Goal: Task Accomplishment & Management: Complete application form

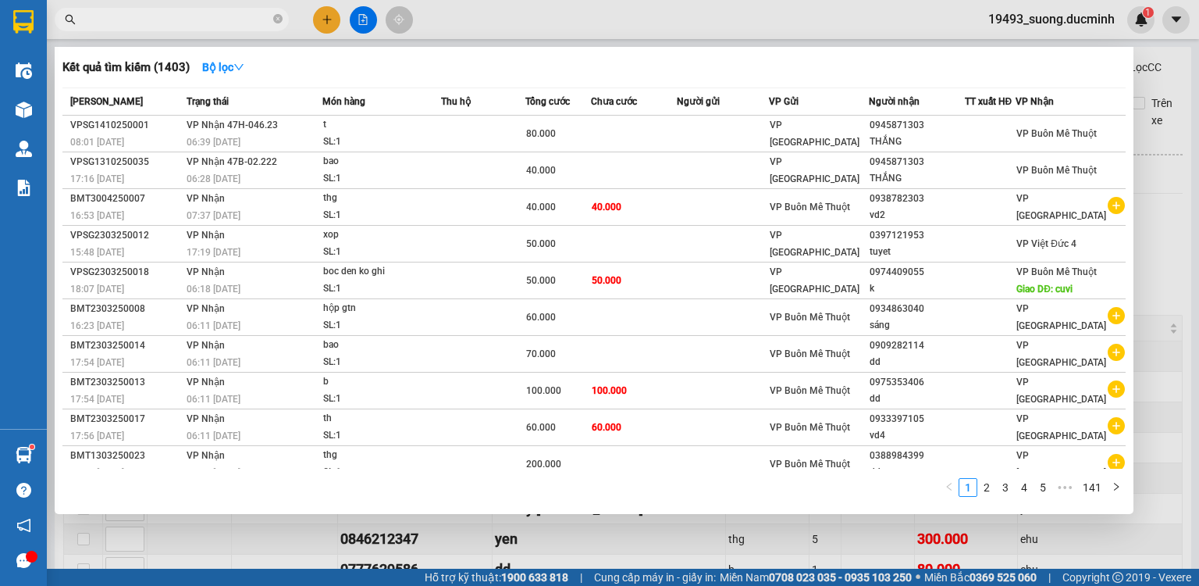
click at [1133, 237] on div "Kết quả tìm kiếm ( 1403 ) Bộ lọc Mã ĐH Trạng thái Món hàng Thu hộ Tổng cước Chư…" at bounding box center [594, 280] width 1079 height 467
click at [1152, 244] on div at bounding box center [599, 293] width 1199 height 586
click at [278, 18] on icon "close-circle" at bounding box center [277, 18] width 9 height 9
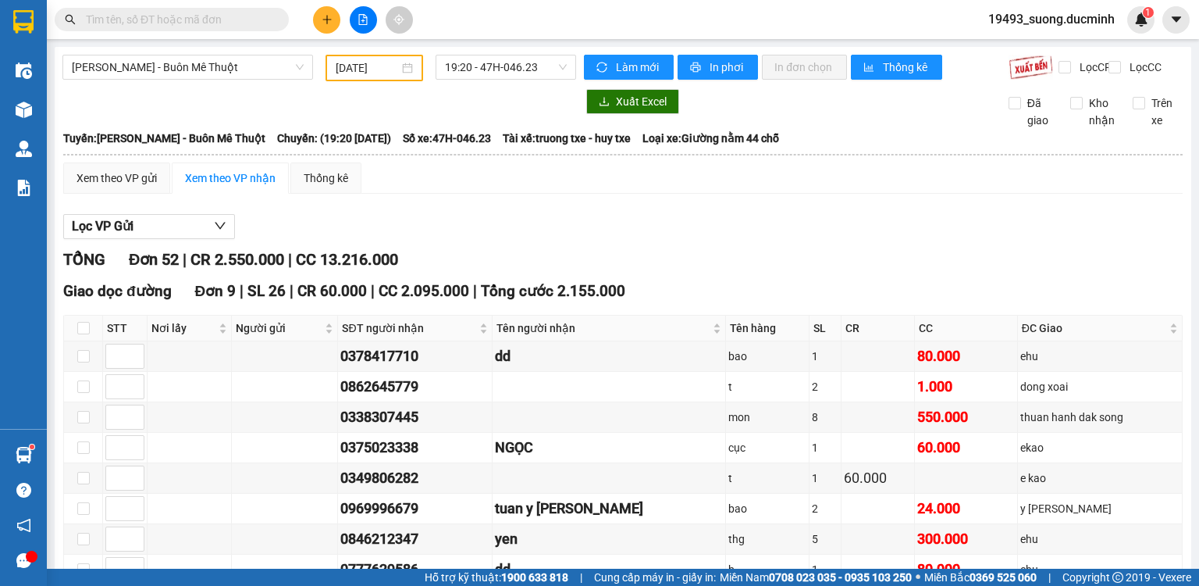
click at [240, 22] on input "text" at bounding box center [178, 19] width 184 height 17
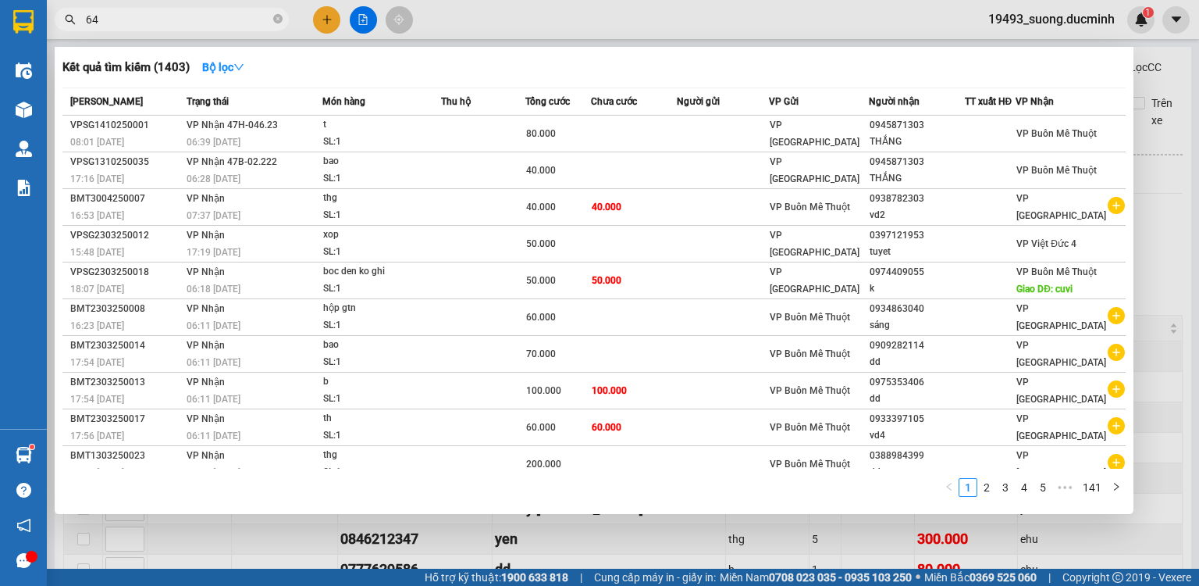
type input "646"
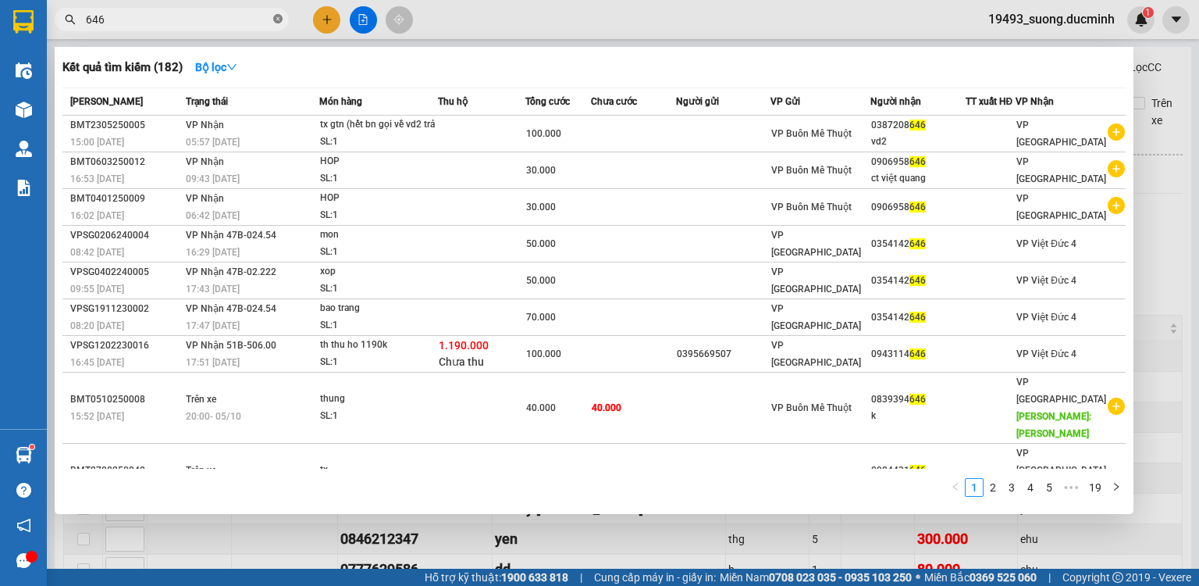
click at [276, 20] on icon "close-circle" at bounding box center [277, 18] width 9 height 9
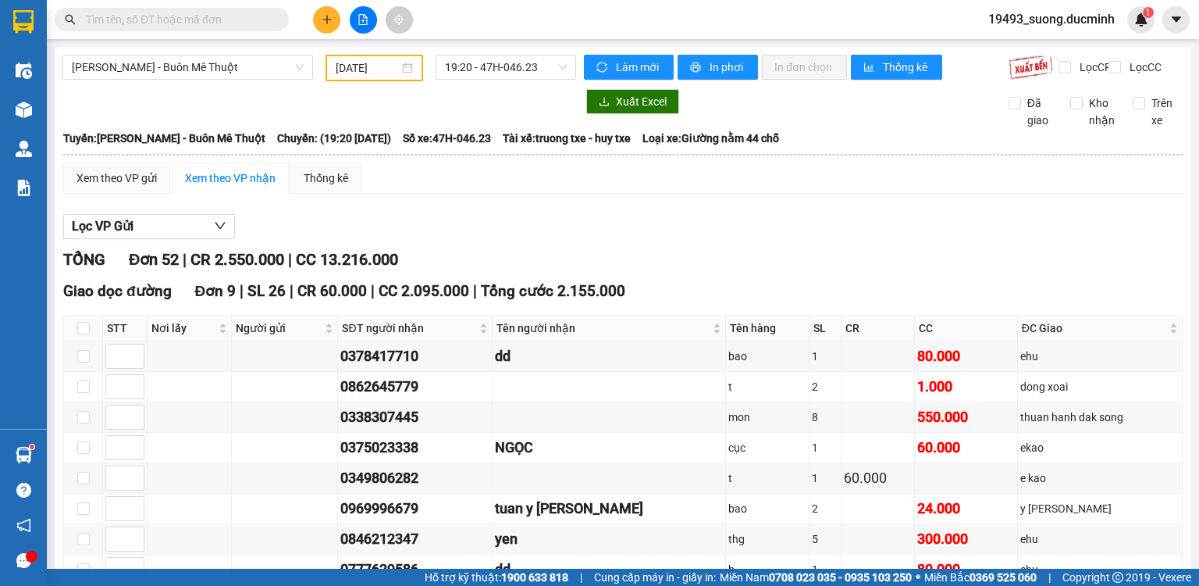
click at [225, 27] on input "text" at bounding box center [178, 19] width 184 height 17
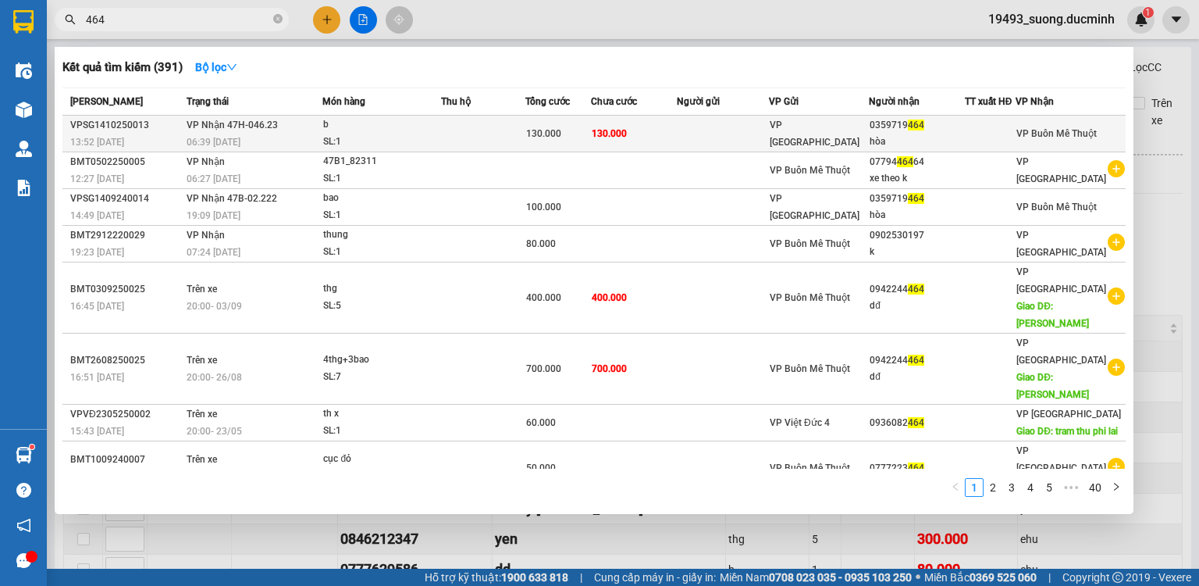
type input "464"
click at [877, 141] on div "hòa" at bounding box center [917, 142] width 94 height 16
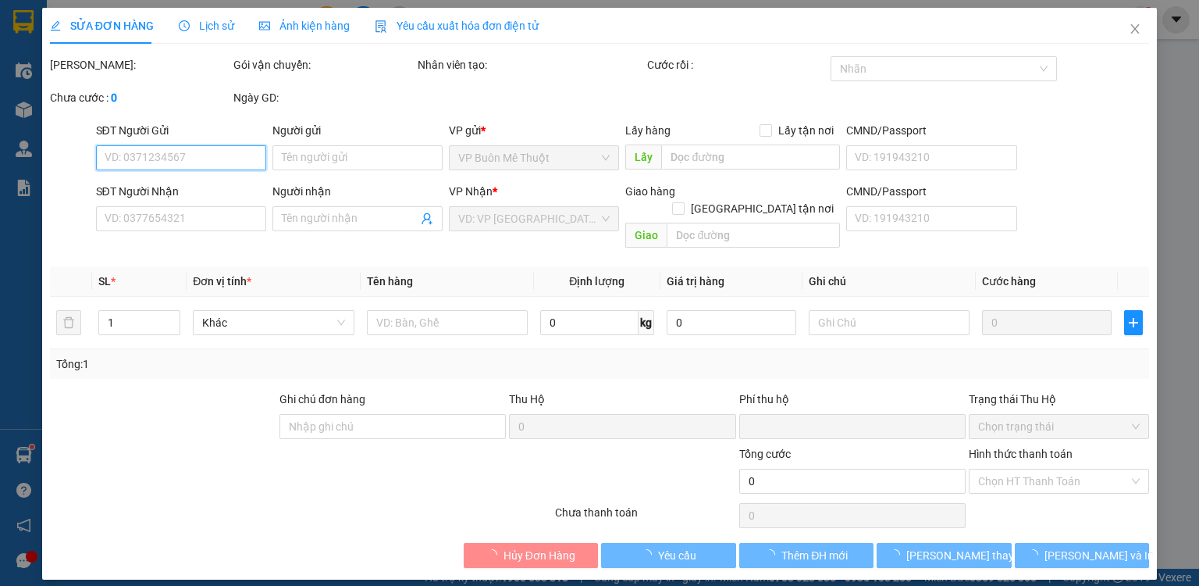
type input "0359719464"
type input "hòa"
type input "0"
type input "130.000"
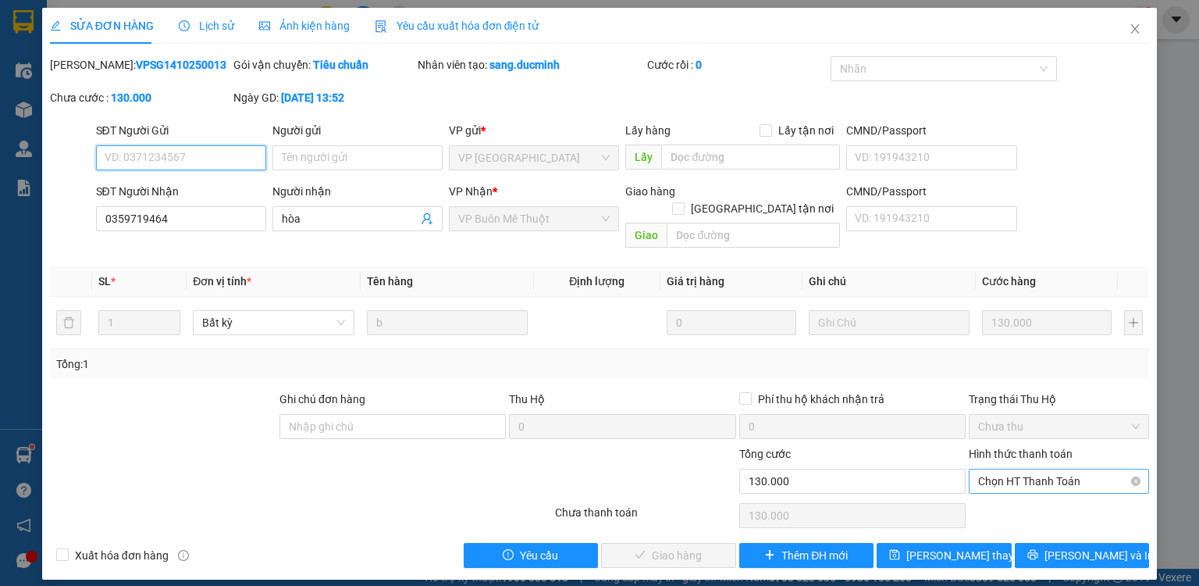
click at [1028, 469] on span "Chọn HT Thanh Toán" at bounding box center [1059, 480] width 162 height 23
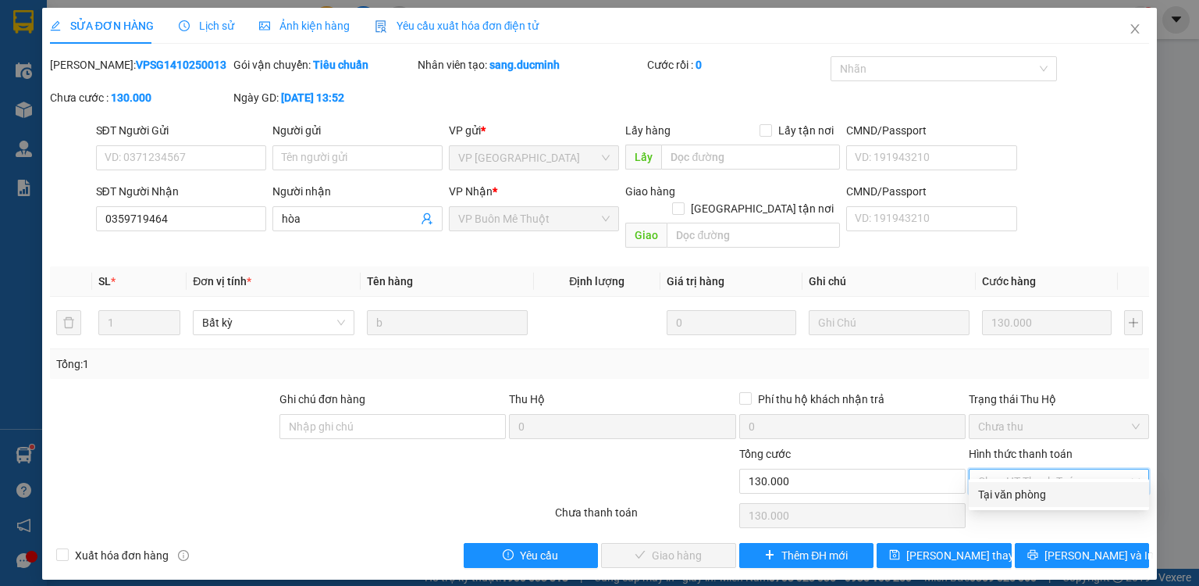
click at [1021, 497] on div "Tại văn phòng" at bounding box center [1059, 494] width 162 height 17
type input "0"
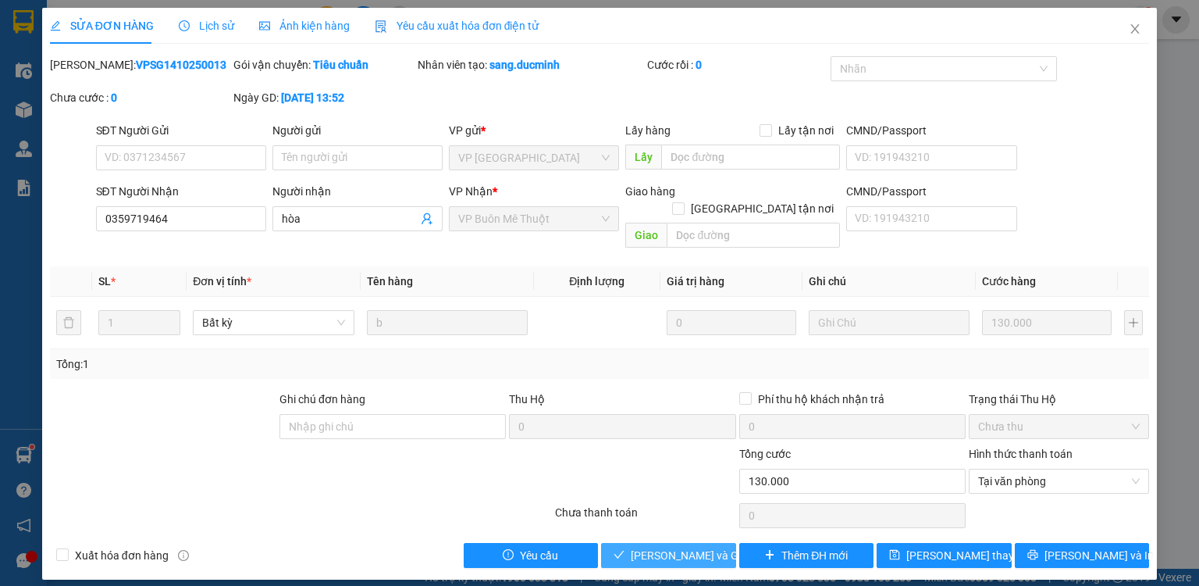
click at [643, 546] on span "[PERSON_NAME] và Giao hàng" at bounding box center [706, 554] width 150 height 17
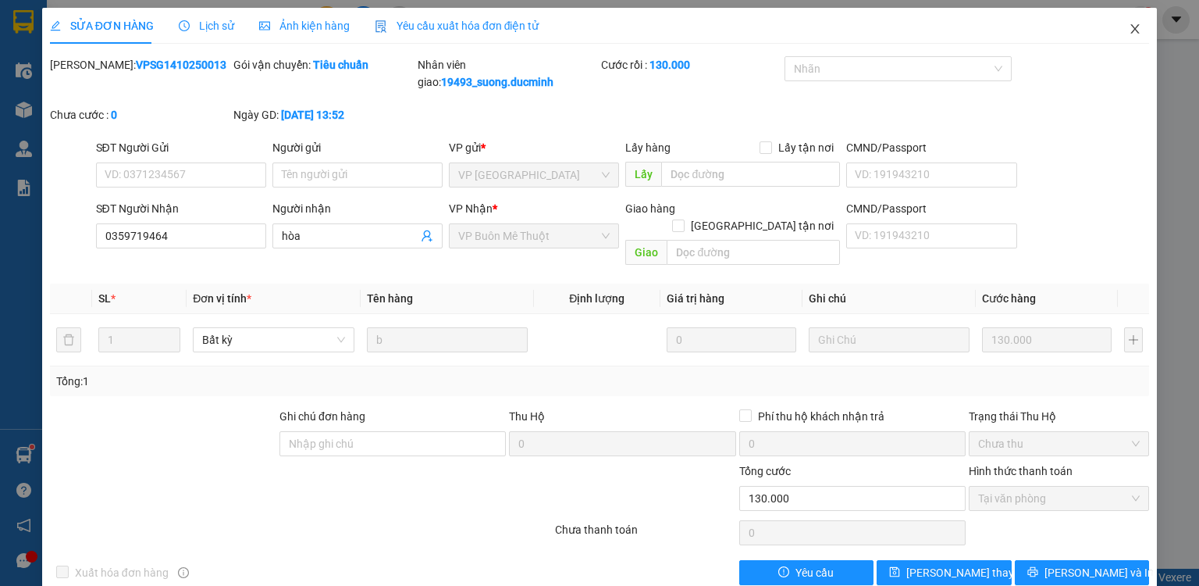
click at [1131, 32] on icon "close" at bounding box center [1135, 28] width 9 height 9
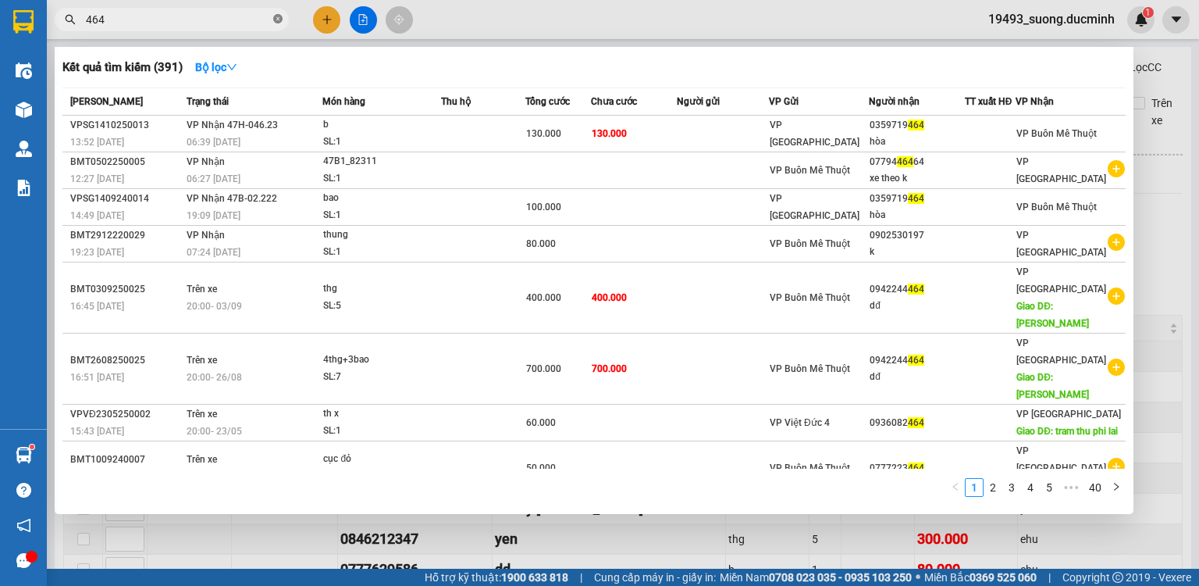
click at [274, 21] on icon "close-circle" at bounding box center [277, 18] width 9 height 9
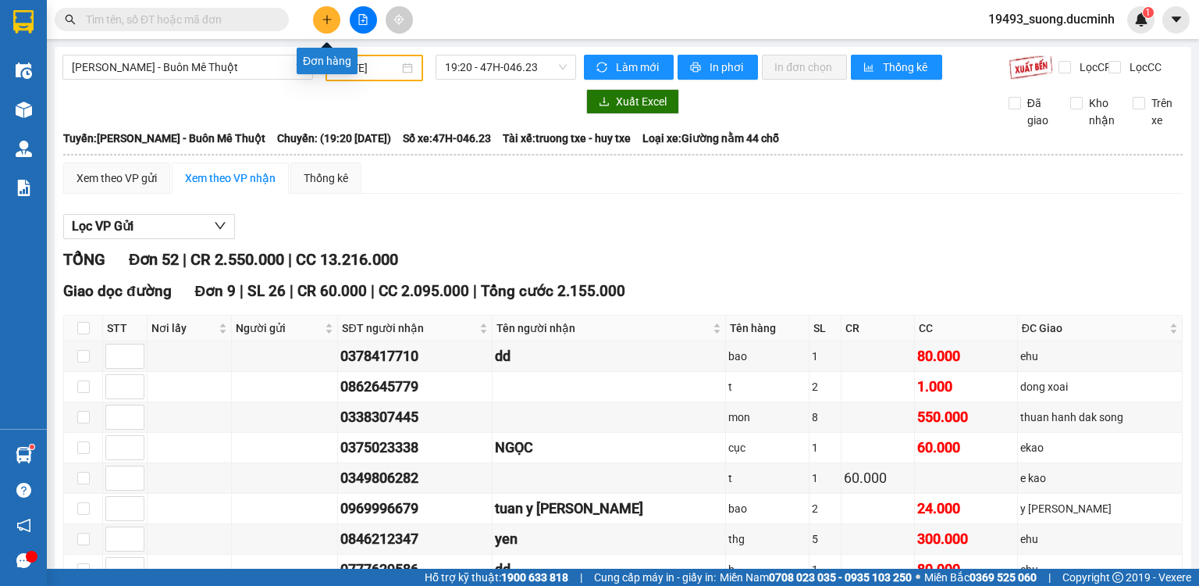
click at [329, 17] on icon "plus" at bounding box center [327, 19] width 11 height 11
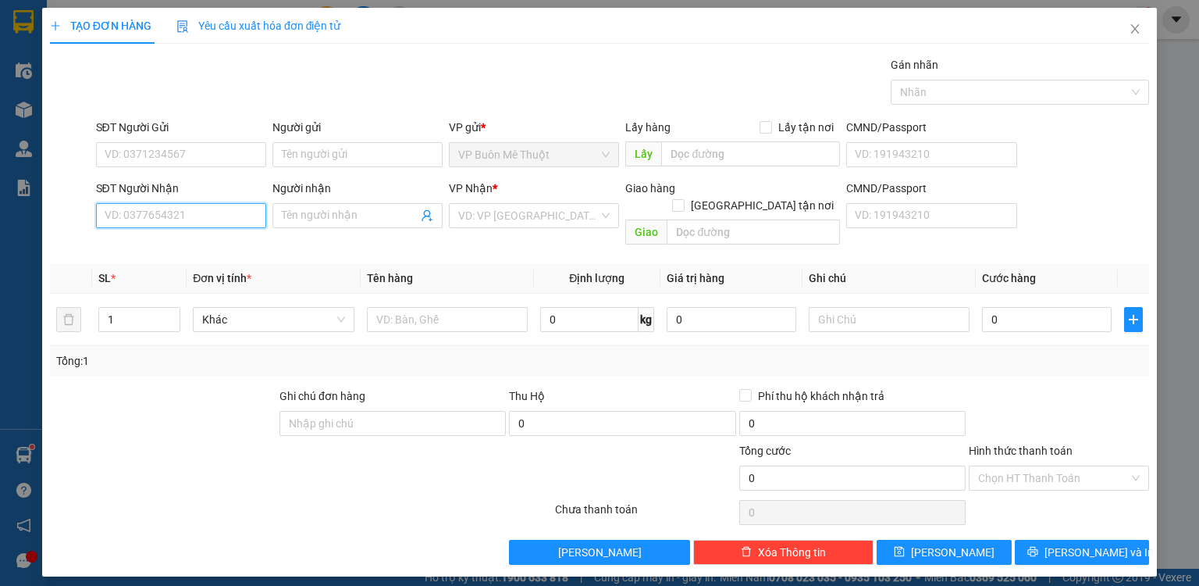
click at [205, 214] on input "SĐT Người Nhận" at bounding box center [181, 215] width 170 height 25
click at [205, 214] on input "229" at bounding box center [181, 215] width 170 height 25
click at [199, 244] on div "0917449229 - dico" at bounding box center [180, 245] width 151 height 17
type input "0917449229"
type input "dico"
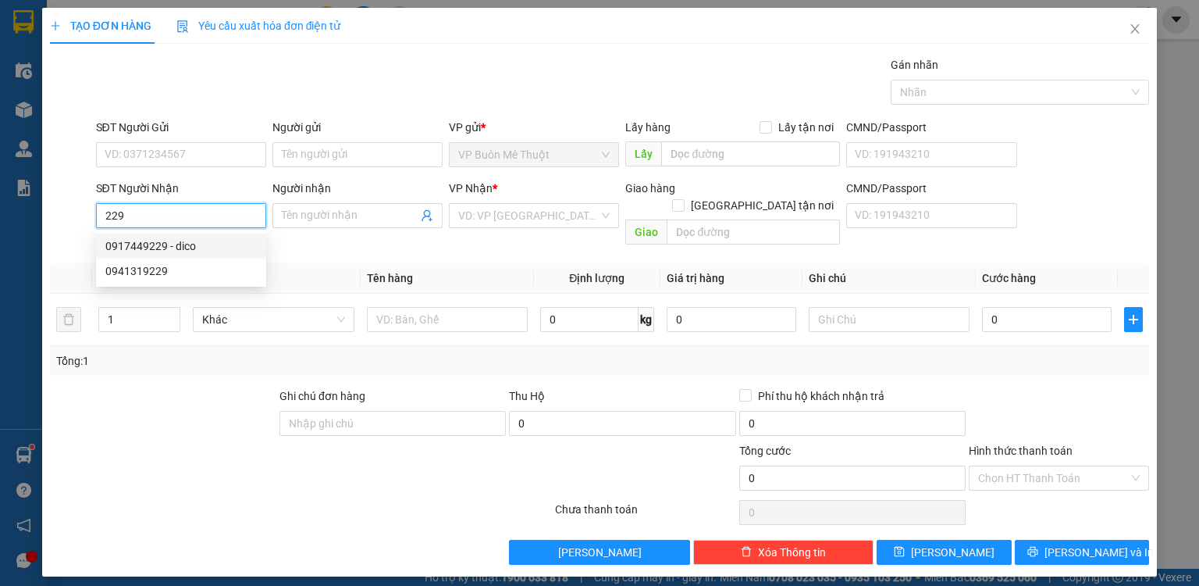
type input "phu rieng.dx"
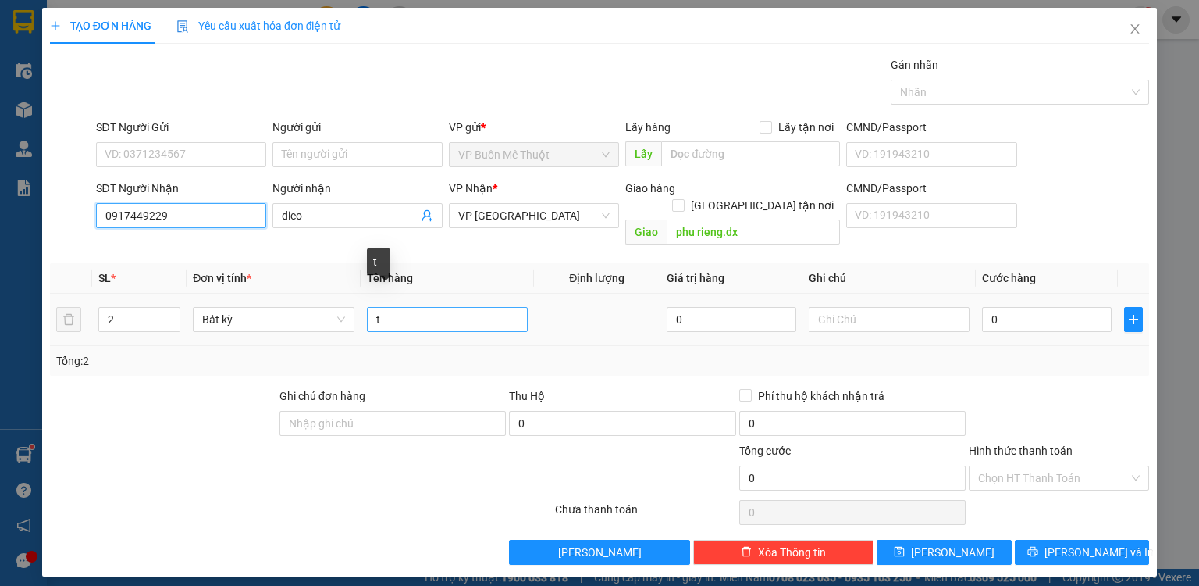
type input "0917449229"
drag, startPoint x: 388, startPoint y: 302, endPoint x: 350, endPoint y: 298, distance: 38.5
click at [350, 298] on tr "2 Bất kỳ t 0 0" at bounding box center [599, 320] width 1099 height 52
type input "7th+9 bao"
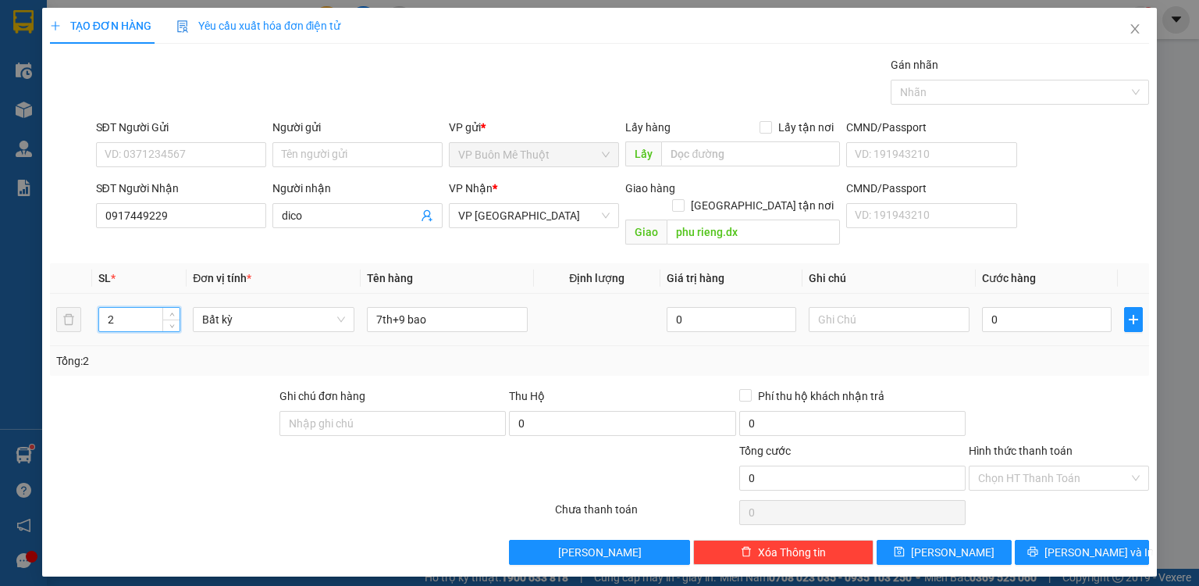
click at [69, 312] on tr "2 Bất kỳ 7th+9 bao 0 0" at bounding box center [599, 320] width 1099 height 52
type input "16"
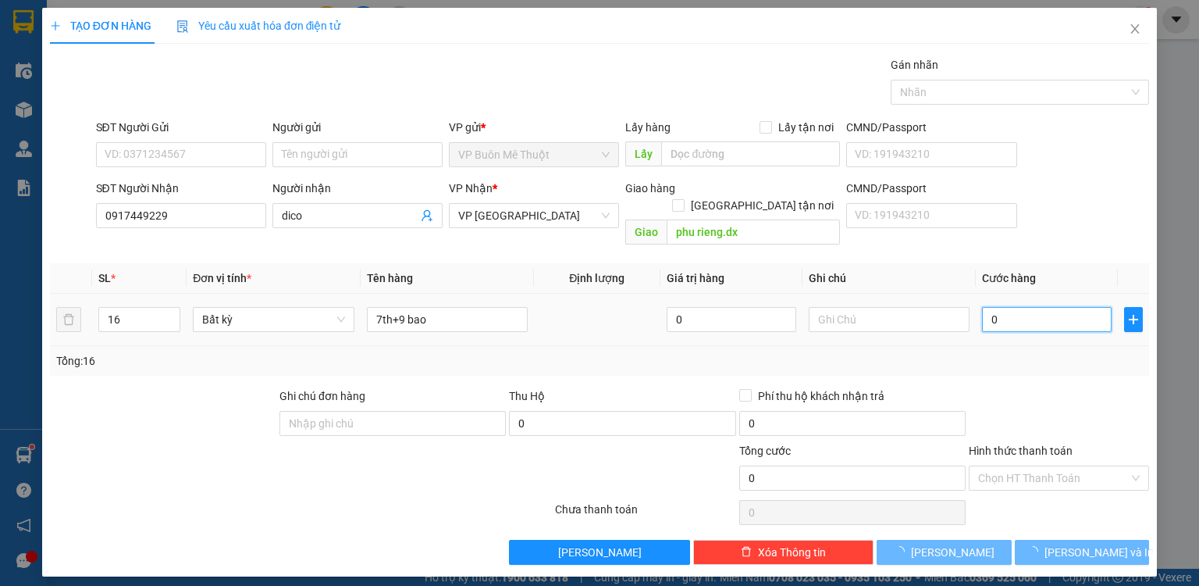
click at [1049, 307] on input "0" at bounding box center [1047, 319] width 130 height 25
type input "1"
type input "16"
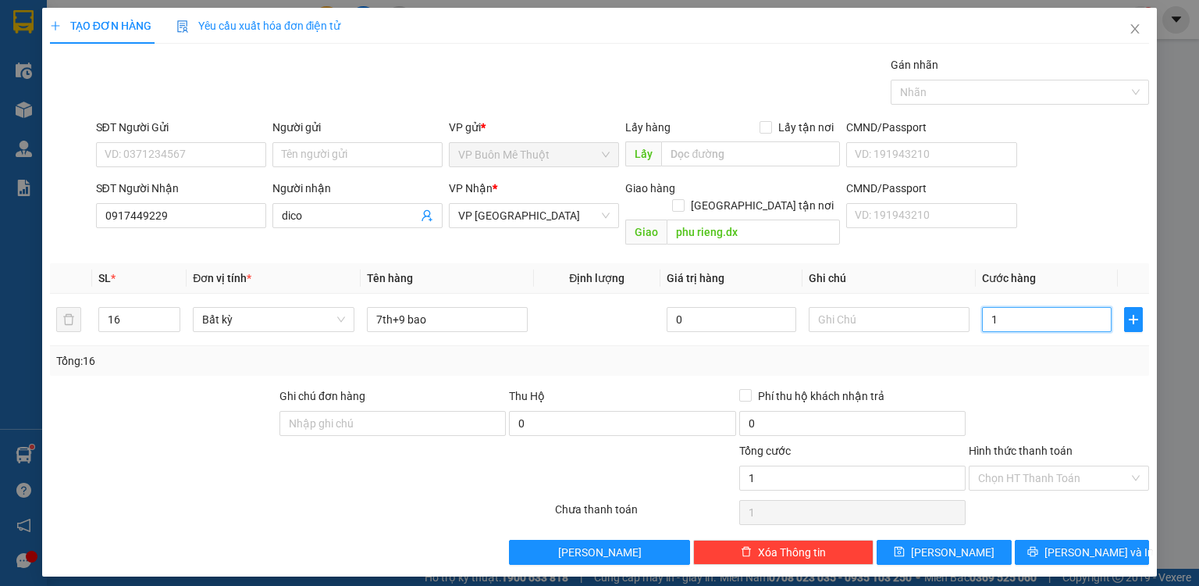
type input "16"
type input "16.000"
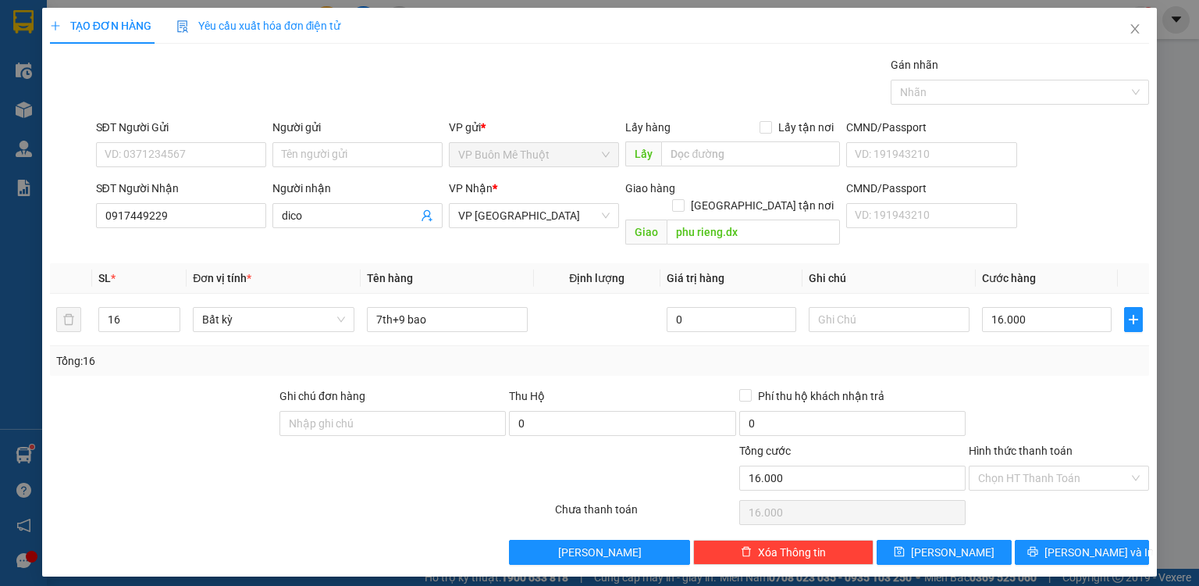
click at [1077, 387] on div at bounding box center [1058, 414] width 183 height 55
type input "5"
type input "56"
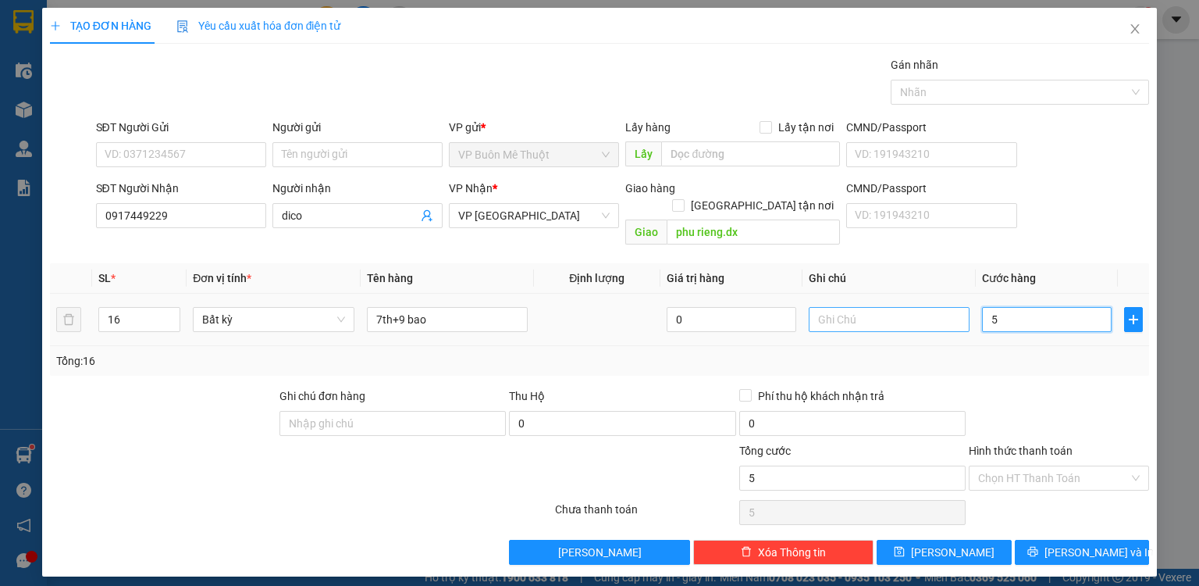
type input "56"
type input "560"
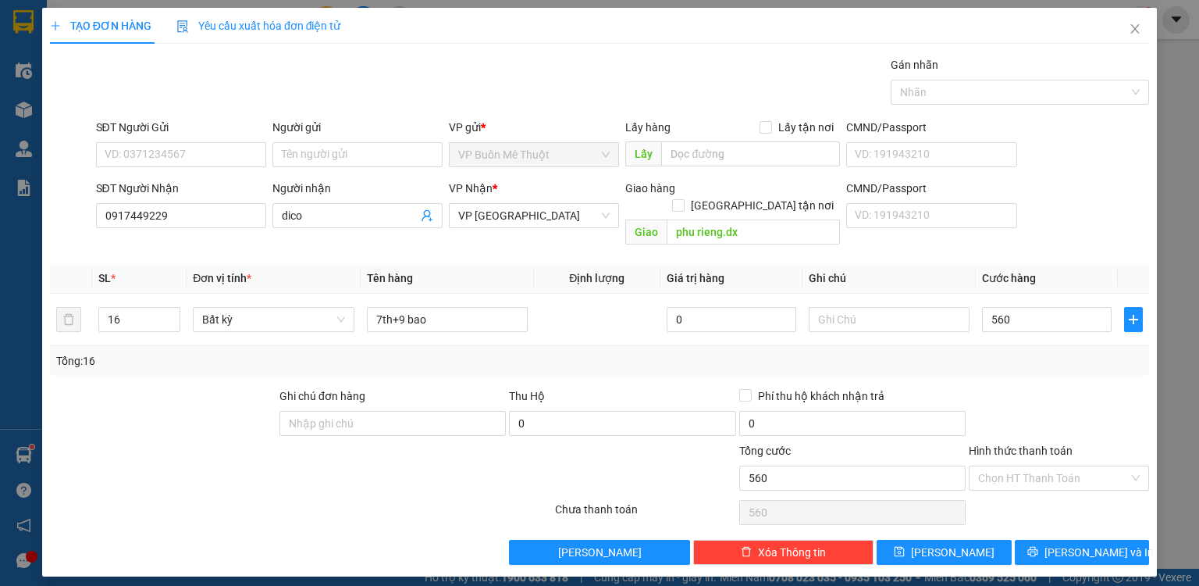
type input "560.000"
click at [1073, 387] on div at bounding box center [1058, 414] width 183 height 55
click at [1059, 307] on input "560.000" at bounding box center [1047, 319] width 130 height 25
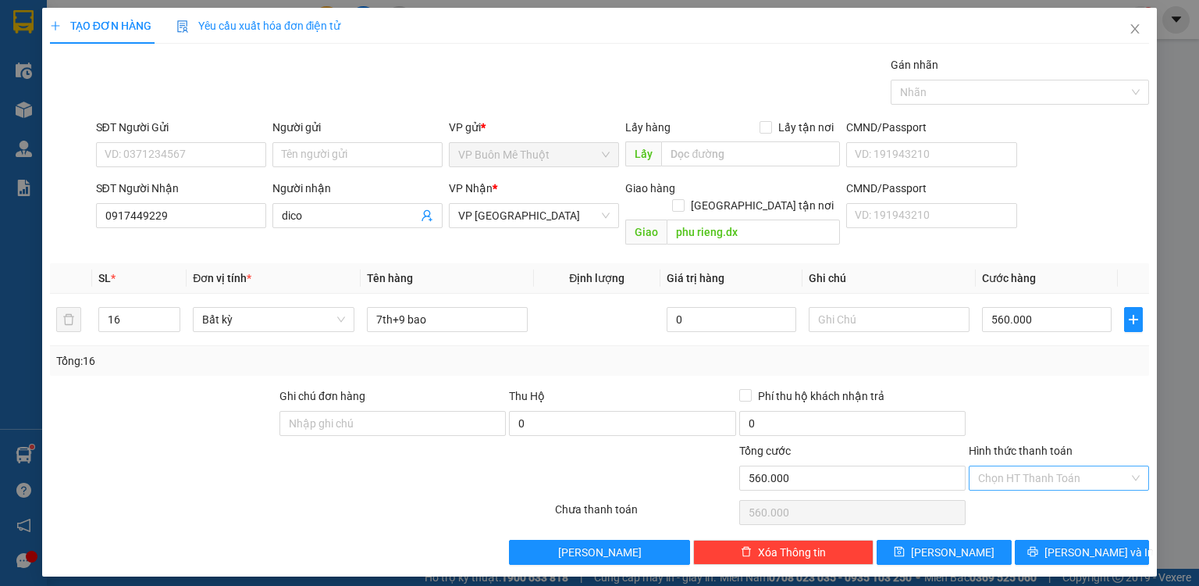
click at [1042, 466] on input "Hình thức thanh toán" at bounding box center [1053, 477] width 151 height 23
click at [1019, 519] on div "Miễn phí" at bounding box center [1059, 515] width 162 height 17
type input "0"
click at [974, 543] on button "[PERSON_NAME]" at bounding box center [944, 551] width 135 height 25
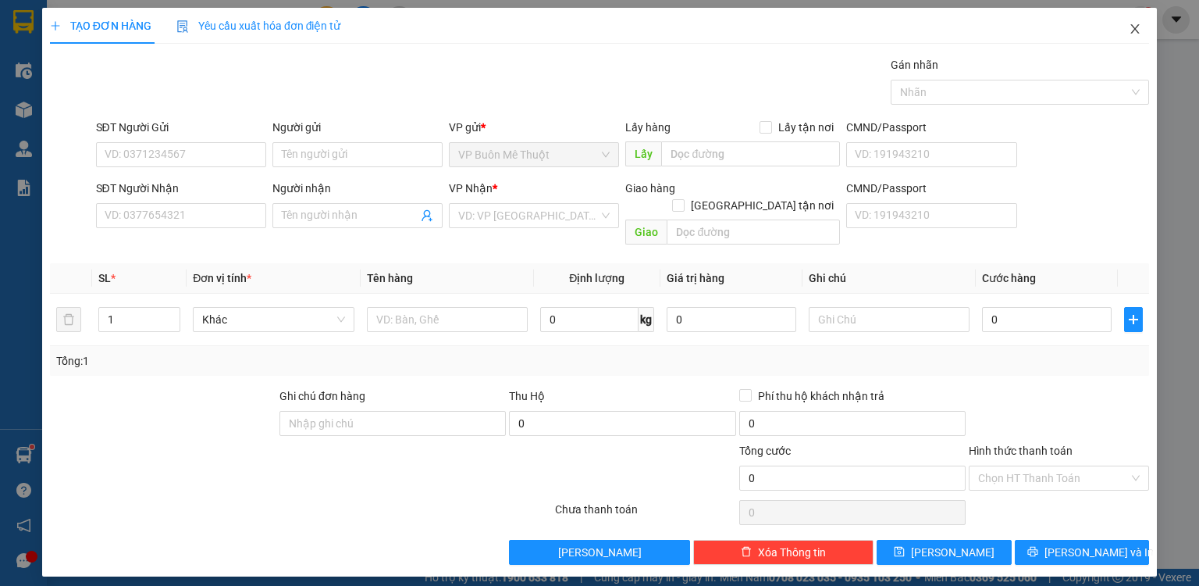
click at [1134, 26] on icon "close" at bounding box center [1135, 29] width 12 height 12
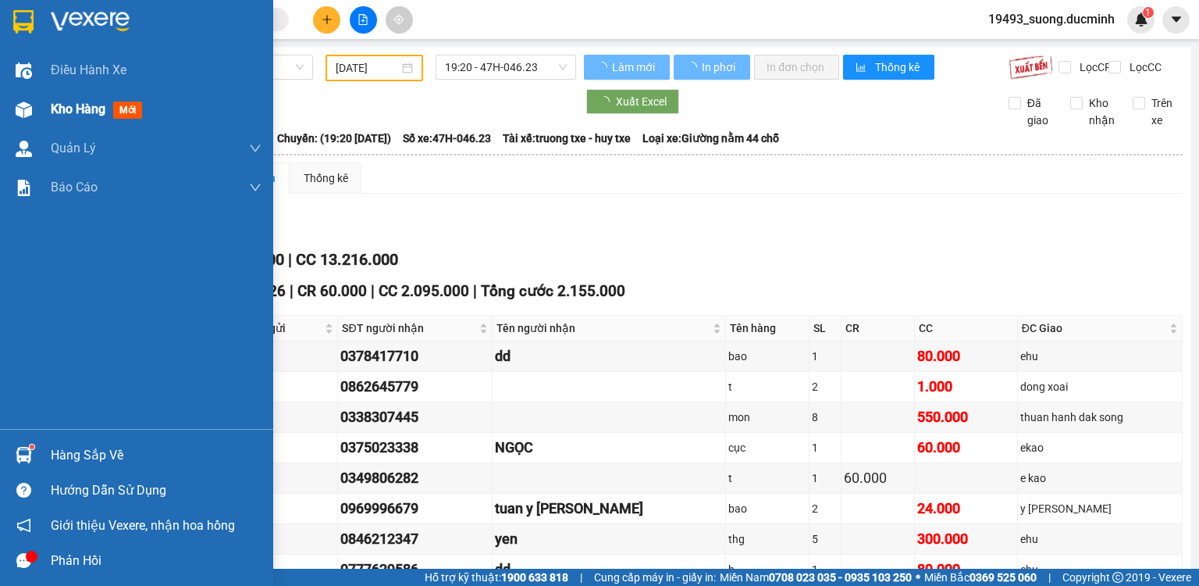
click at [55, 101] on span "Kho hàng" at bounding box center [78, 108] width 55 height 15
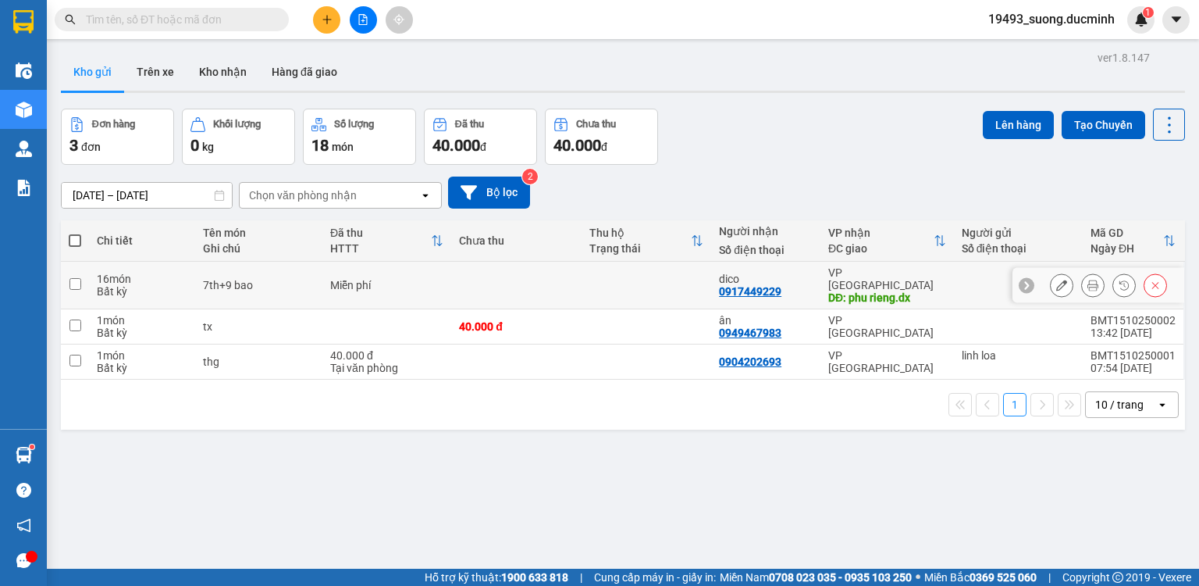
click at [1056, 281] on icon at bounding box center [1061, 284] width 11 height 11
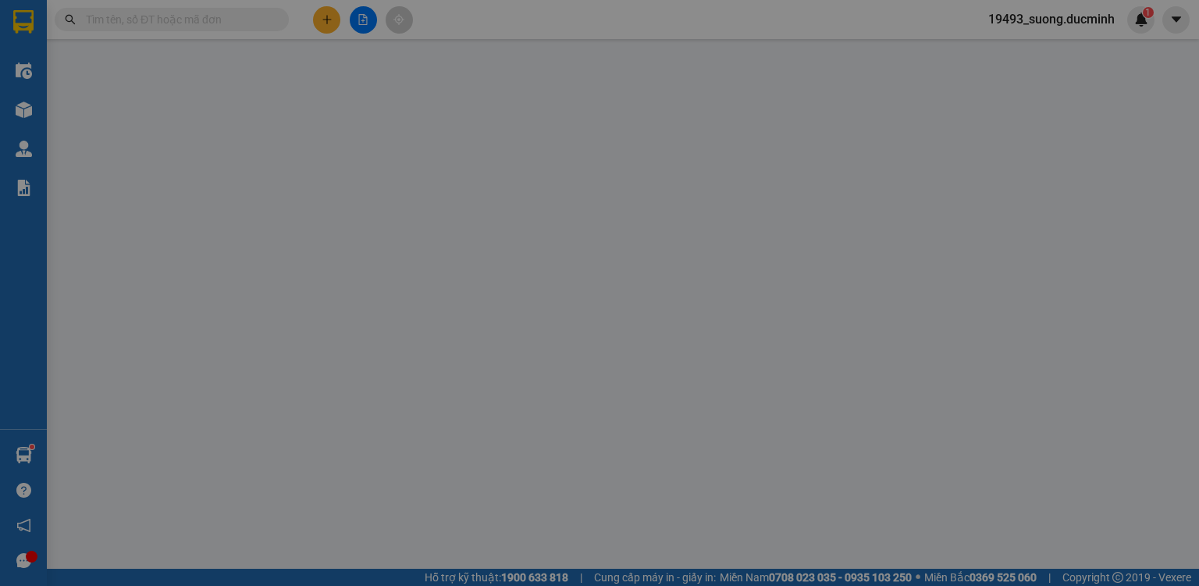
type input "0917449229"
type input "dico"
type input "phu rieng.dx"
type input "0"
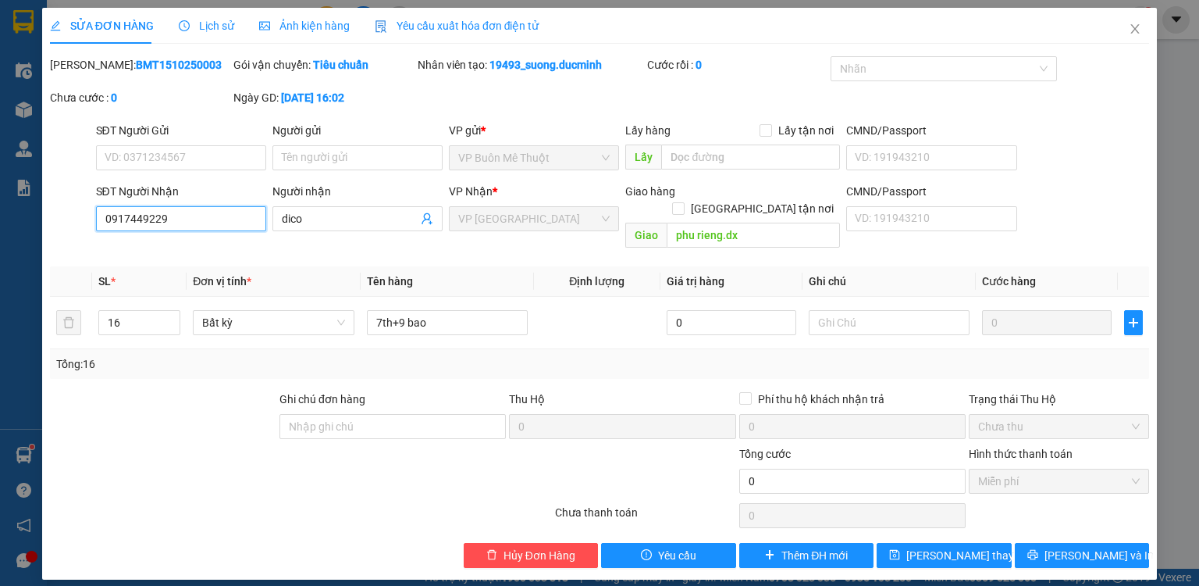
click at [257, 219] on input "0917449229" at bounding box center [181, 218] width 170 height 25
click at [371, 223] on input "dico" at bounding box center [350, 218] width 136 height 17
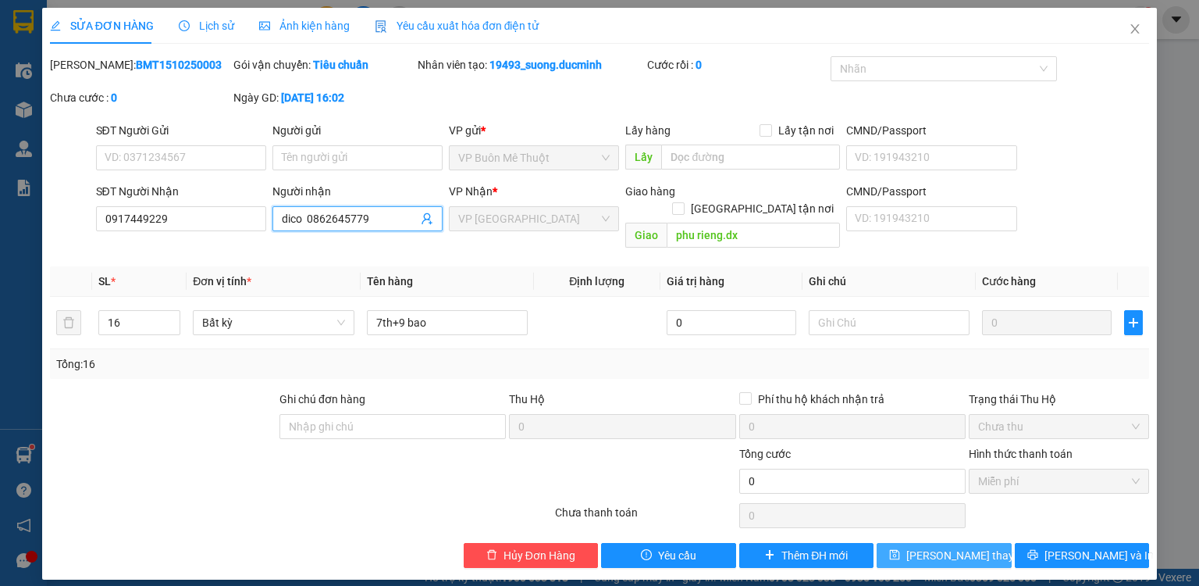
type input "dico 0862645779"
click at [934, 546] on span "[PERSON_NAME] thay đổi" at bounding box center [968, 554] width 125 height 17
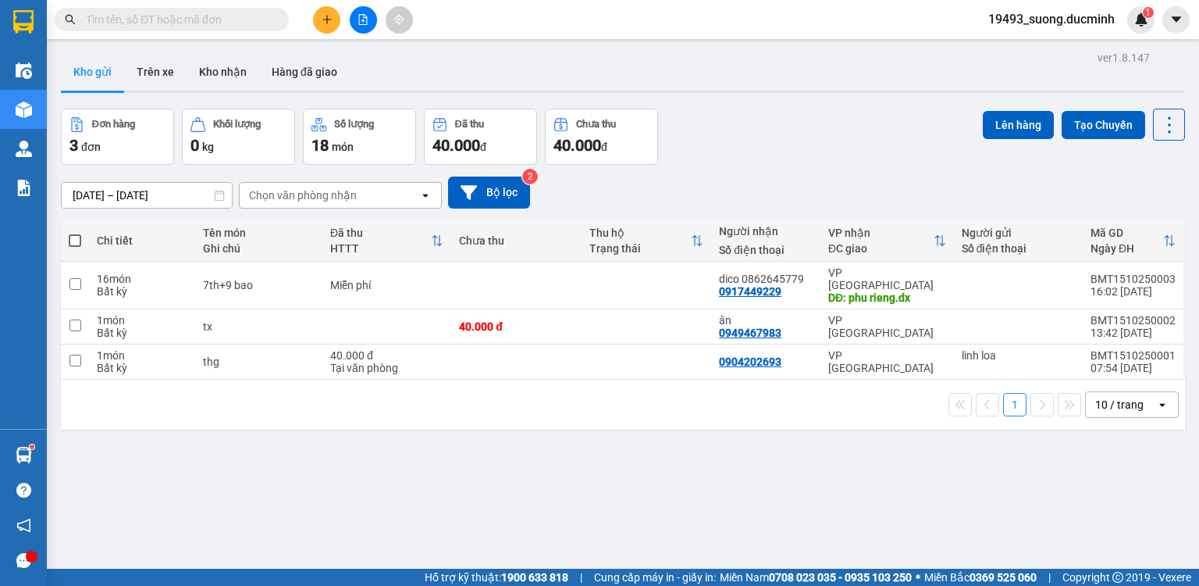
click at [325, 20] on icon "plus" at bounding box center [327, 19] width 11 height 11
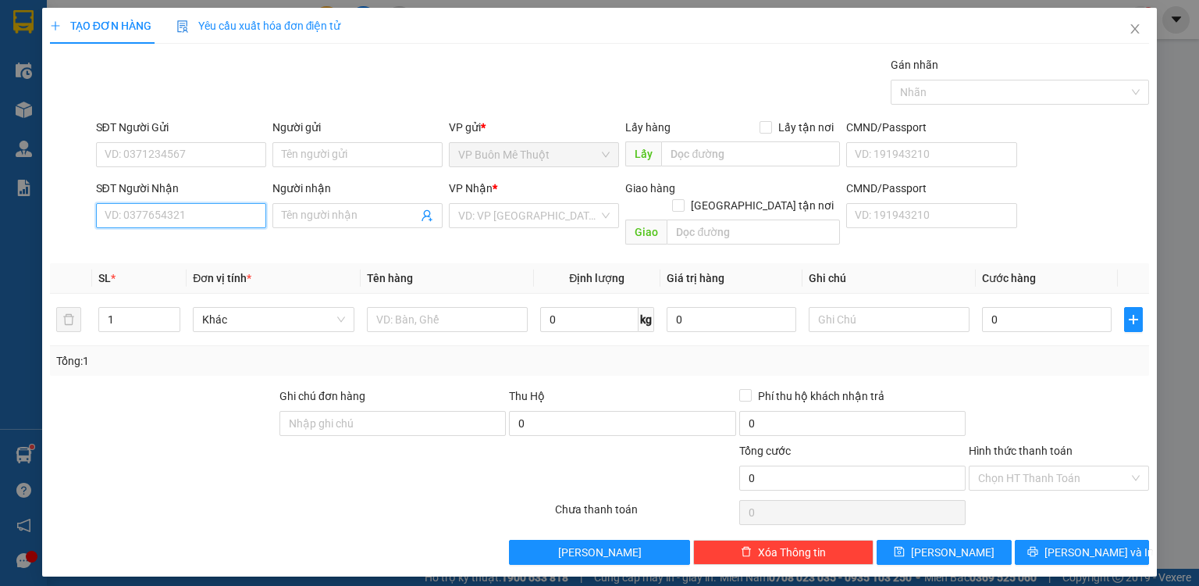
click at [212, 220] on input "SĐT Người Nhận" at bounding box center [181, 215] width 170 height 25
click at [323, 213] on input "Người nhận" at bounding box center [350, 215] width 136 height 17
type input "bo"
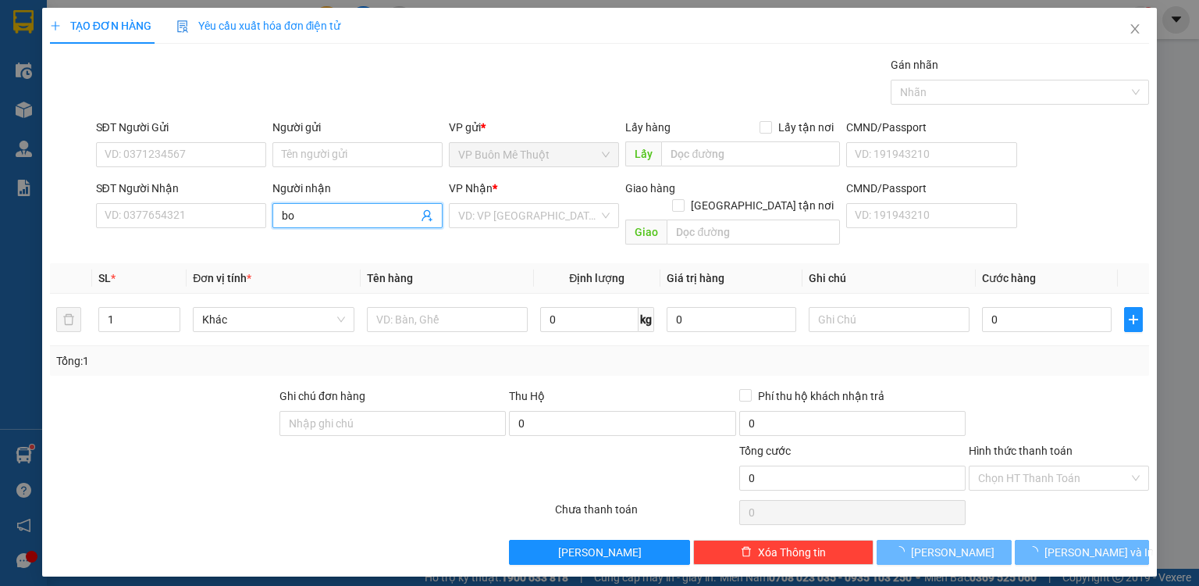
click at [329, 215] on input "bo" at bounding box center [350, 215] width 136 height 17
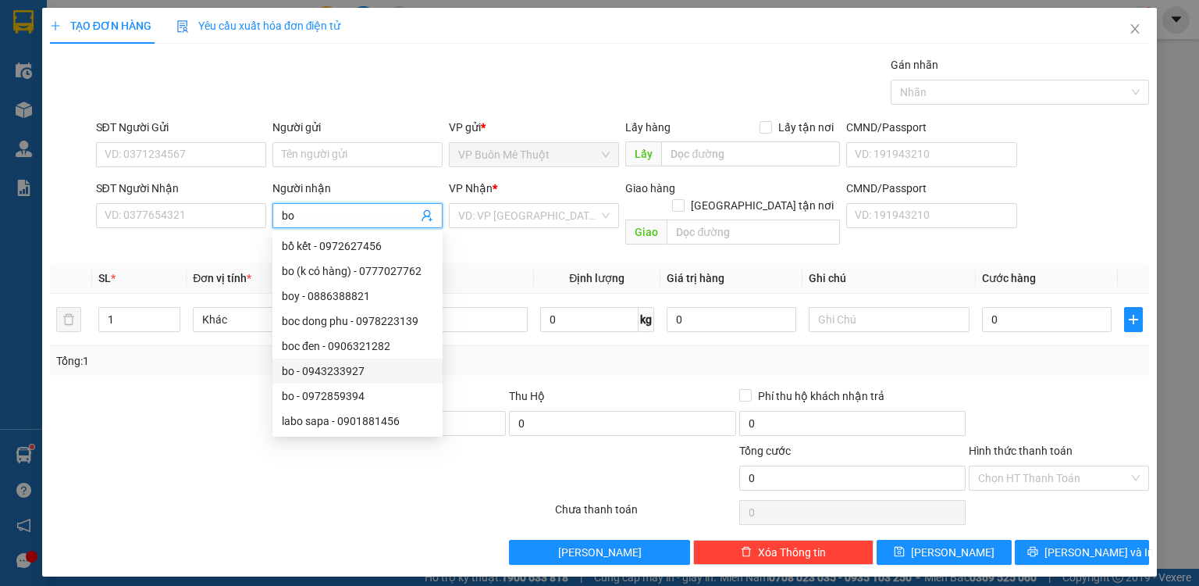
click at [370, 371] on div "bo - 0943233927" at bounding box center [357, 370] width 151 height 17
type input "0943233927"
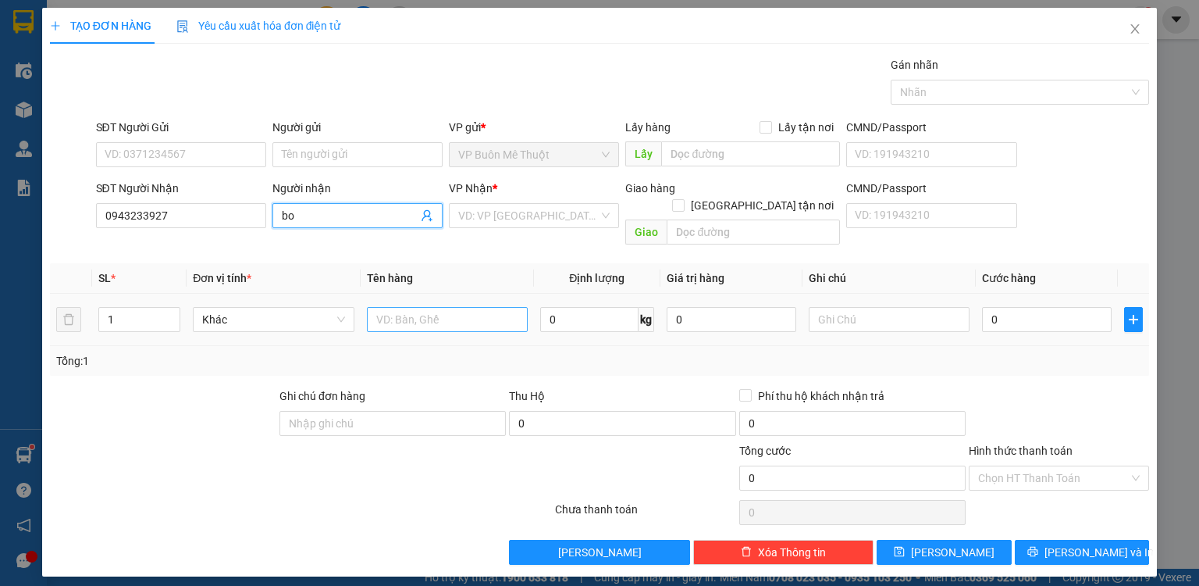
type input "bo"
click at [423, 307] on input "text" at bounding box center [447, 319] width 161 height 25
click at [443, 307] on input "text" at bounding box center [447, 319] width 161 height 25
type input "bao"
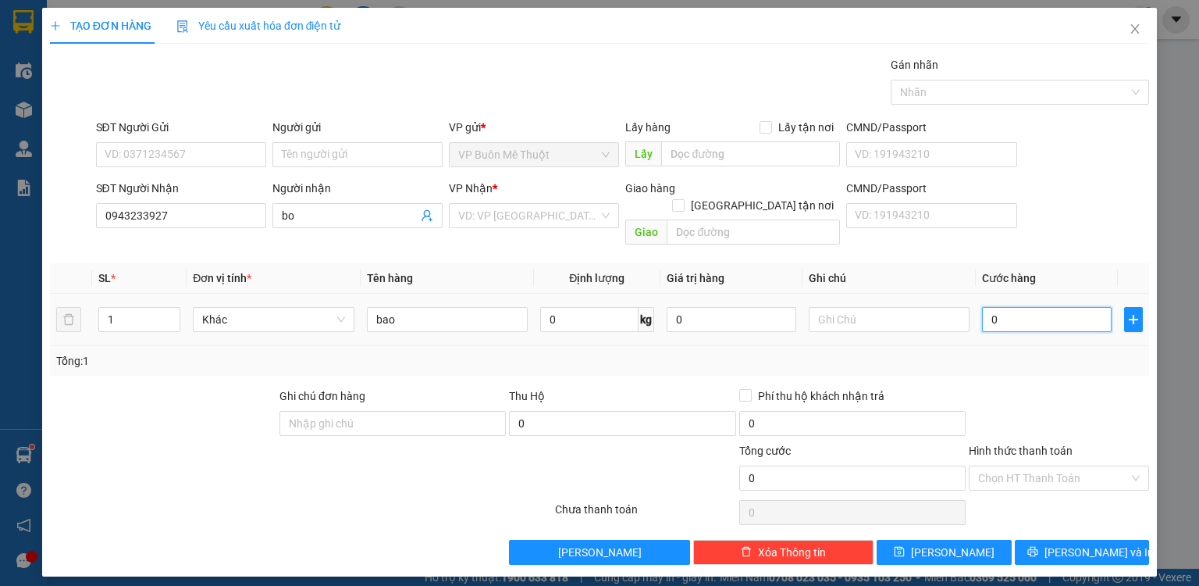
click at [1024, 308] on input "0" at bounding box center [1047, 319] width 130 height 25
type input "2"
type input "20"
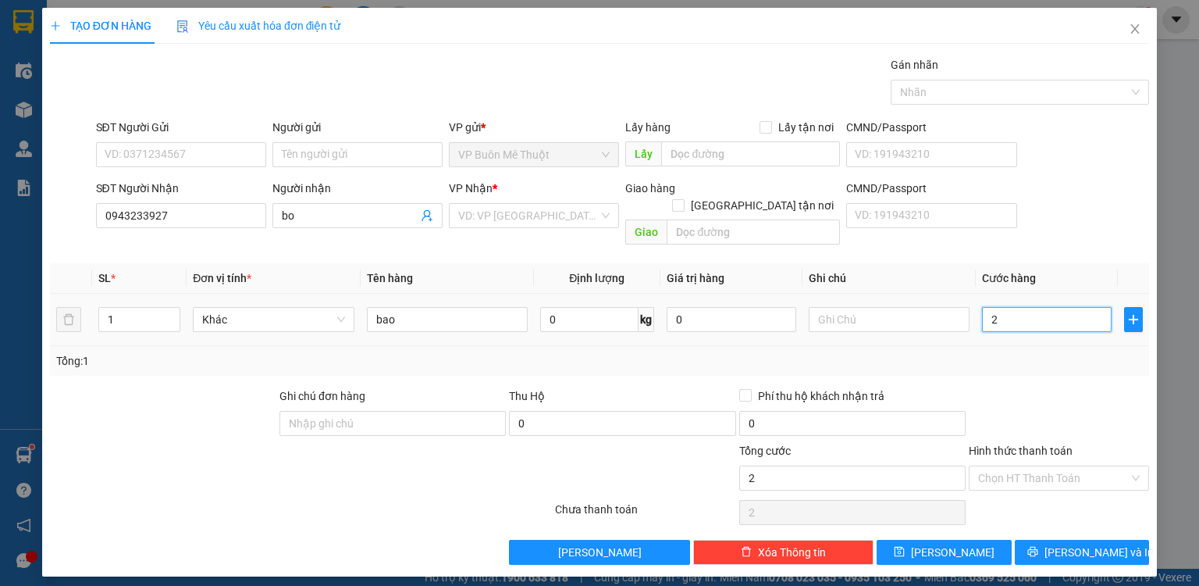
type input "20"
type input "200"
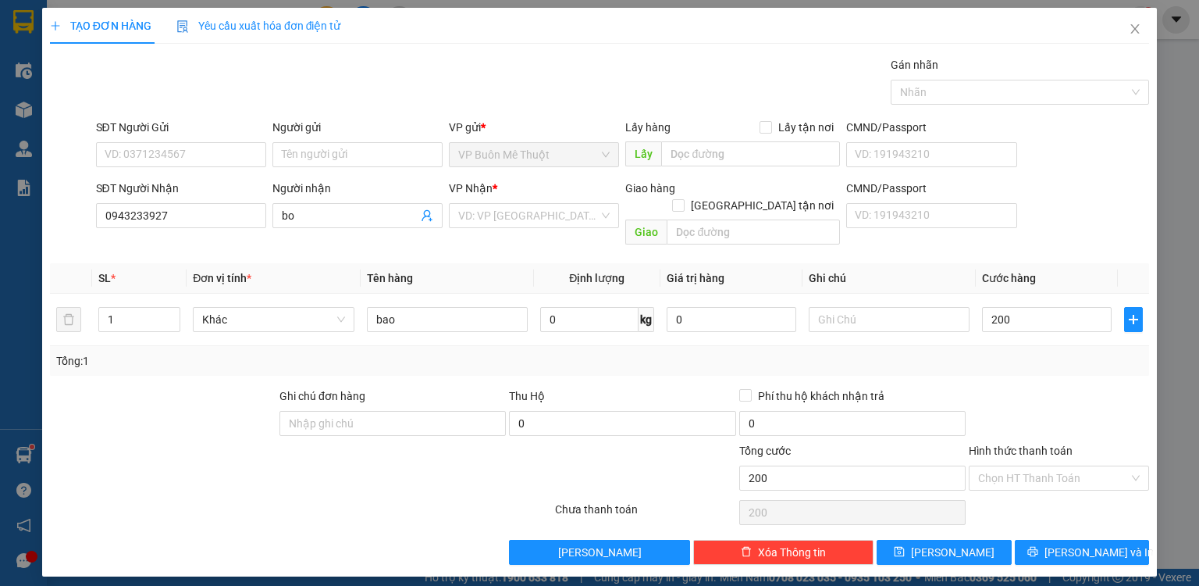
type input "200.000"
drag, startPoint x: 1061, startPoint y: 406, endPoint x: 1005, endPoint y: 482, distance: 94.3
click at [1061, 407] on div at bounding box center [1058, 414] width 183 height 55
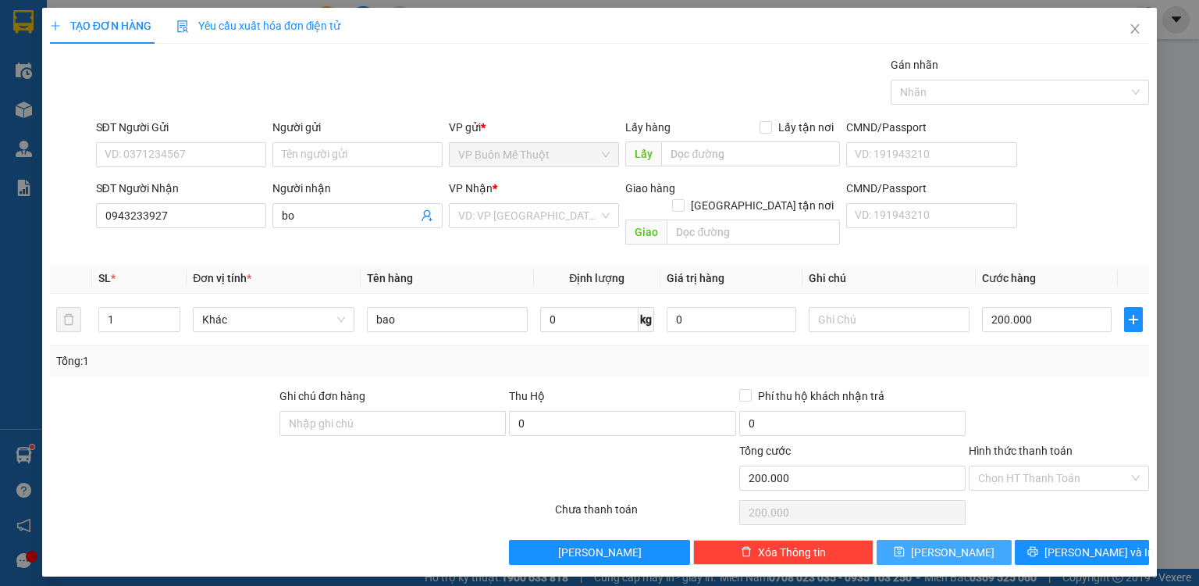
click at [947, 543] on span "[PERSON_NAME]" at bounding box center [953, 551] width 84 height 17
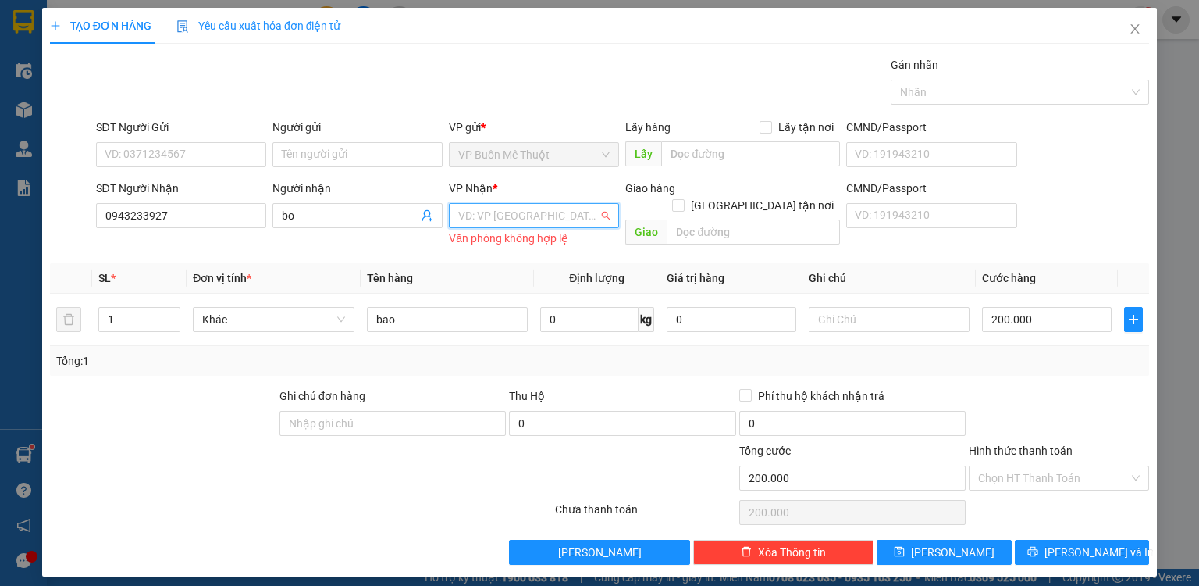
click at [507, 218] on input "search" at bounding box center [528, 215] width 141 height 23
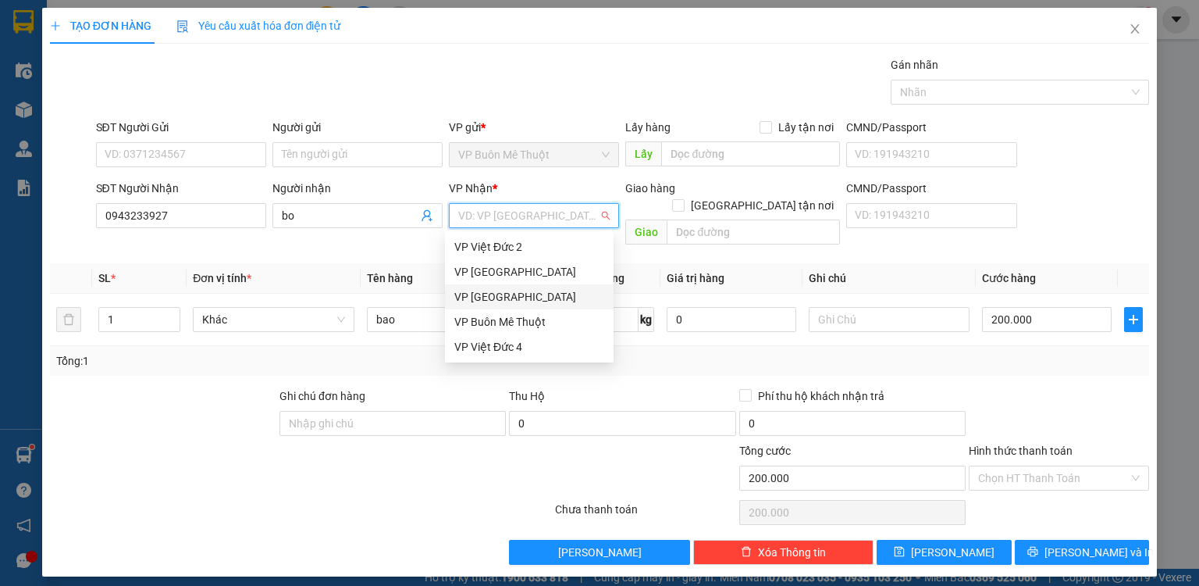
click at [504, 297] on div "VP [GEOGRAPHIC_DATA]" at bounding box center [529, 296] width 150 height 17
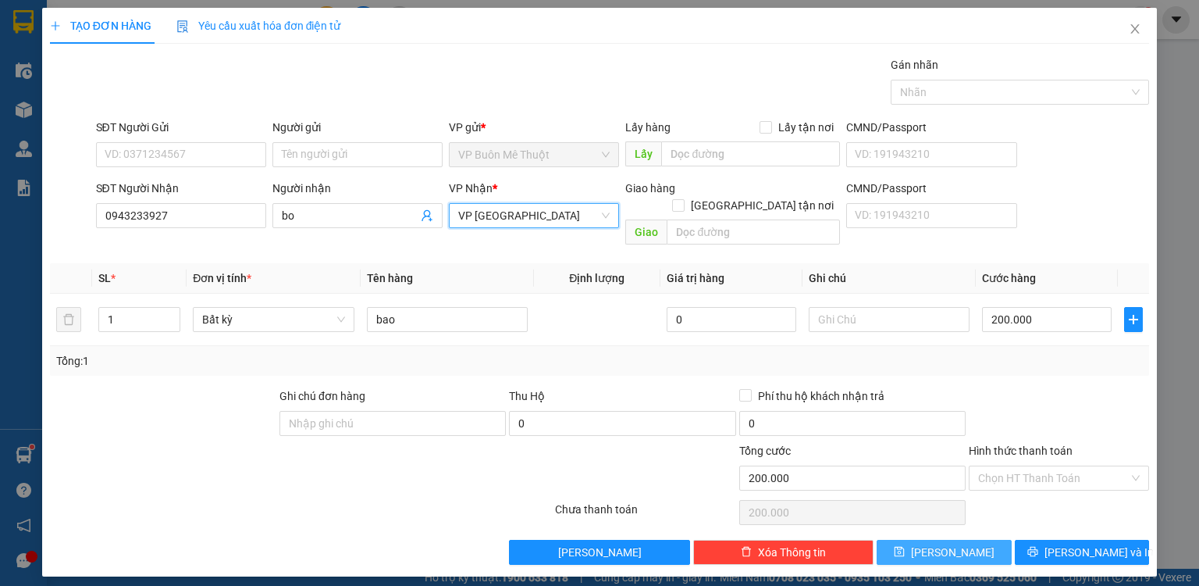
click at [973, 540] on button "[PERSON_NAME]" at bounding box center [944, 551] width 135 height 25
type input "0"
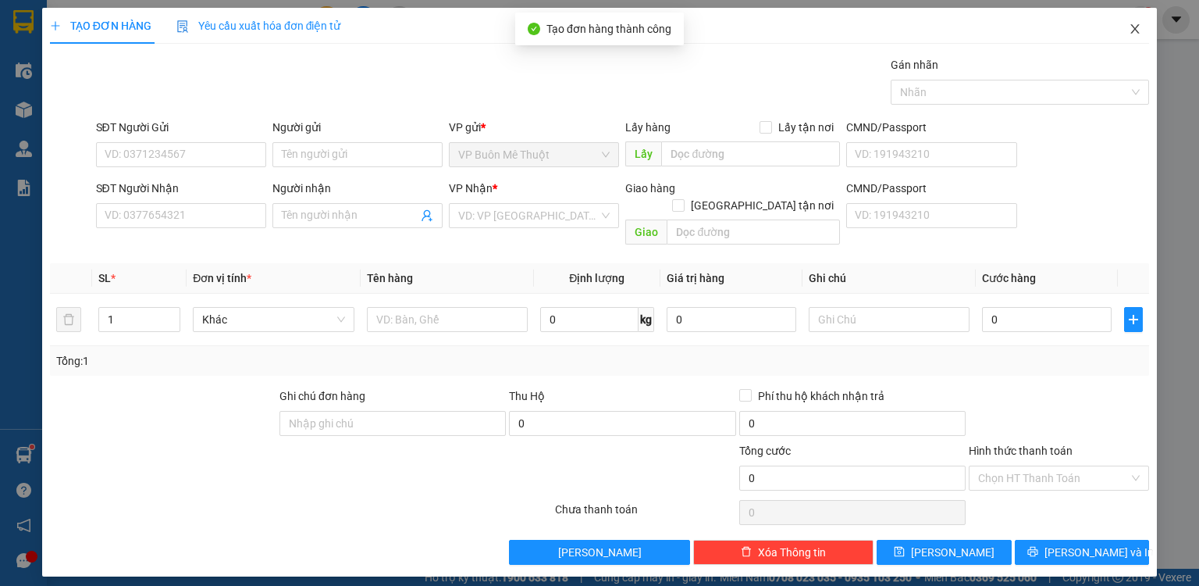
click at [1131, 22] on span "Close" at bounding box center [1135, 30] width 44 height 44
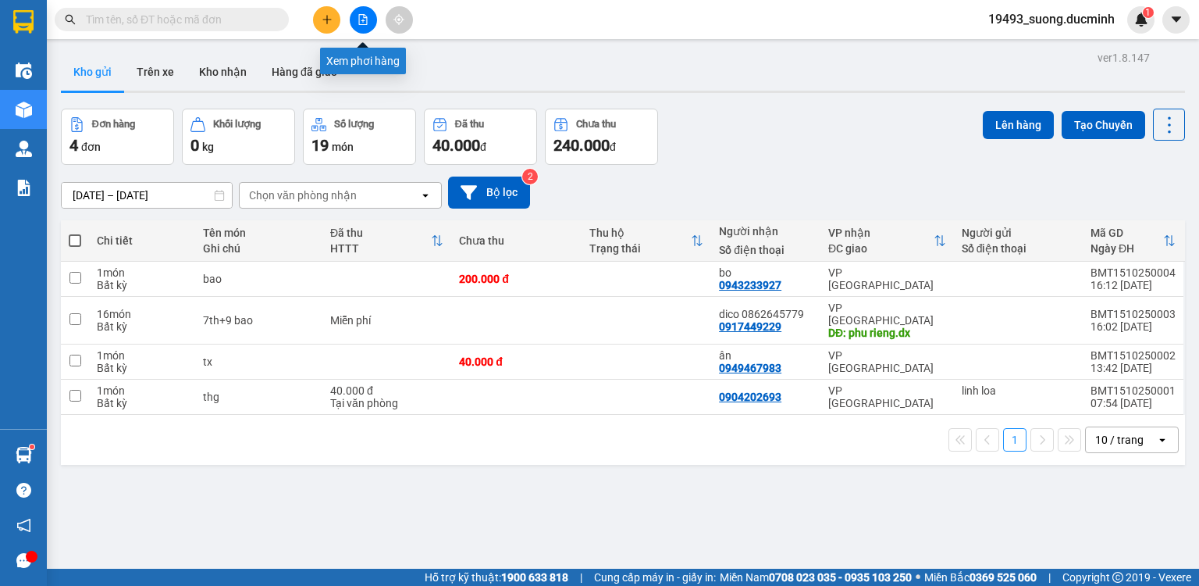
click at [362, 23] on icon "file-add" at bounding box center [363, 19] width 11 height 11
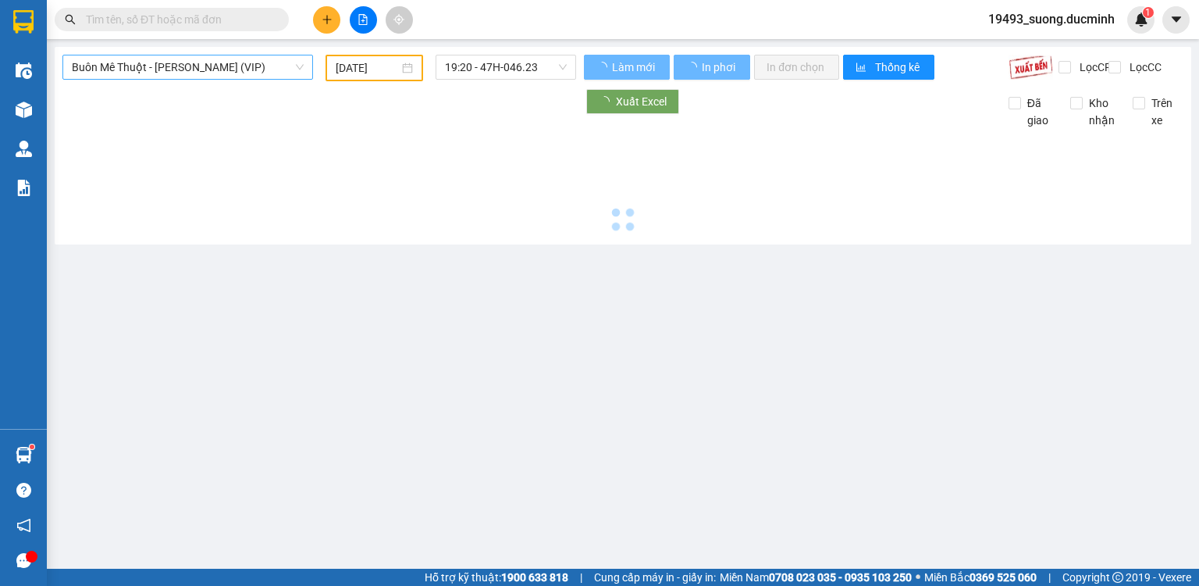
type input "[DATE]"
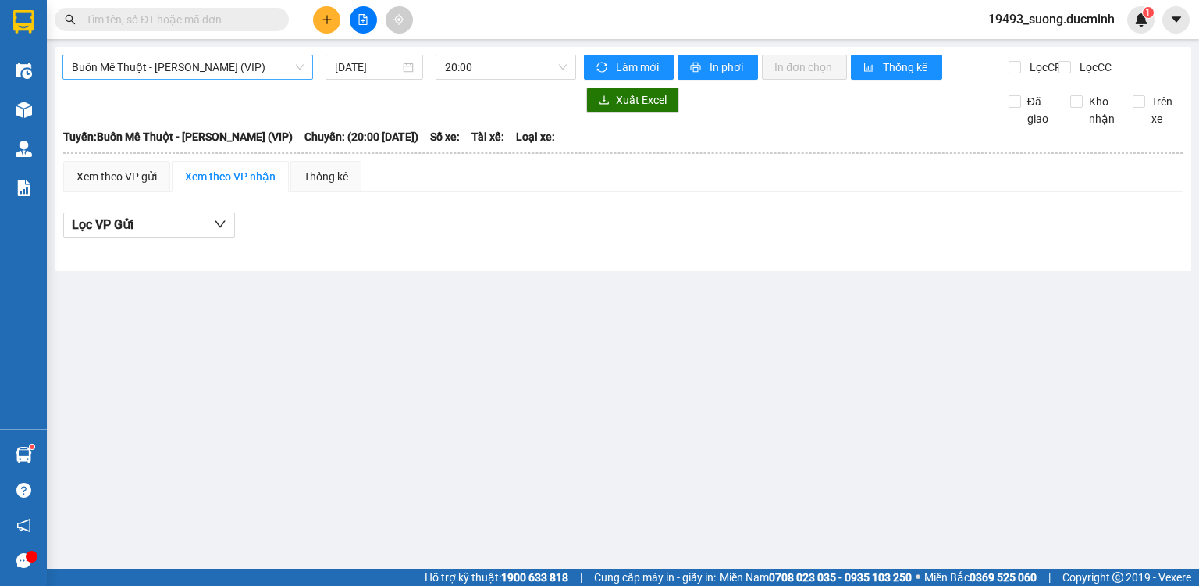
click at [251, 69] on span "Buôn Mê Thuột - [PERSON_NAME] (VIP)" at bounding box center [188, 66] width 232 height 23
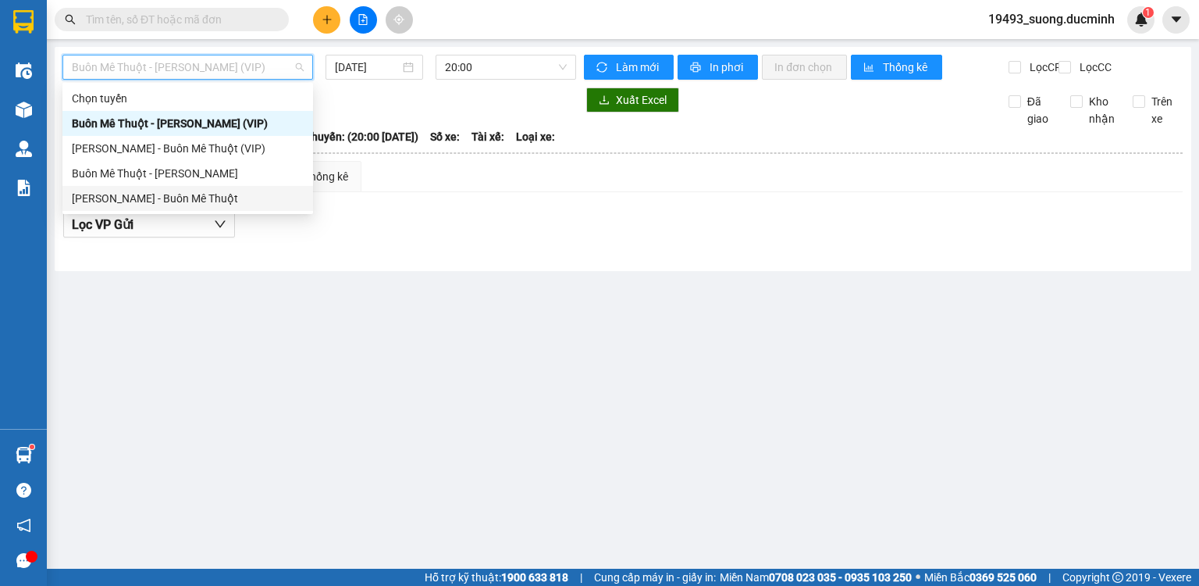
click at [137, 195] on div "[PERSON_NAME] - Buôn Mê Thuột" at bounding box center [188, 198] width 232 height 17
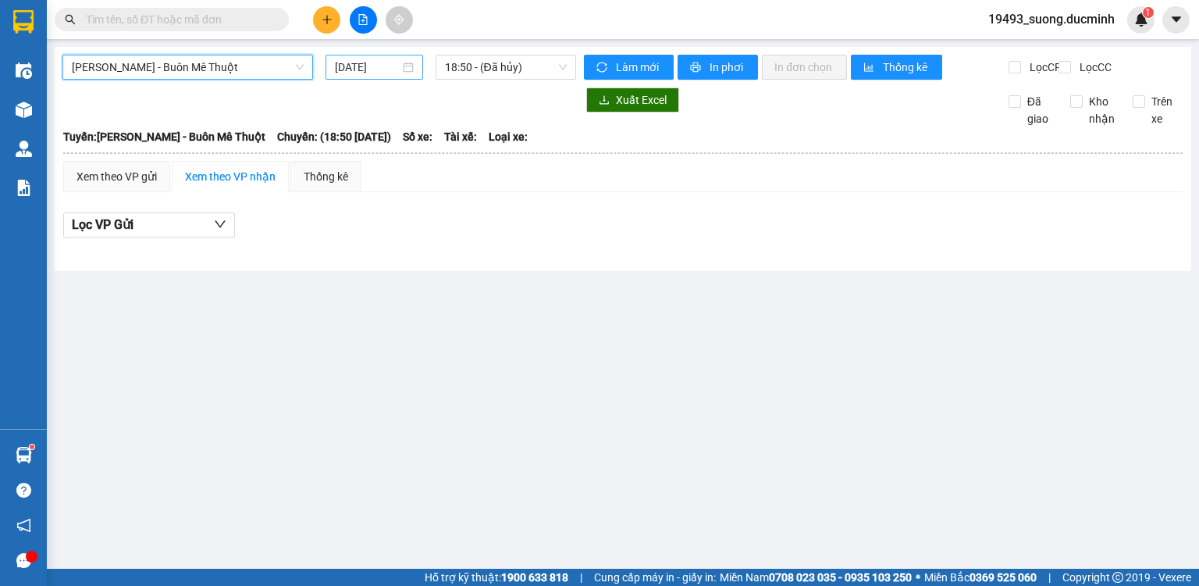
click at [371, 70] on input "[DATE]" at bounding box center [367, 67] width 64 height 17
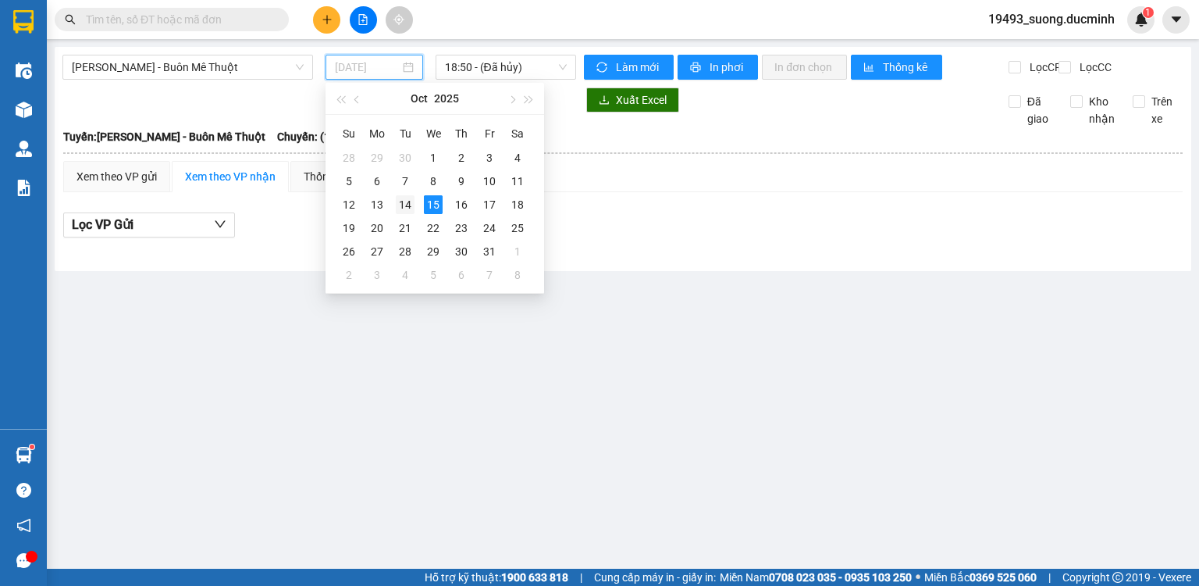
click at [409, 205] on div "14" at bounding box center [405, 204] width 19 height 19
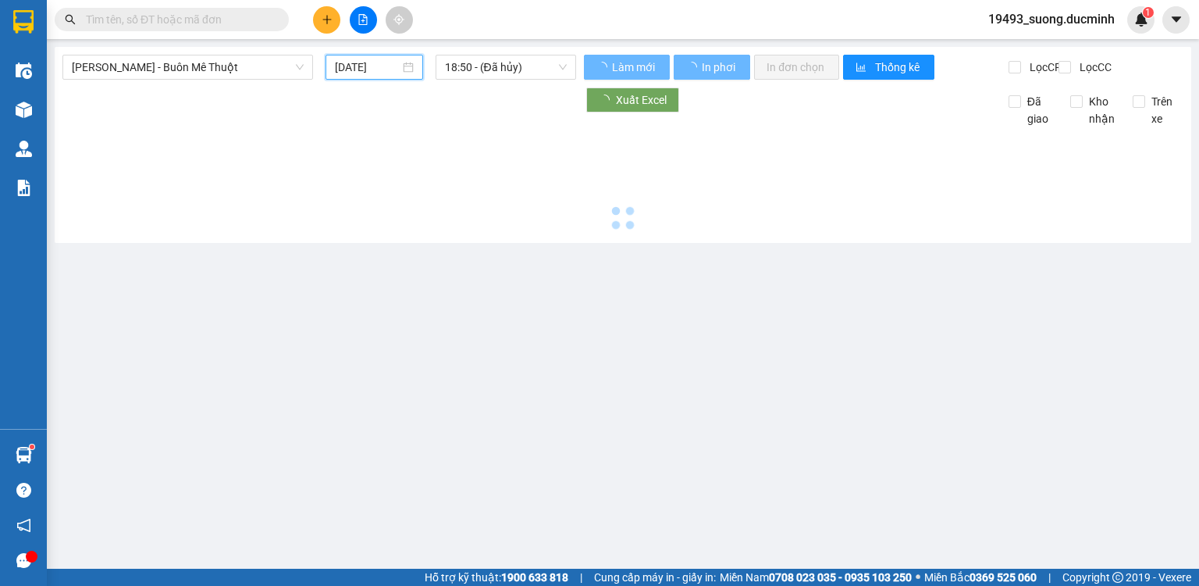
type input "[DATE]"
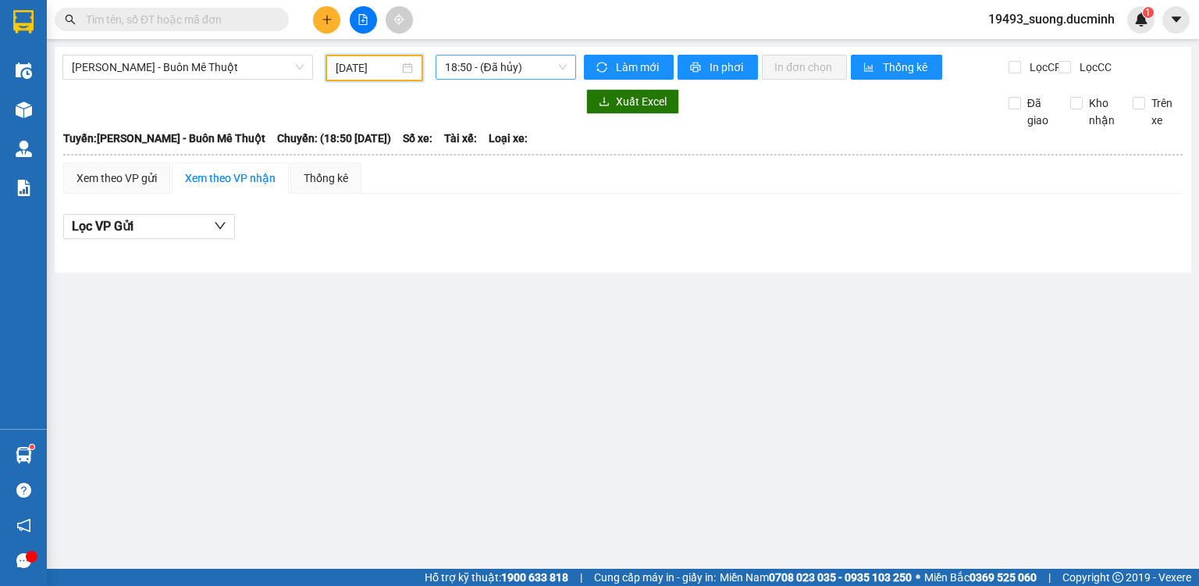
click at [461, 57] on span "18:50 - (Đã hủy)" at bounding box center [506, 66] width 123 height 23
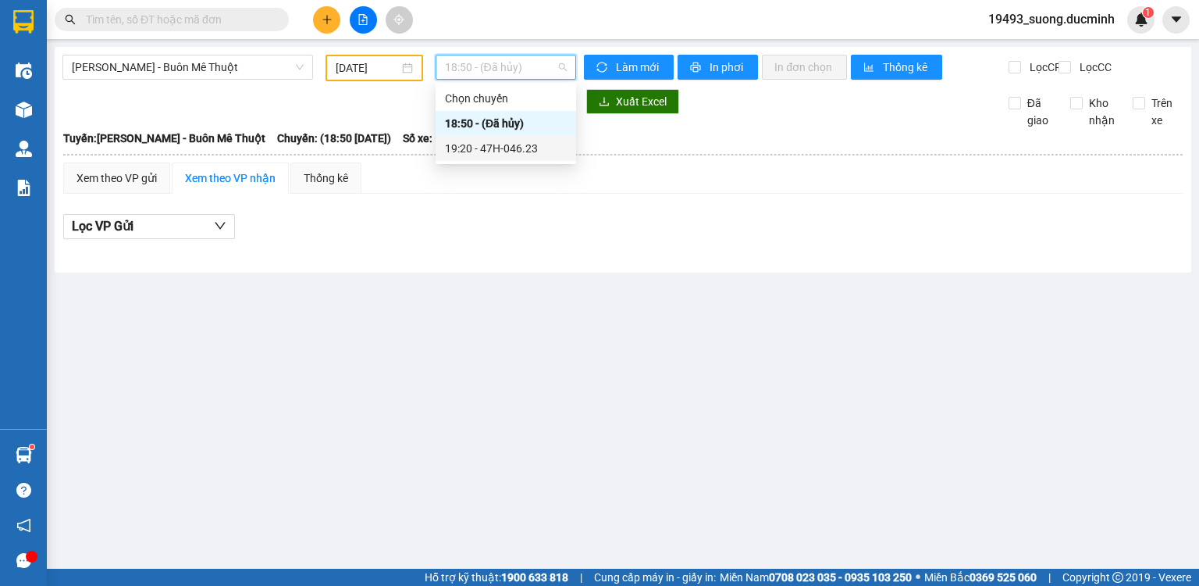
click at [484, 152] on div "19:20 - 47H-046.23" at bounding box center [506, 148] width 122 height 17
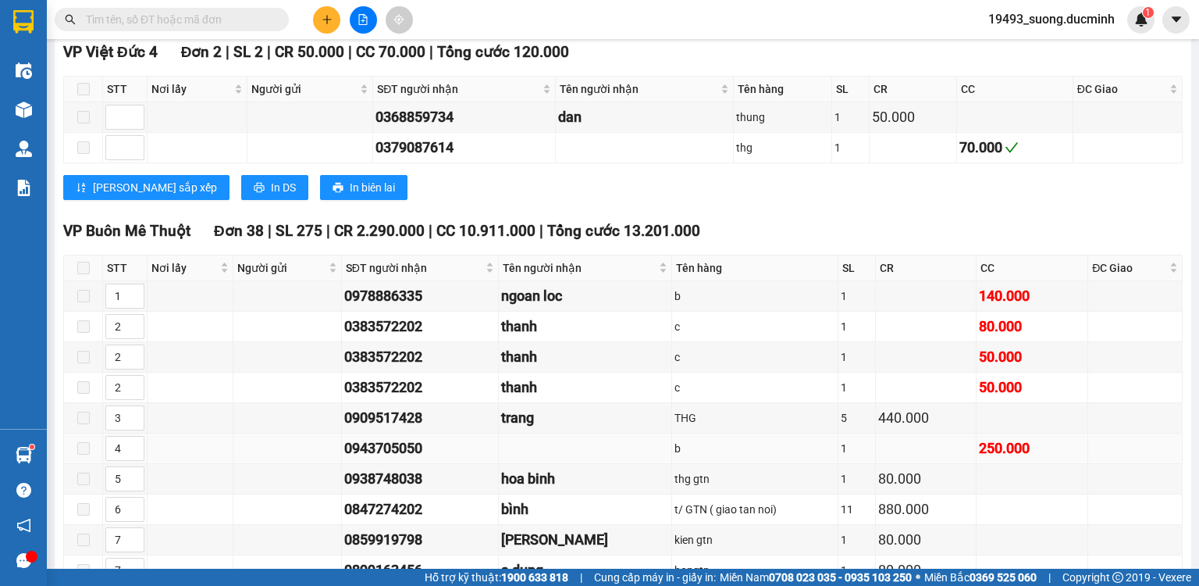
scroll to position [812, 0]
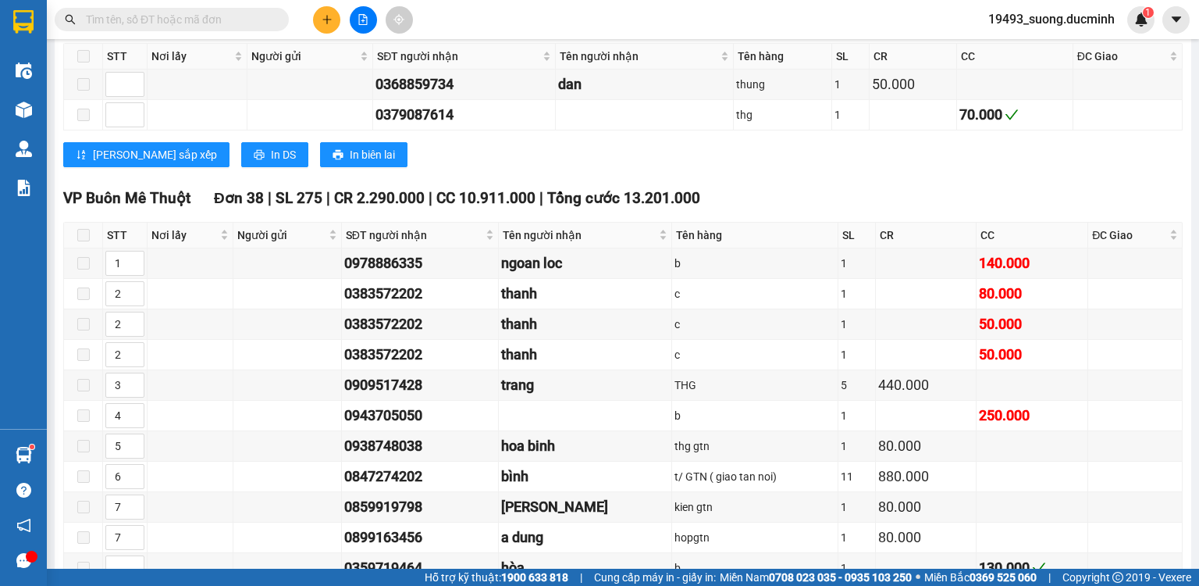
click at [233, 22] on input "text" at bounding box center [178, 19] width 184 height 17
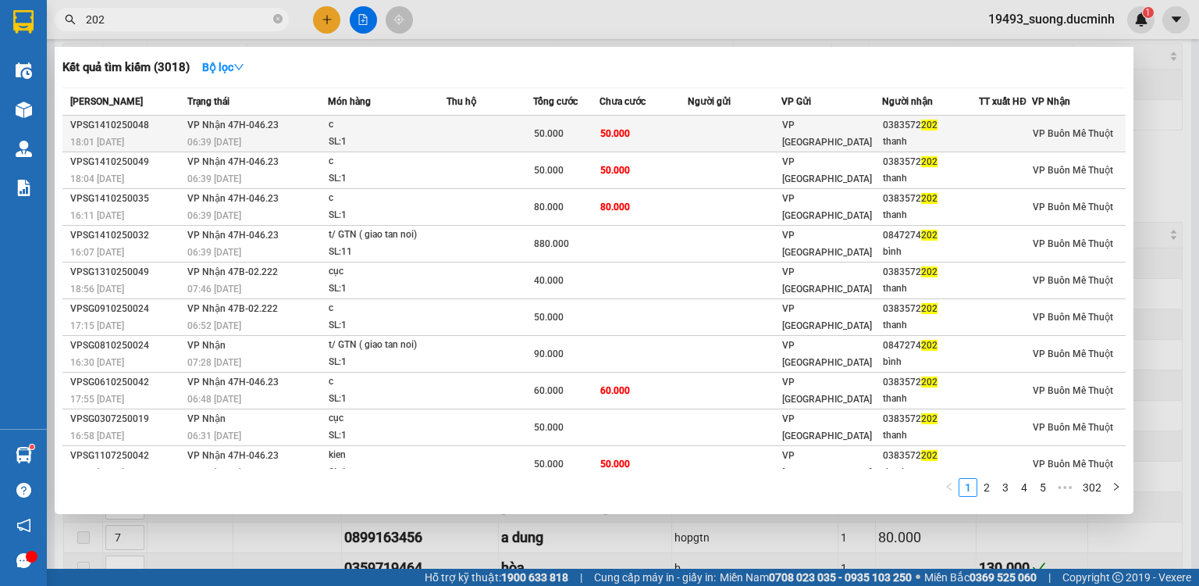
type input "202"
click at [625, 133] on span "50.000" at bounding box center [615, 133] width 30 height 11
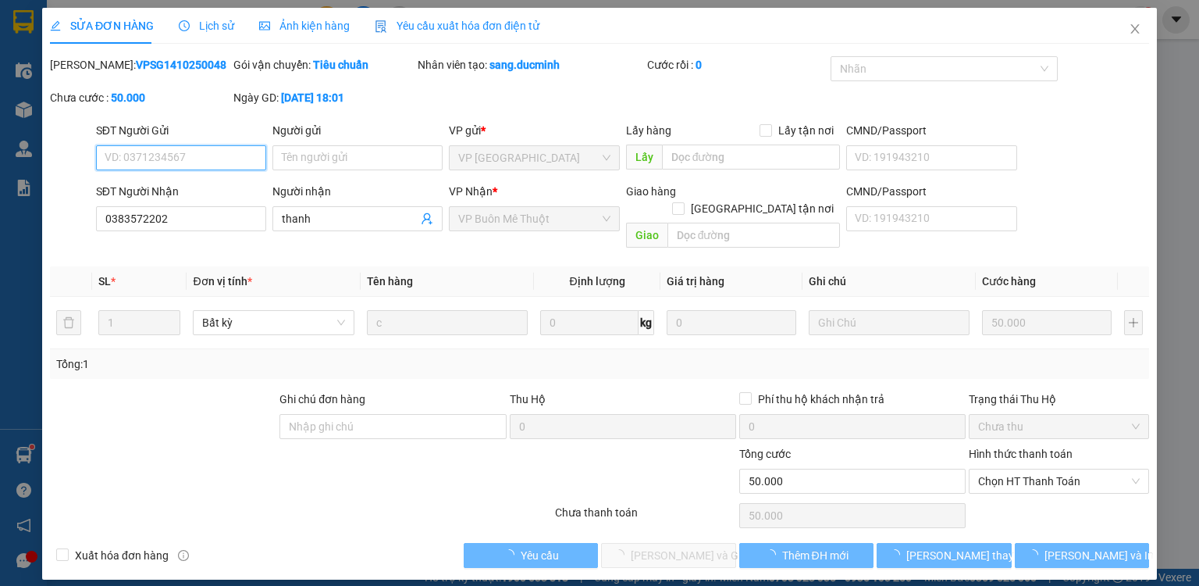
type input "0383572202"
type input "thanh"
type input "0"
type input "50.000"
click at [1027, 472] on span "Chọn HT Thanh Toán" at bounding box center [1059, 480] width 162 height 23
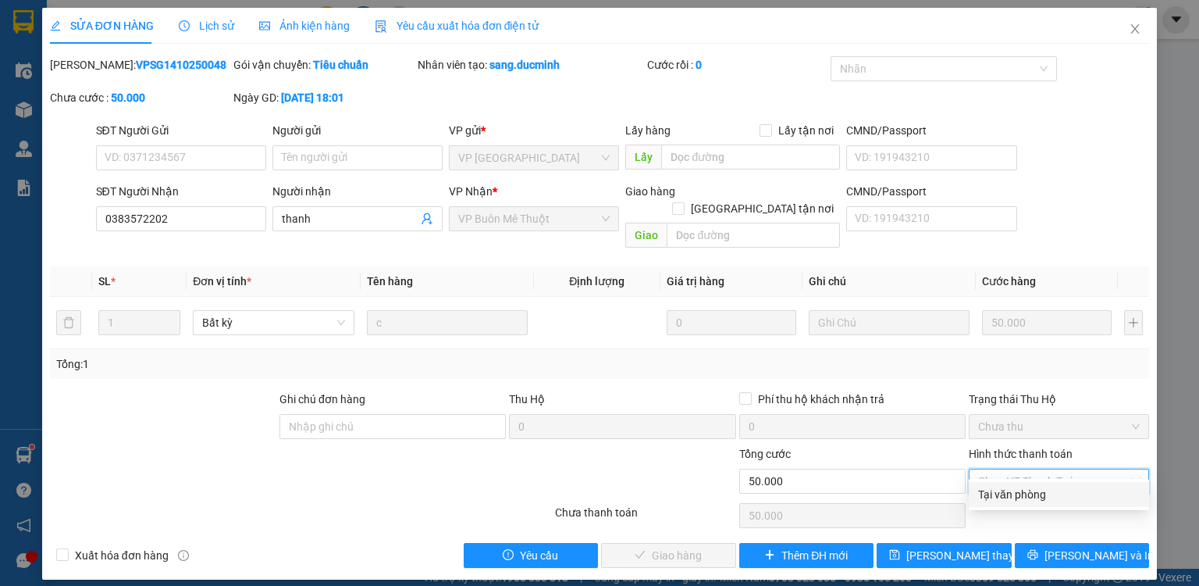
click at [1015, 497] on div "Tại văn phòng" at bounding box center [1059, 494] width 162 height 17
type input "0"
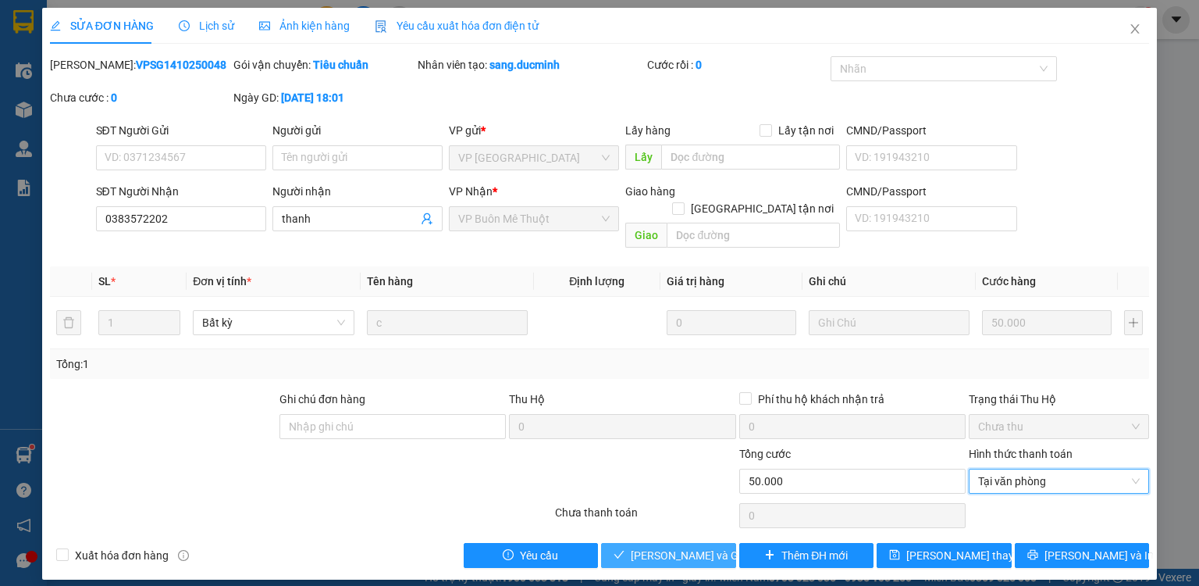
click at [687, 546] on span "[PERSON_NAME] và Giao hàng" at bounding box center [706, 554] width 150 height 17
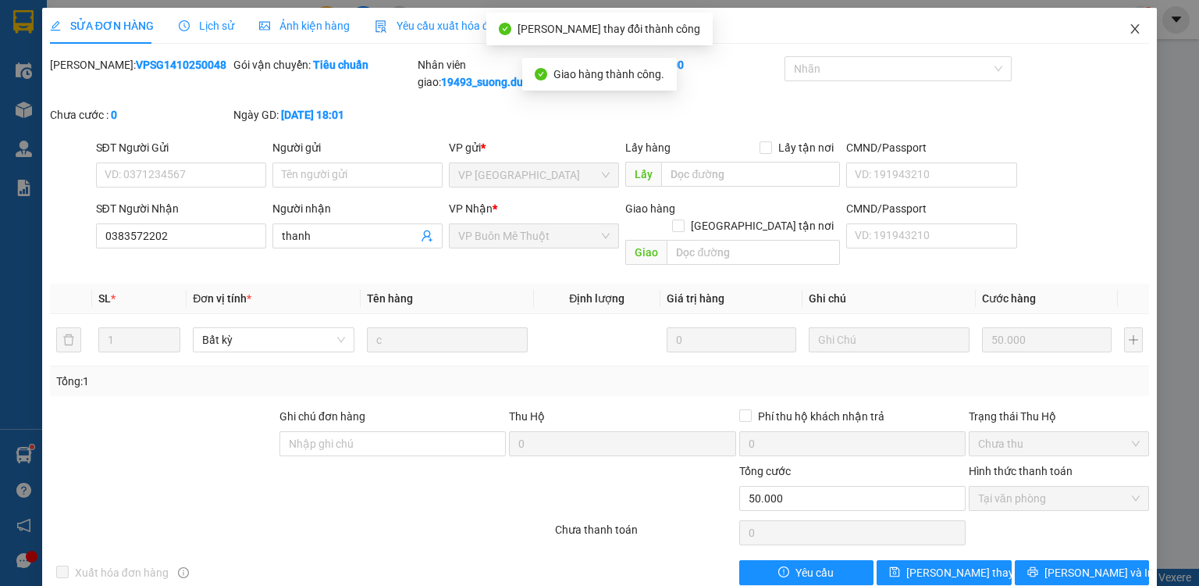
click at [1129, 31] on icon "close" at bounding box center [1135, 29] width 12 height 12
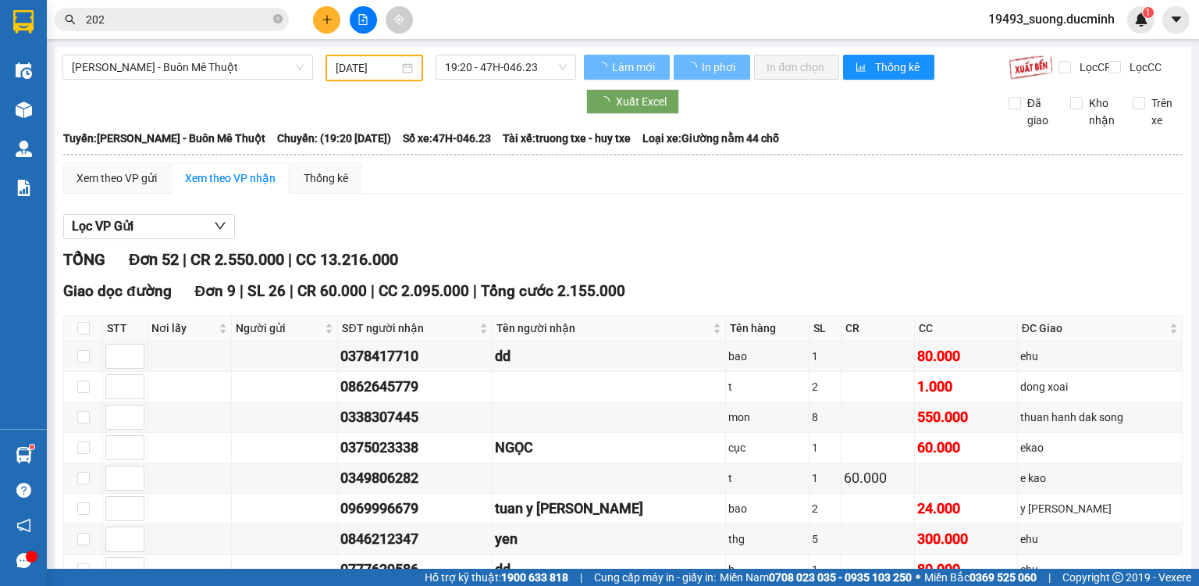
click at [209, 16] on input "202" at bounding box center [178, 19] width 184 height 17
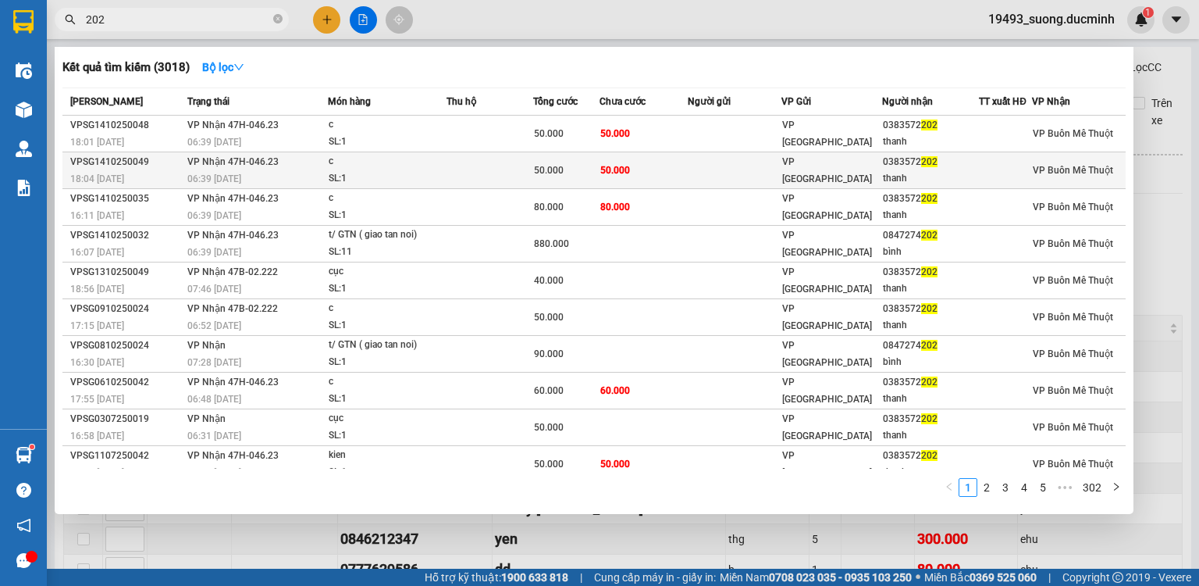
click at [334, 166] on div "c" at bounding box center [387, 161] width 117 height 17
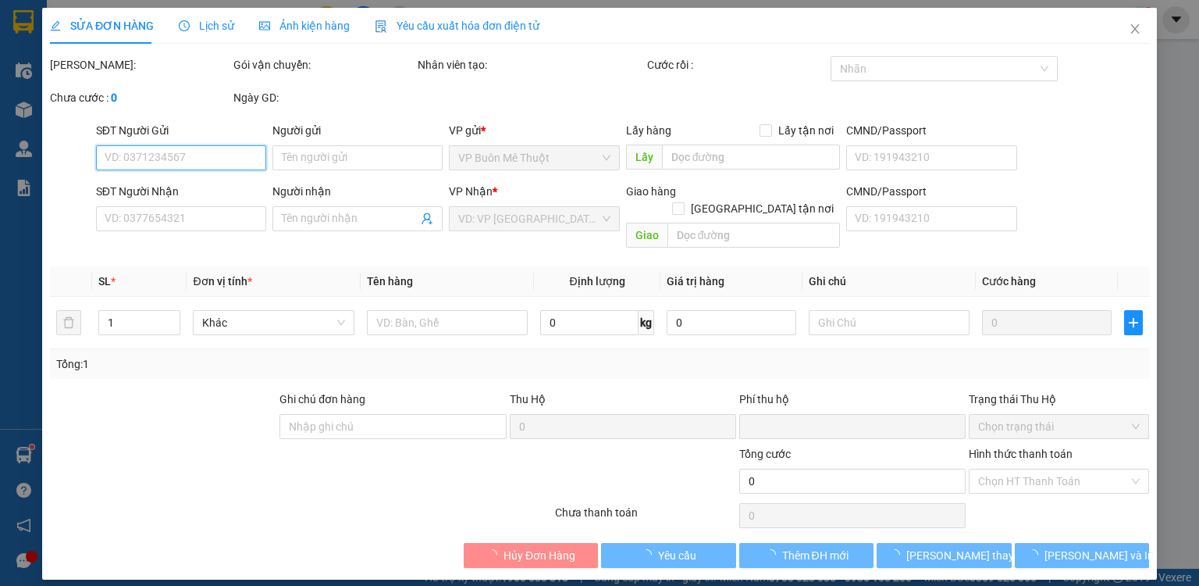
type input "0383572202"
type input "thanh"
type input "0"
type input "50.000"
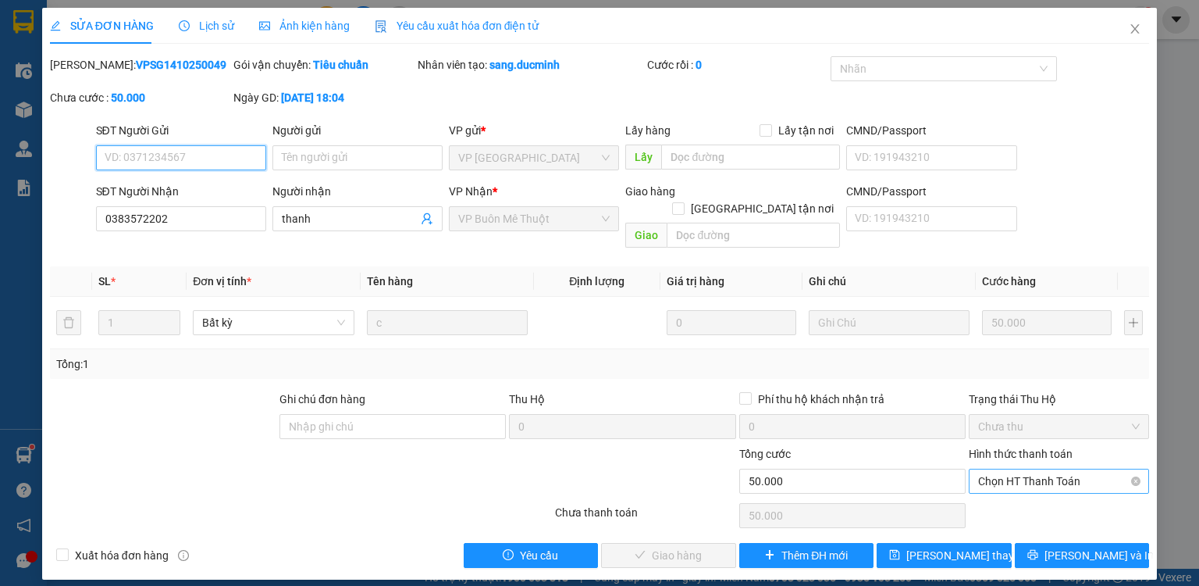
click at [1084, 472] on span "Chọn HT Thanh Toán" at bounding box center [1059, 480] width 162 height 23
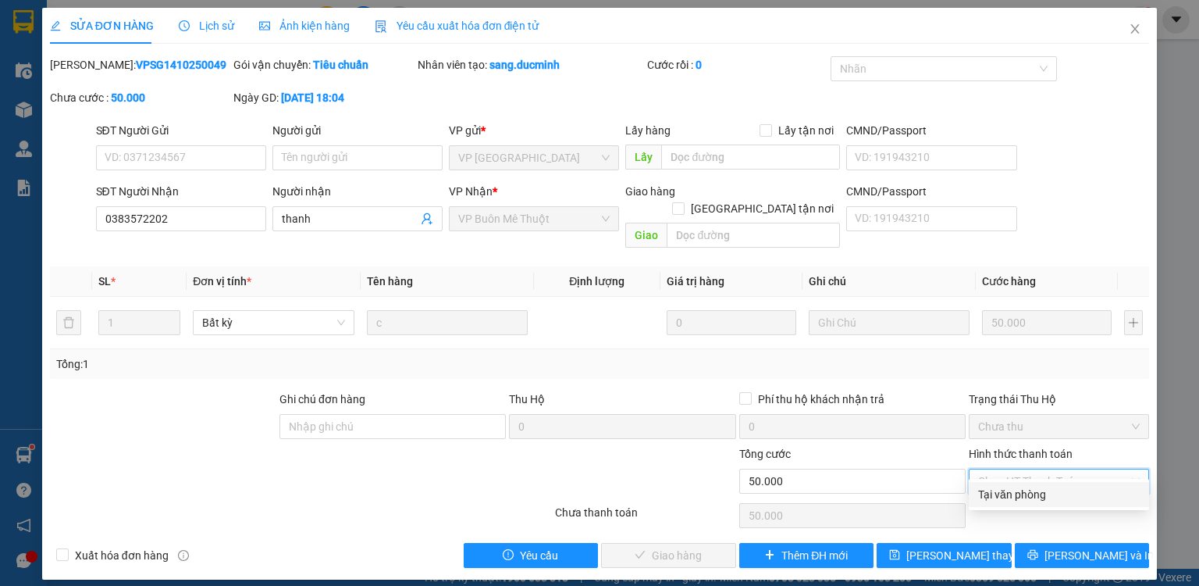
click at [1054, 497] on div "Tại văn phòng" at bounding box center [1059, 494] width 162 height 17
type input "0"
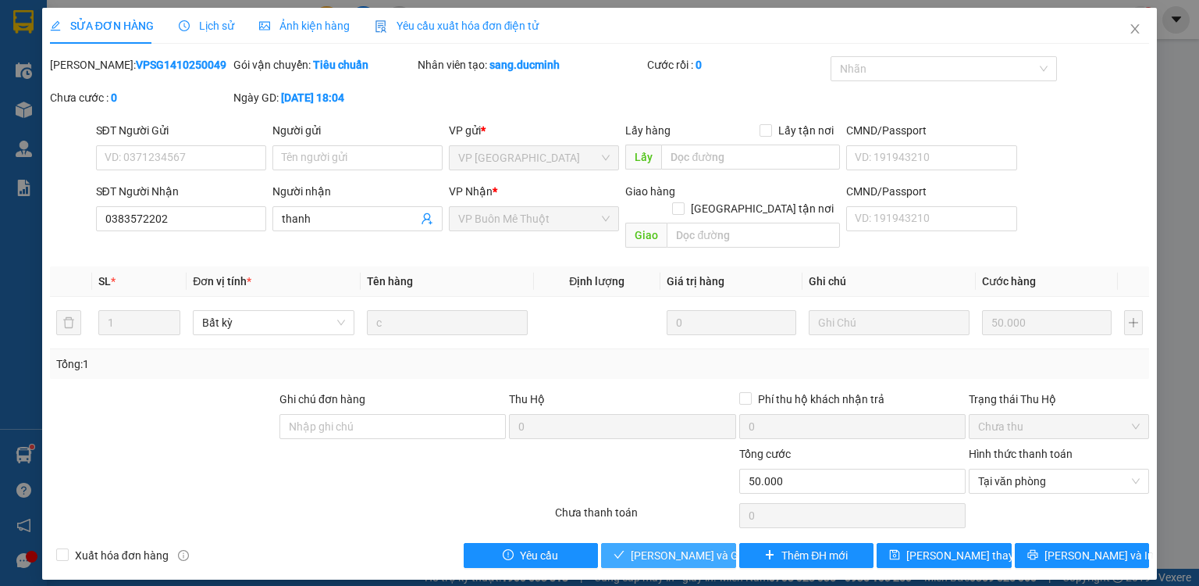
click at [659, 546] on span "[PERSON_NAME] và Giao hàng" at bounding box center [706, 554] width 150 height 17
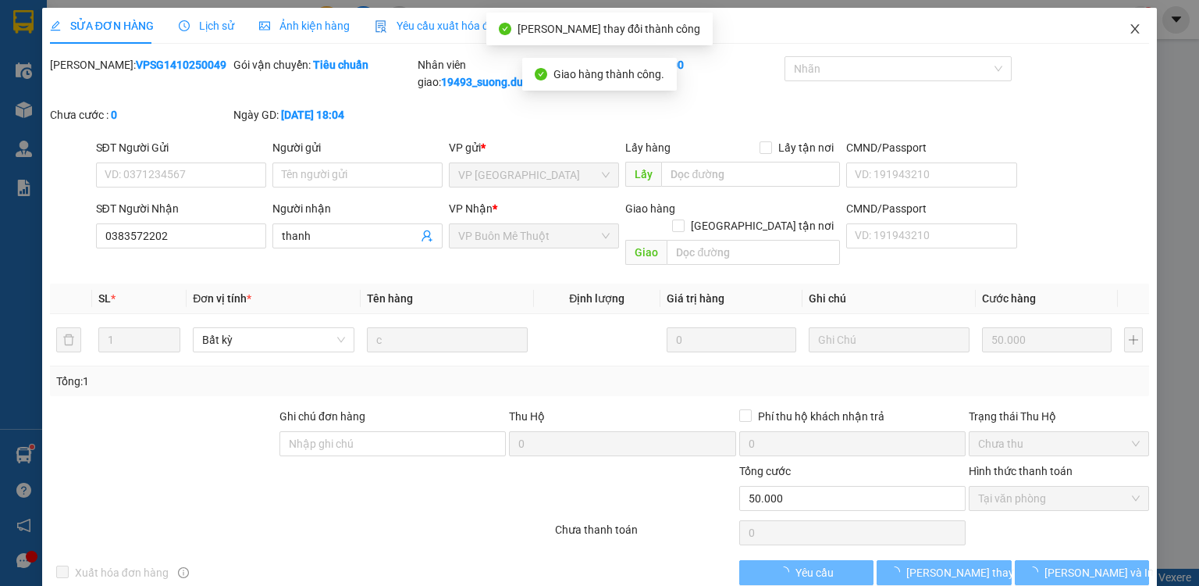
click at [1134, 28] on span "Close" at bounding box center [1135, 30] width 44 height 44
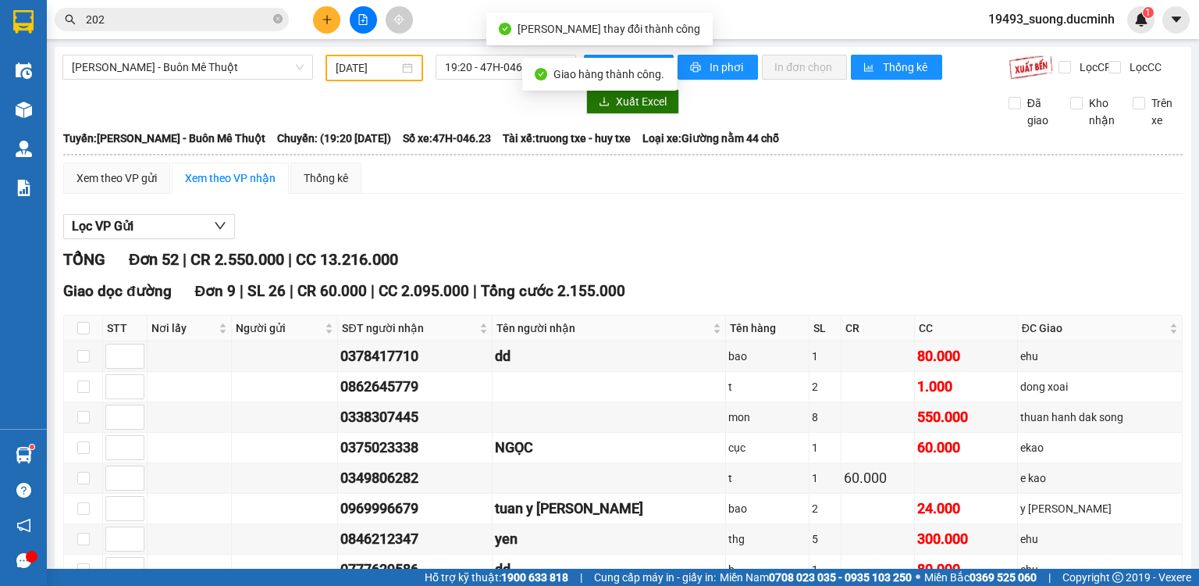
click at [1121, 27] on span "19493_suong.ducminh" at bounding box center [1051, 19] width 151 height 20
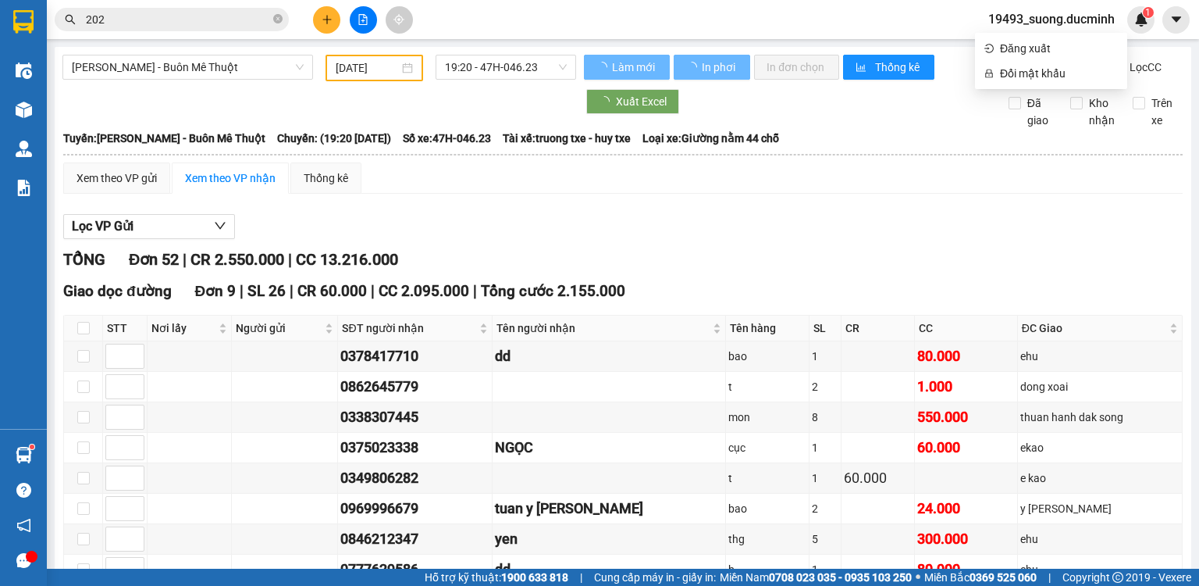
click at [203, 27] on input "202" at bounding box center [178, 19] width 184 height 17
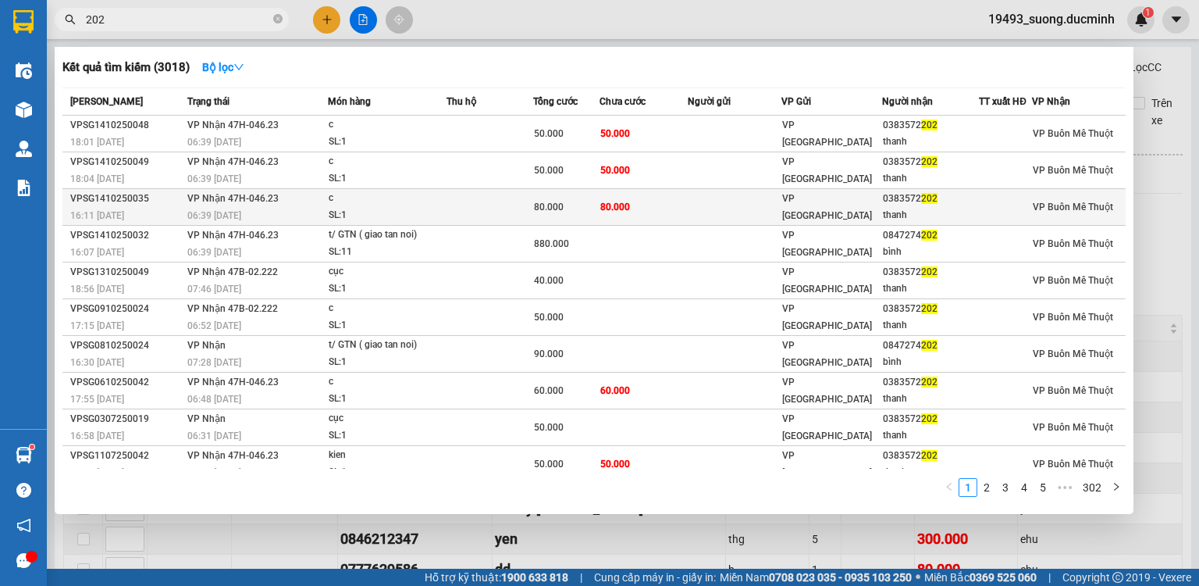
click at [478, 210] on td at bounding box center [490, 207] width 86 height 37
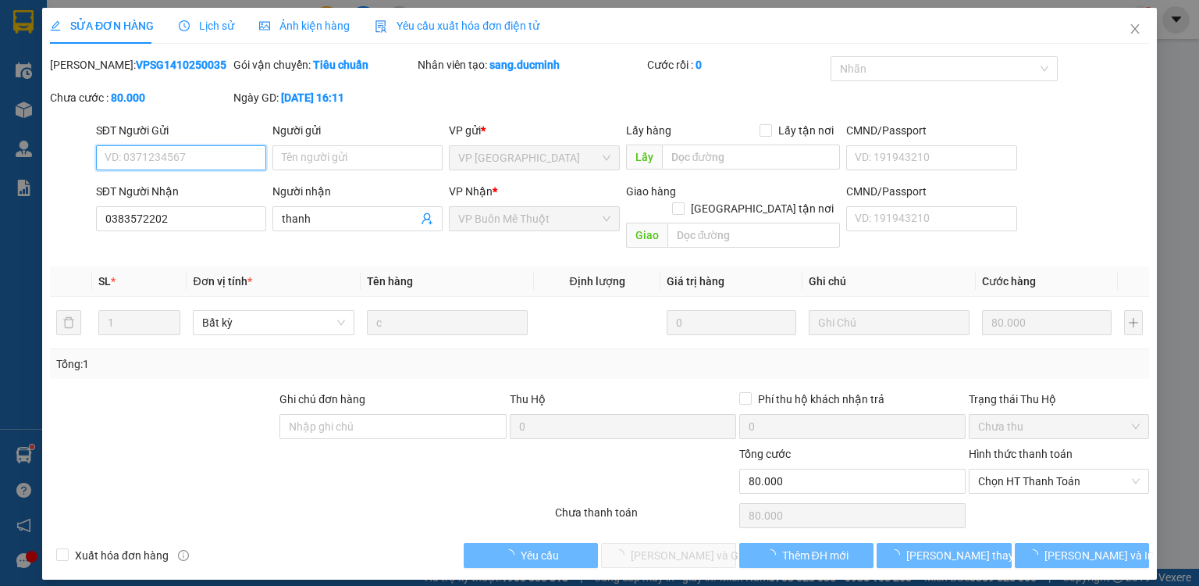
type input "0383572202"
type input "thanh"
type input "0"
type input "80.000"
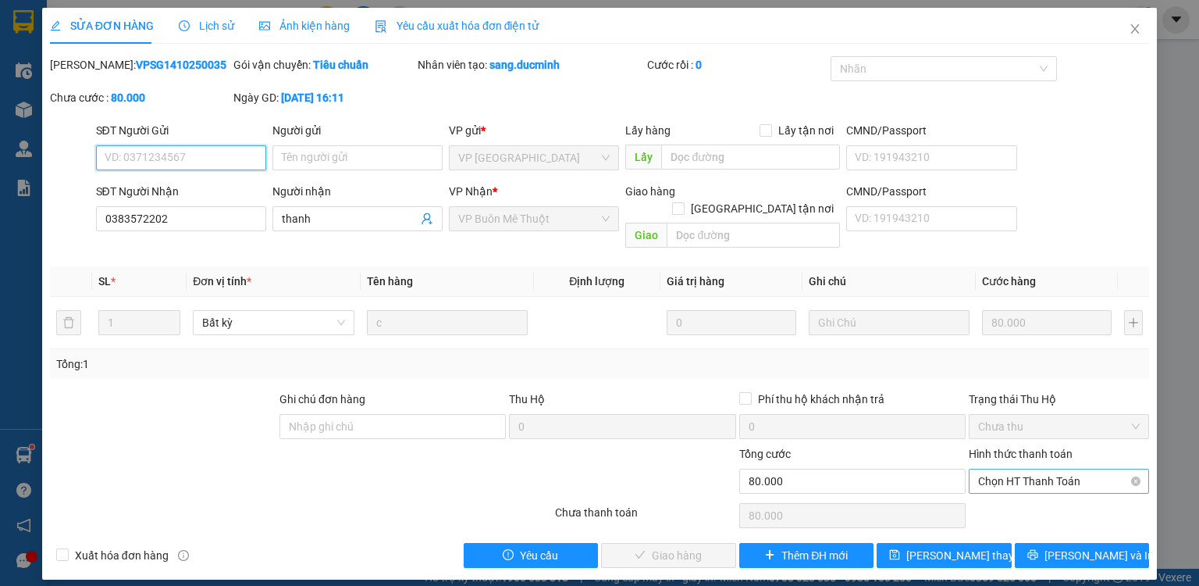
click at [1002, 469] on span "Chọn HT Thanh Toán" at bounding box center [1059, 480] width 162 height 23
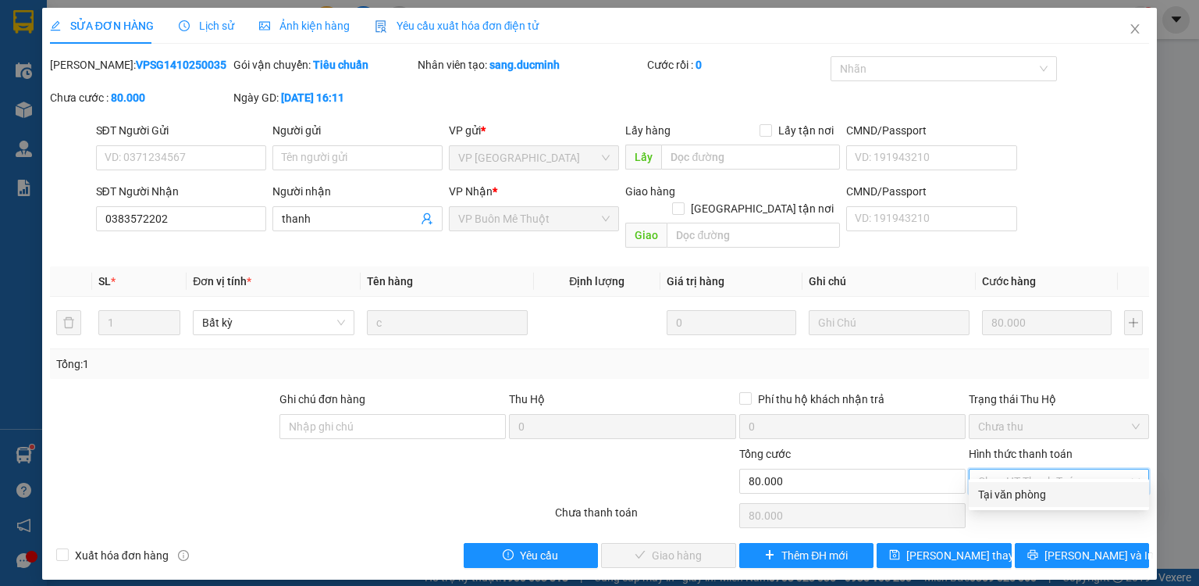
click at [1007, 502] on div "Tại văn phòng" at bounding box center [1059, 494] width 162 height 17
type input "0"
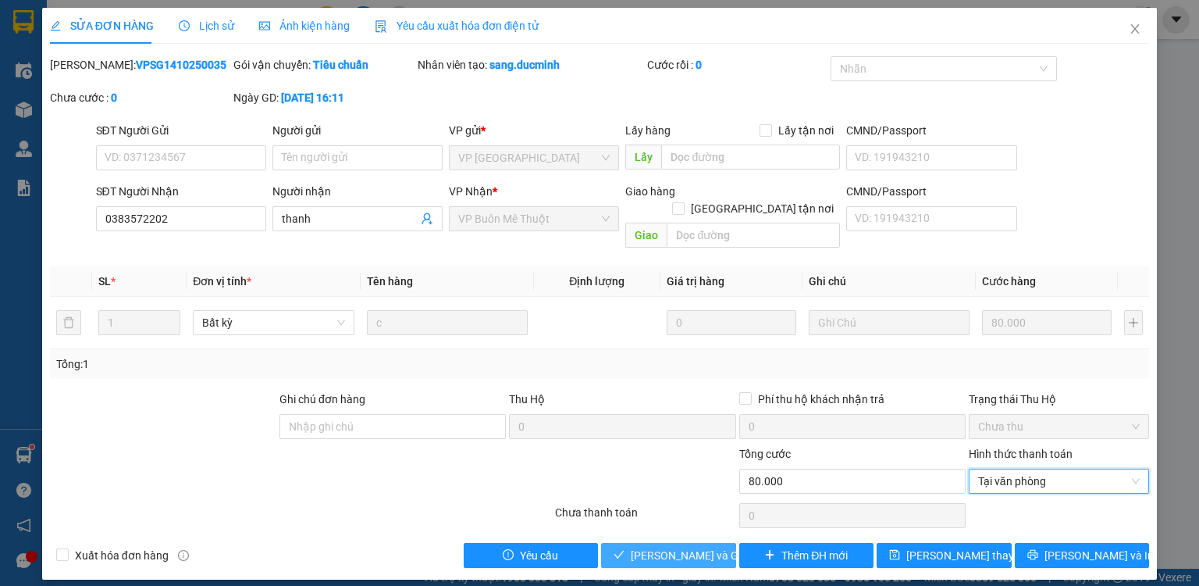
click at [678, 546] on span "[PERSON_NAME] và Giao hàng" at bounding box center [706, 554] width 150 height 17
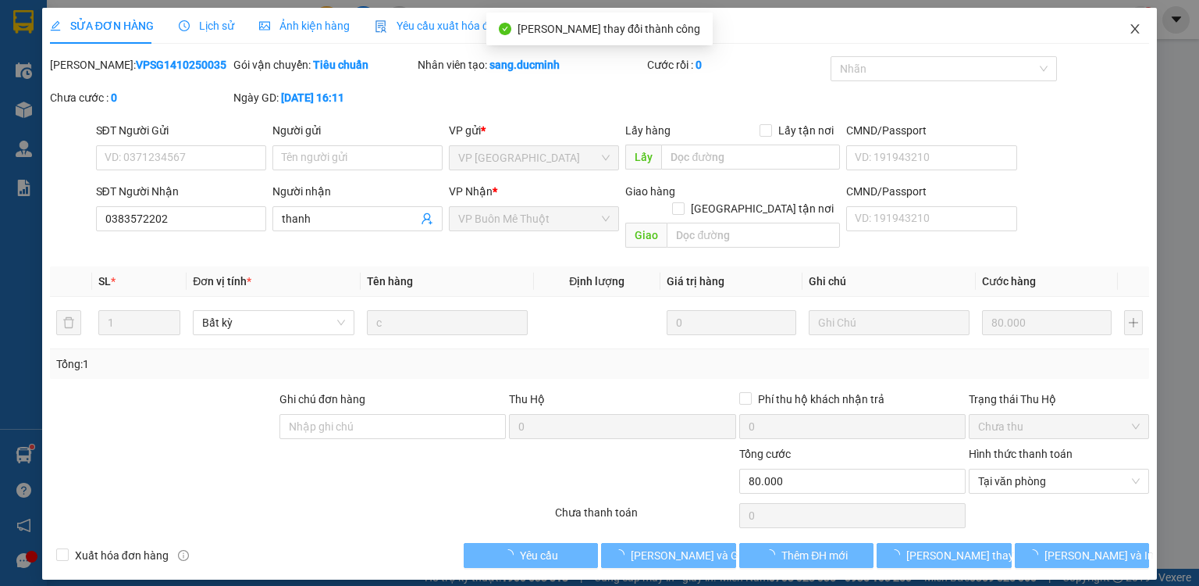
click at [1129, 31] on icon "close" at bounding box center [1135, 29] width 12 height 12
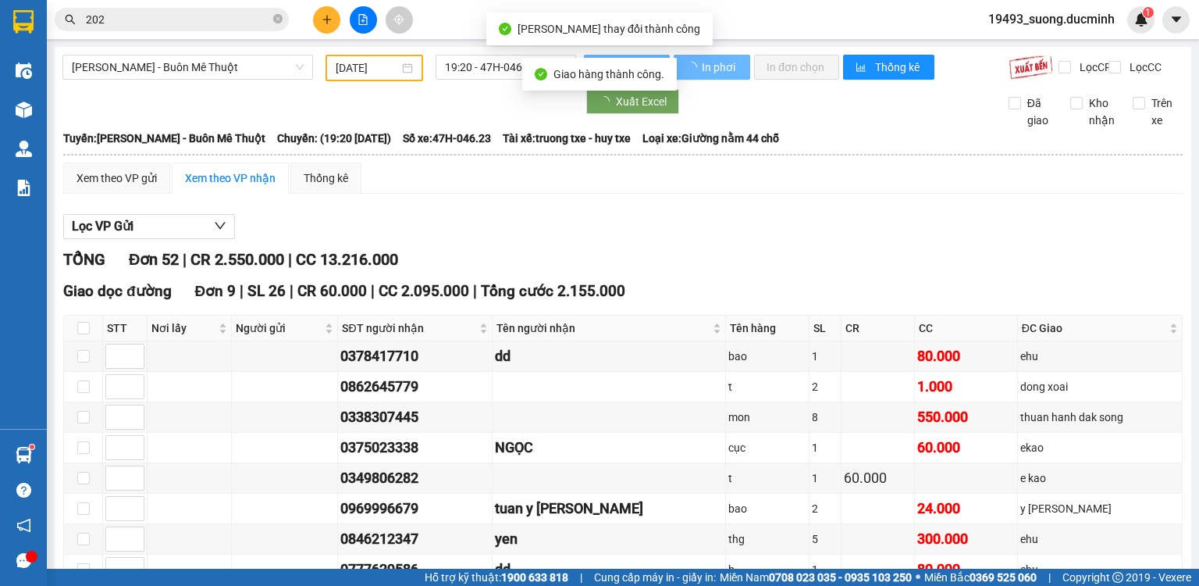
click at [1120, 34] on div "Kết quả tìm kiếm ( 3018 ) Bộ lọc Mã ĐH Trạng thái Món hàng Thu hộ Tổng cước Chư…" at bounding box center [599, 19] width 1199 height 39
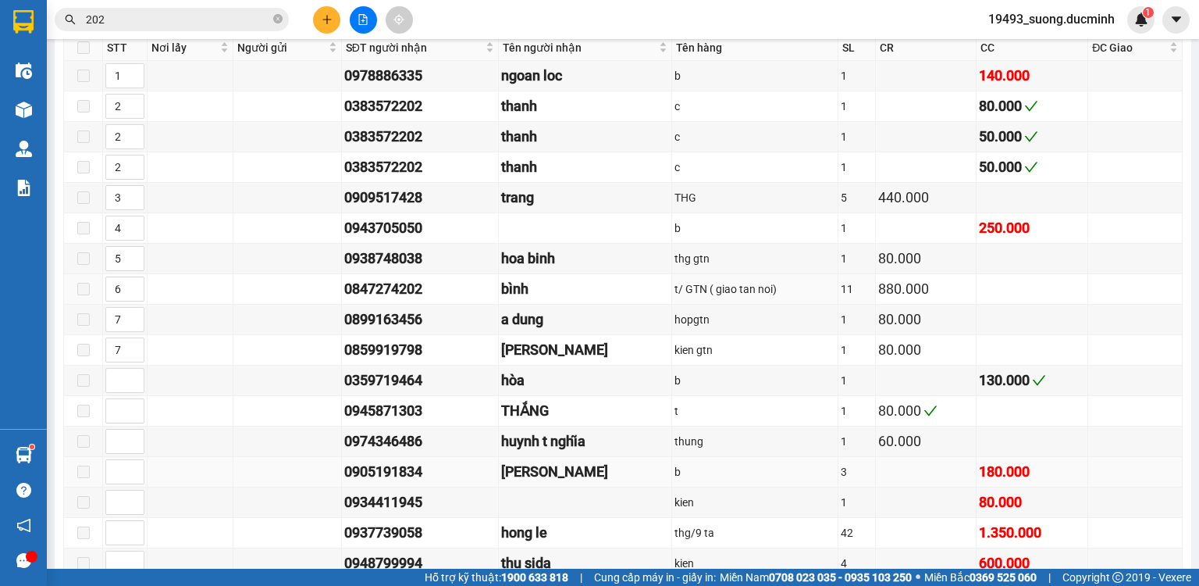
scroll to position [1312, 0]
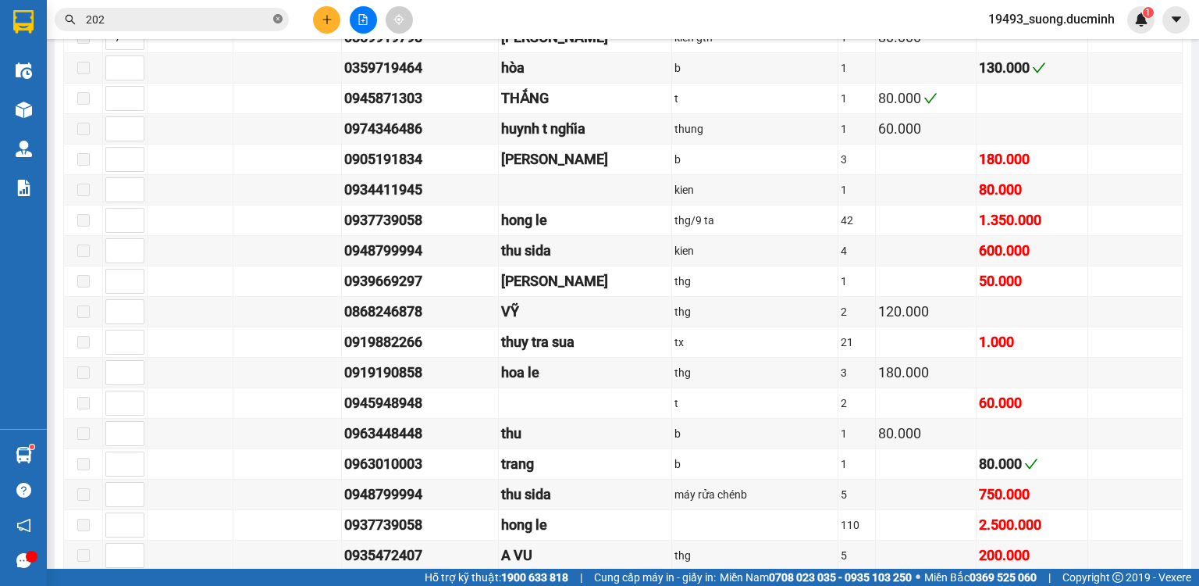
click at [278, 16] on icon "close-circle" at bounding box center [277, 18] width 9 height 9
click at [255, 16] on input "text" at bounding box center [178, 19] width 184 height 17
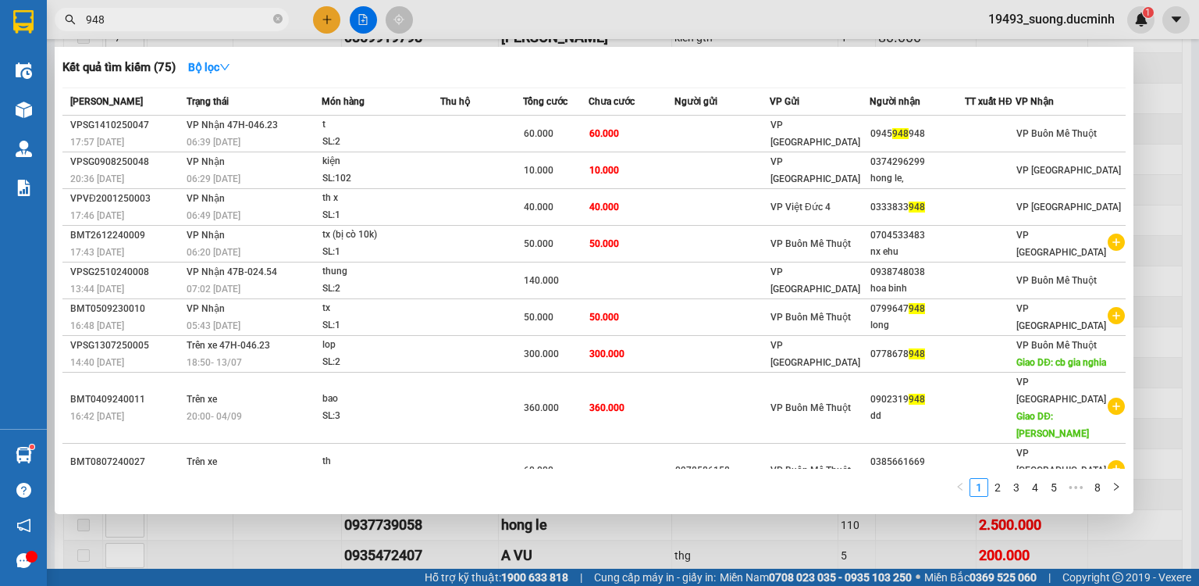
type input "948"
click at [1164, 200] on div at bounding box center [599, 293] width 1199 height 586
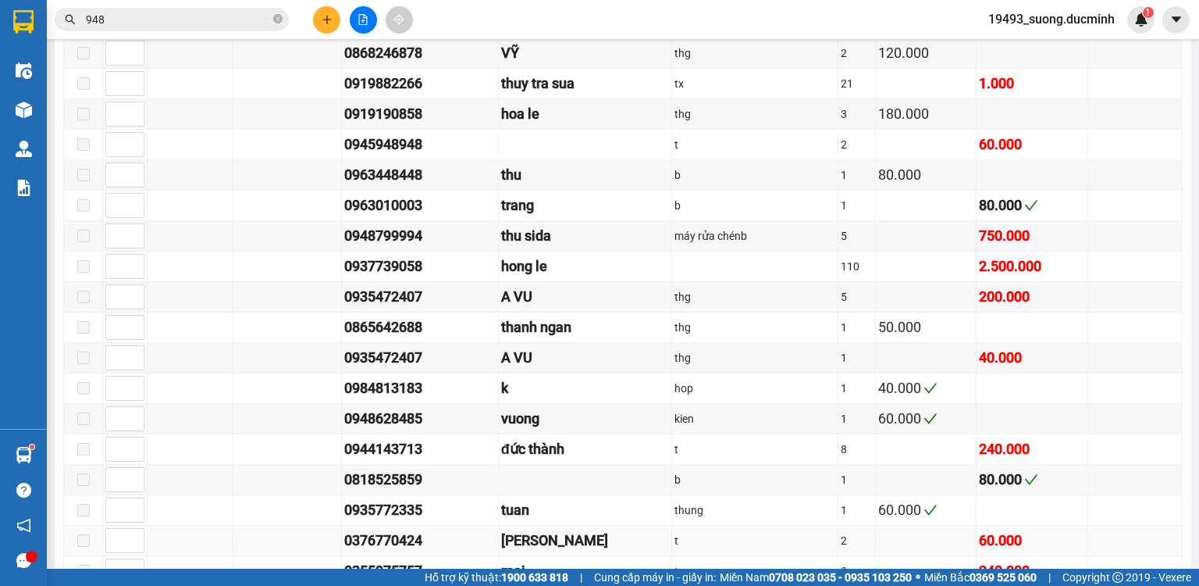
scroll to position [1518, 0]
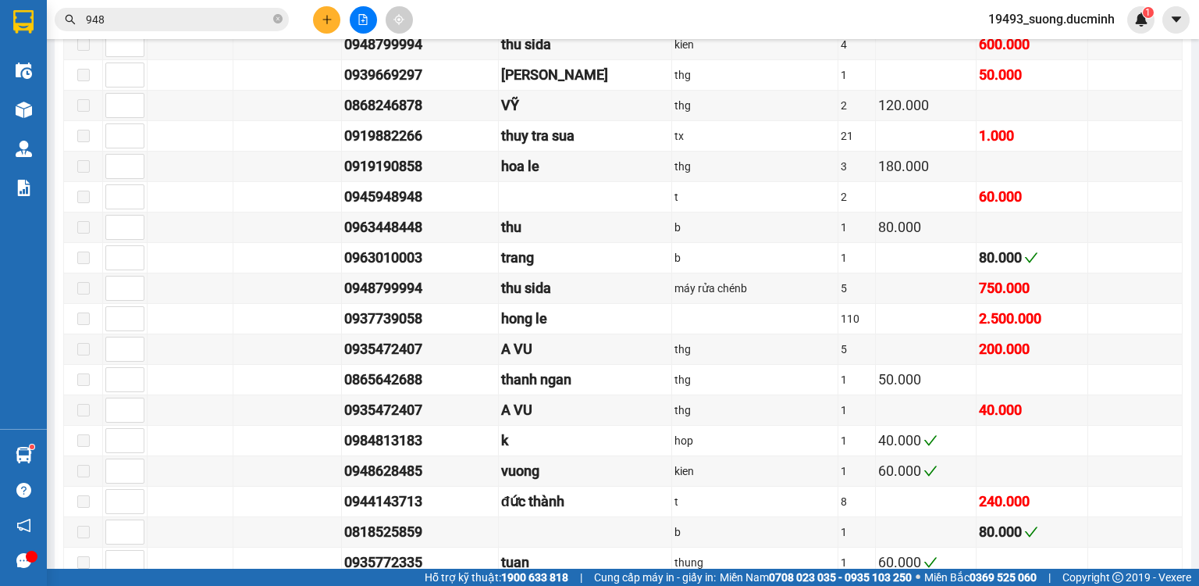
click at [208, 25] on input "948" at bounding box center [178, 19] width 184 height 17
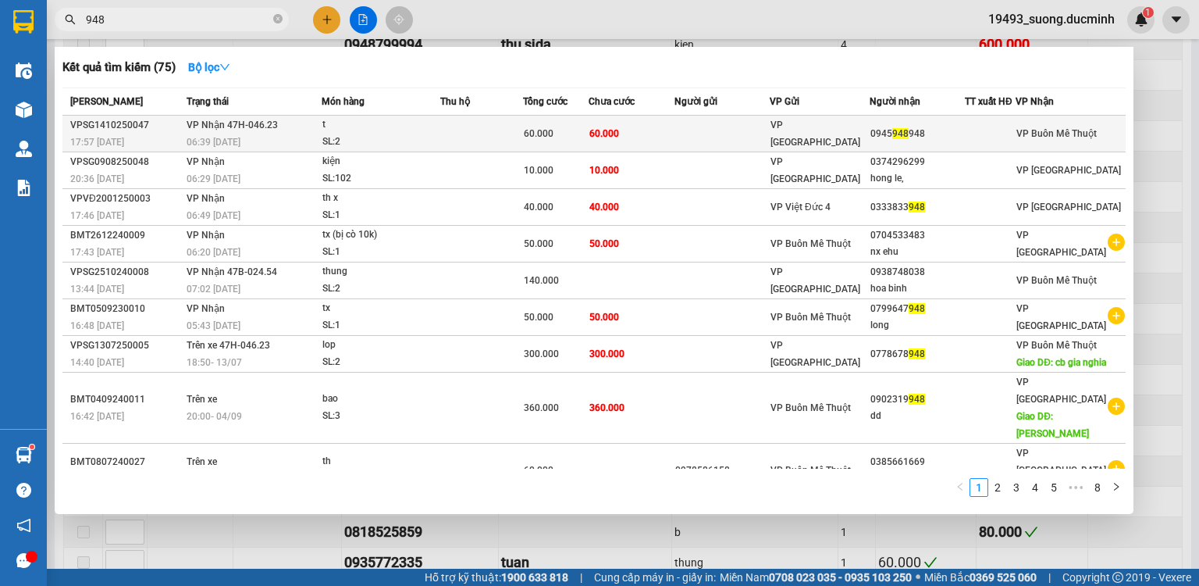
click at [444, 132] on td at bounding box center [481, 134] width 83 height 37
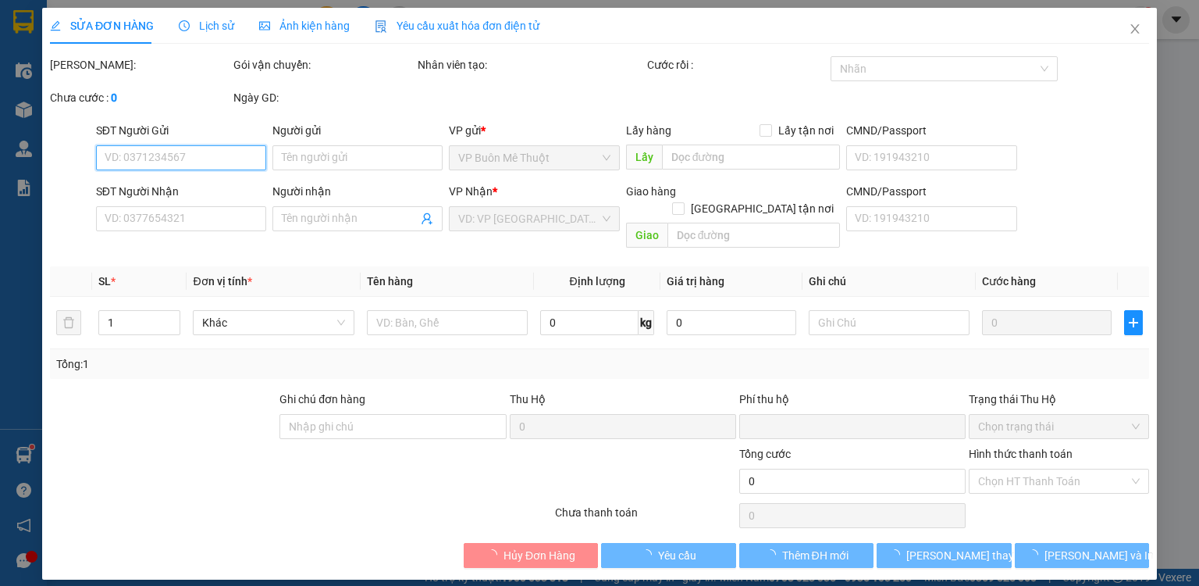
type input "0945948948"
type input "0"
type input "60.000"
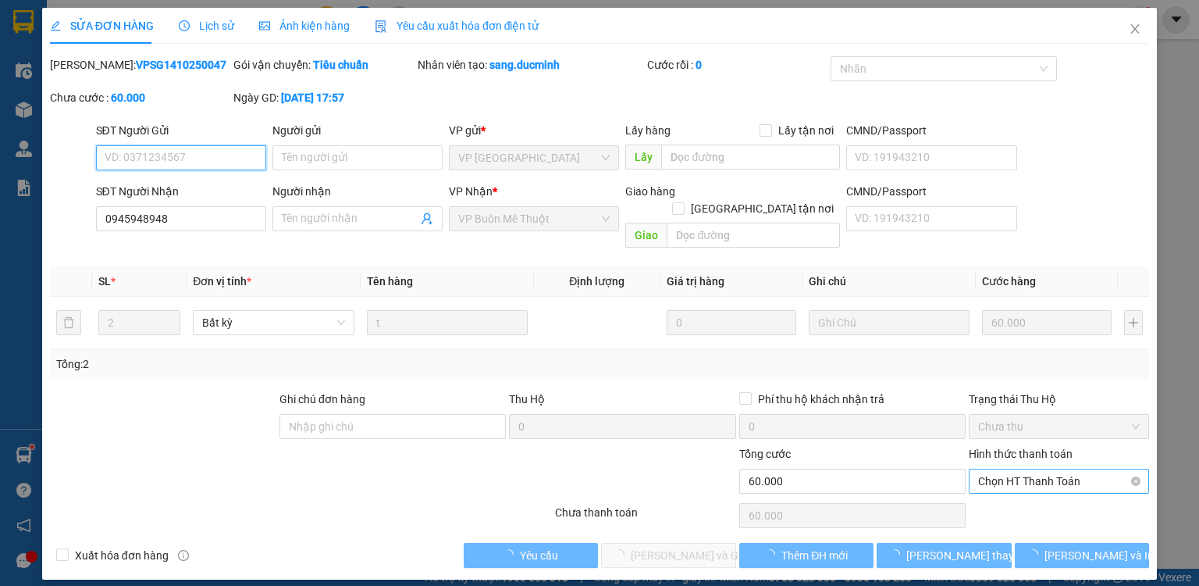
drag, startPoint x: 1069, startPoint y: 501, endPoint x: 1043, endPoint y: 464, distance: 45.5
click at [1043, 469] on span "Chọn HT Thanh Toán" at bounding box center [1059, 480] width 162 height 23
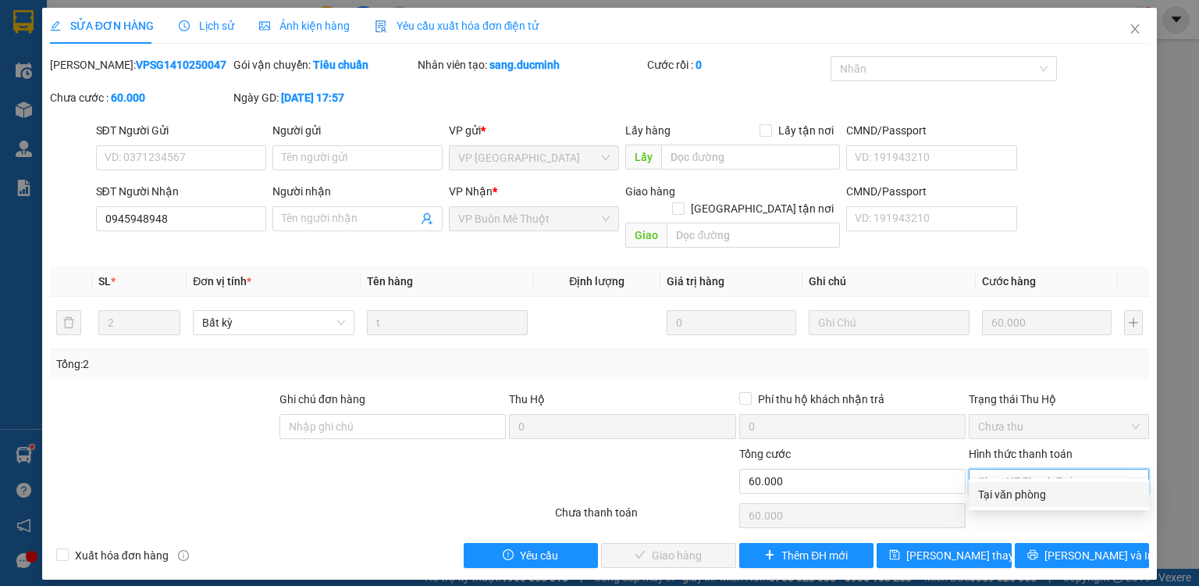
click at [1026, 497] on div "Tại văn phòng" at bounding box center [1059, 494] width 162 height 17
type input "0"
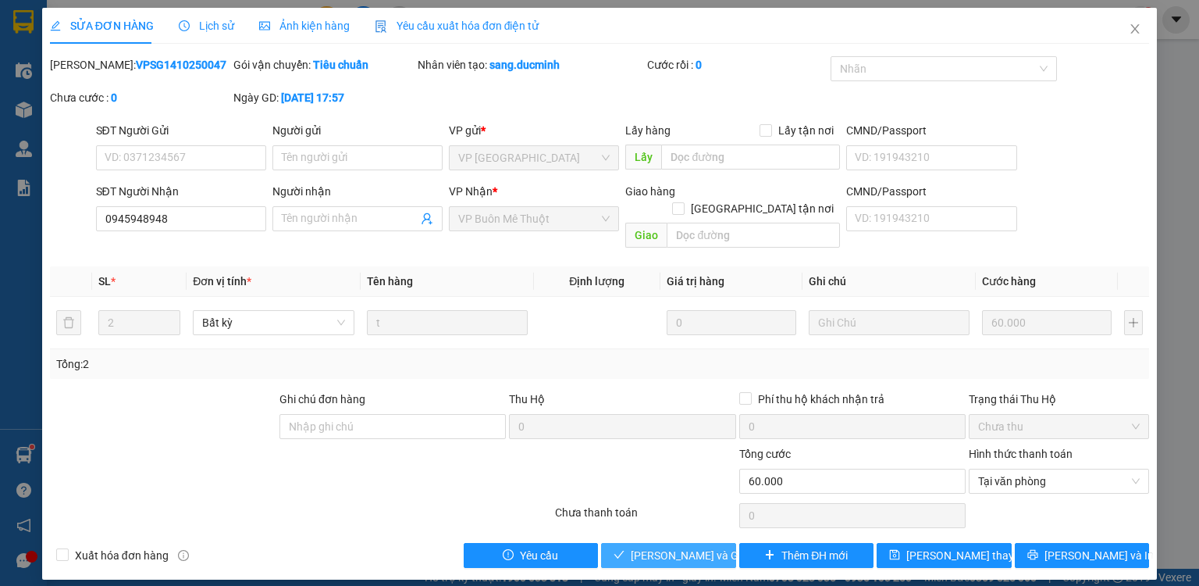
click at [675, 546] on span "[PERSON_NAME] và Giao hàng" at bounding box center [706, 554] width 150 height 17
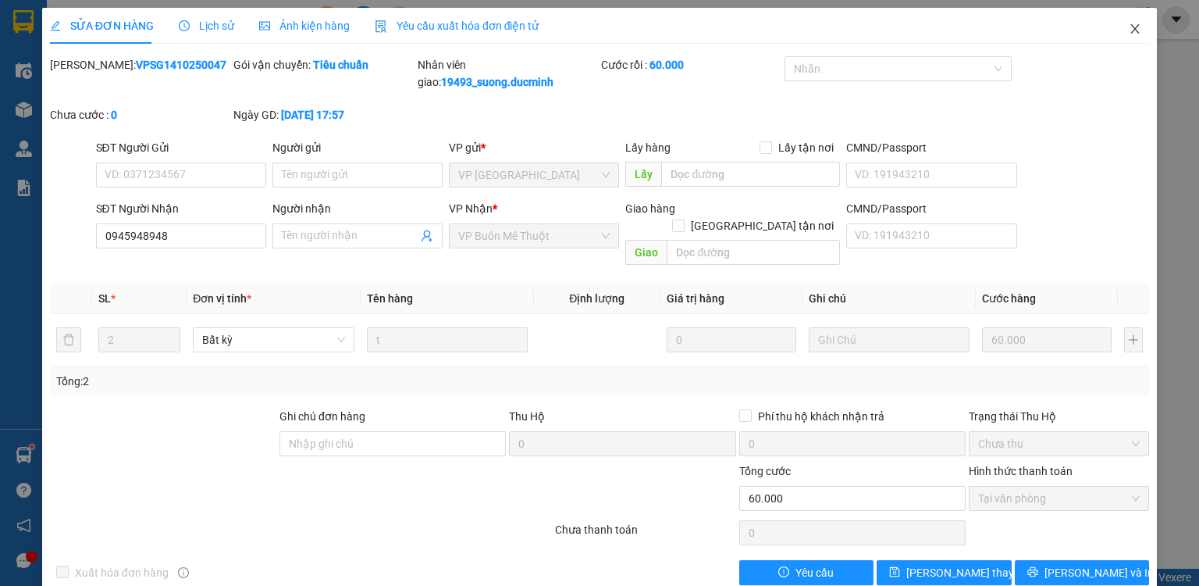
click at [1129, 25] on icon "close" at bounding box center [1135, 29] width 12 height 12
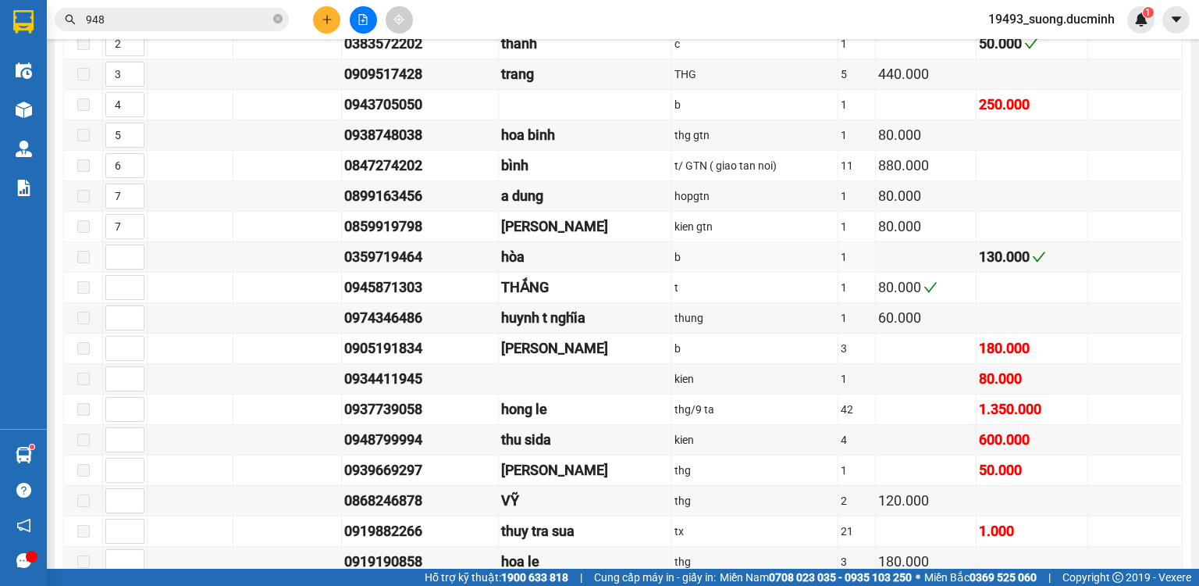
scroll to position [1124, 0]
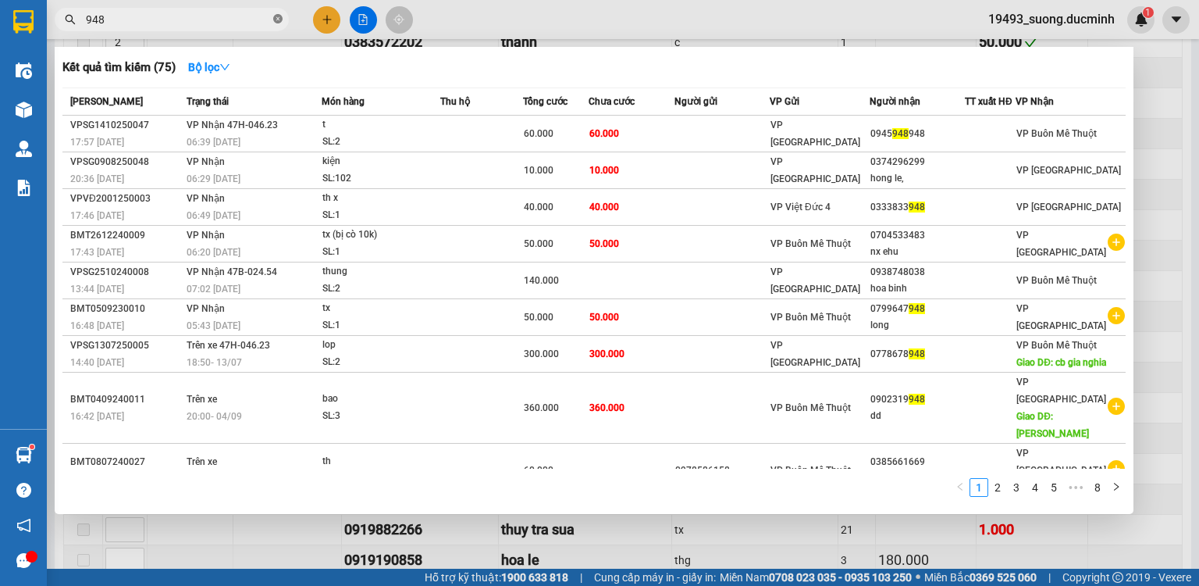
click at [281, 20] on icon "close-circle" at bounding box center [277, 18] width 9 height 9
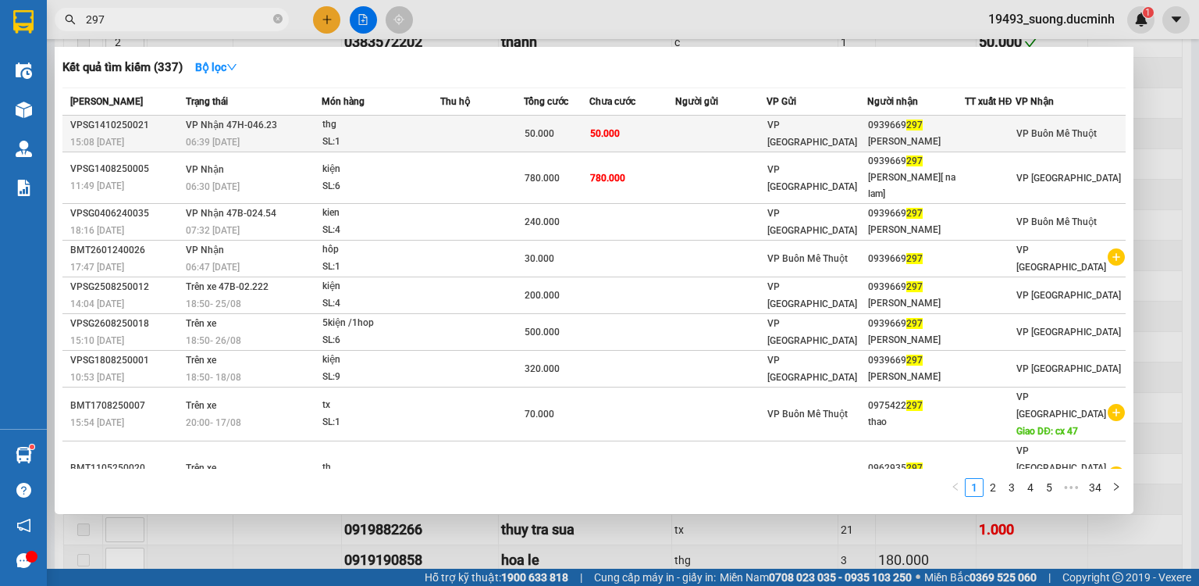
type input "297"
click at [532, 138] on span "50.000" at bounding box center [540, 133] width 30 height 11
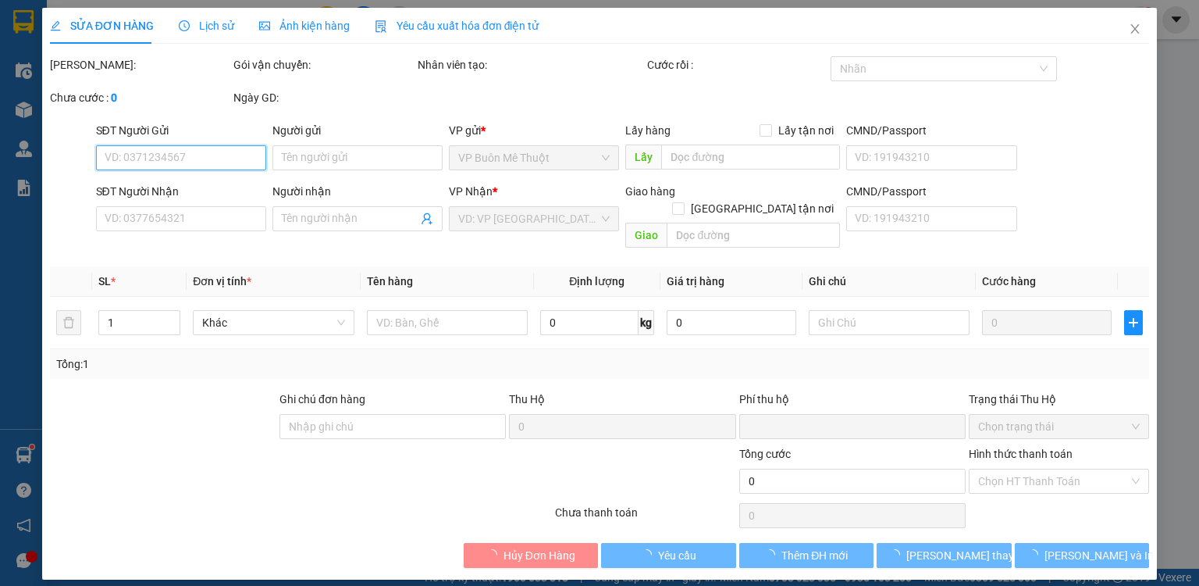
type input "0939669297"
type input "[PERSON_NAME]"
type input "0"
type input "50.000"
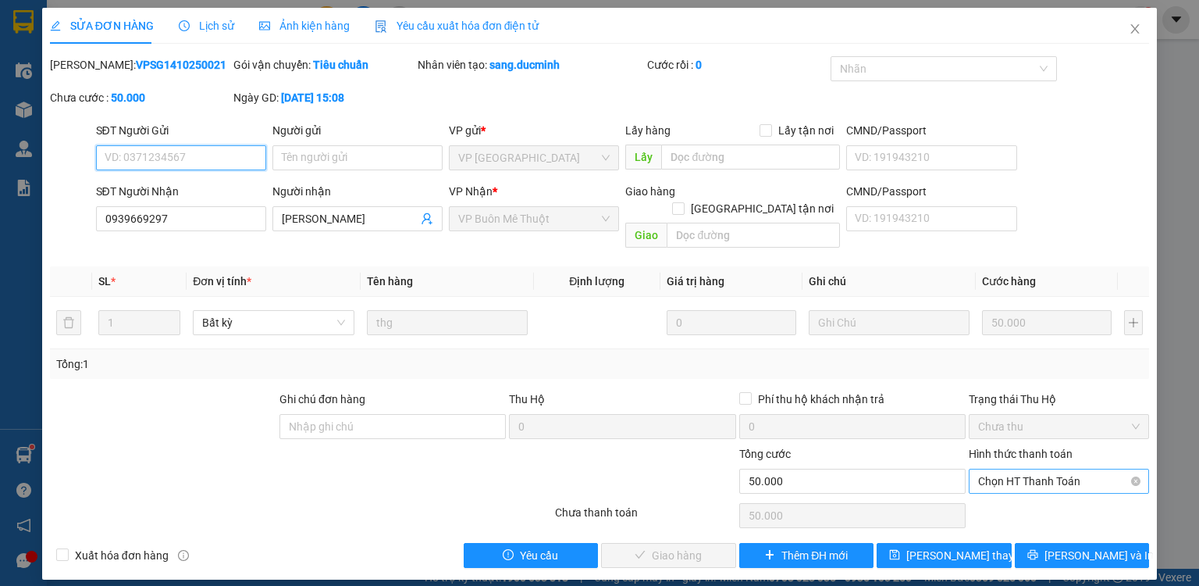
click at [994, 469] on span "Chọn HT Thanh Toán" at bounding box center [1059, 480] width 162 height 23
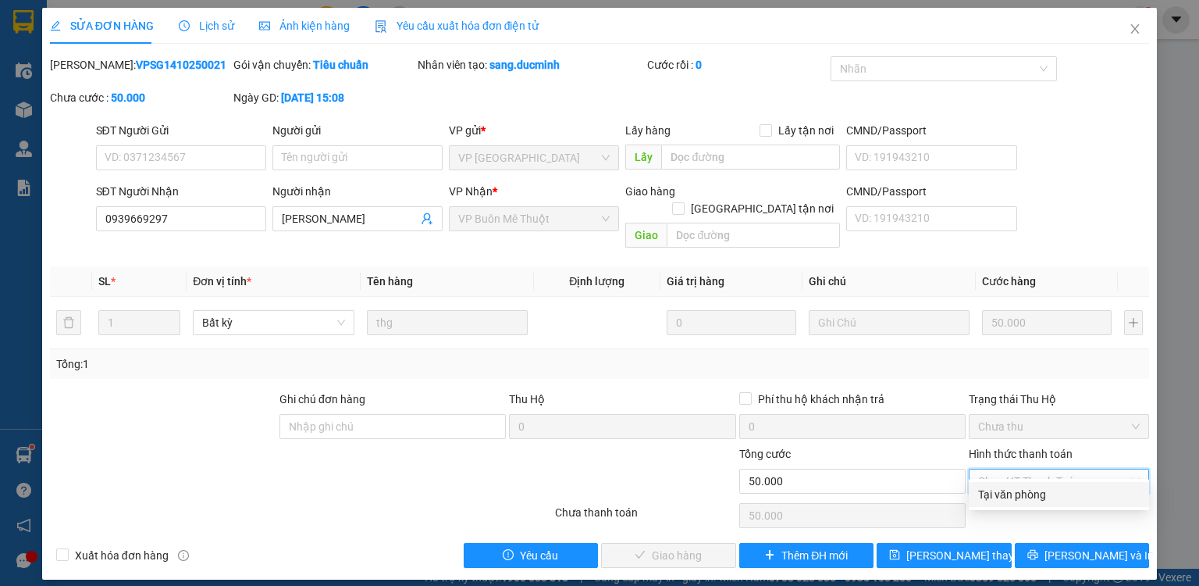
click at [989, 499] on div "Tại văn phòng" at bounding box center [1059, 494] width 162 height 17
type input "0"
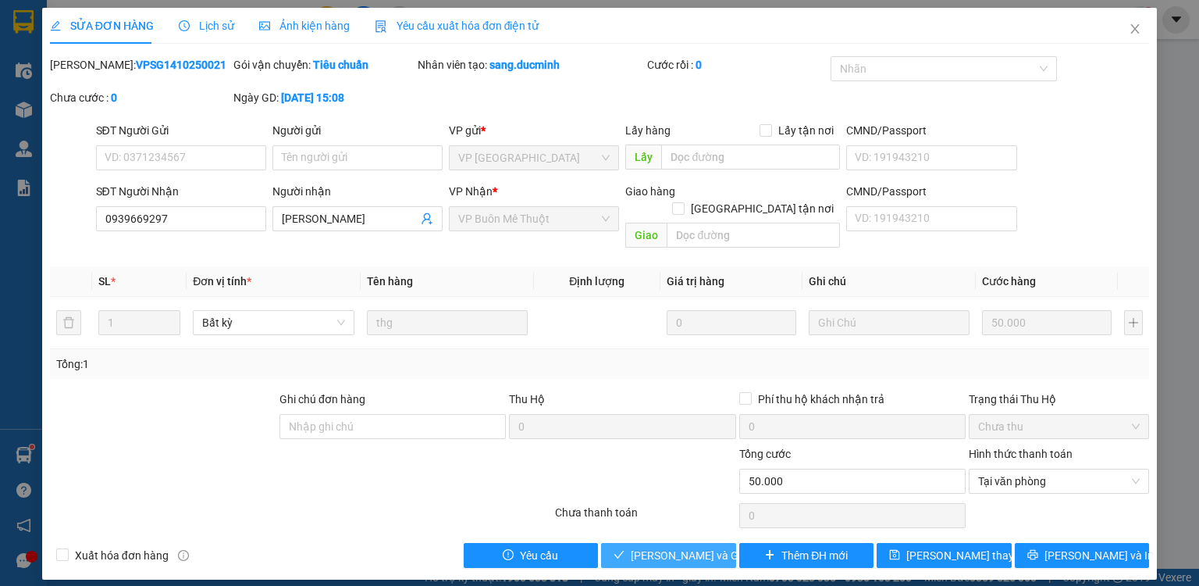
click at [662, 546] on span "[PERSON_NAME] và Giao hàng" at bounding box center [706, 554] width 150 height 17
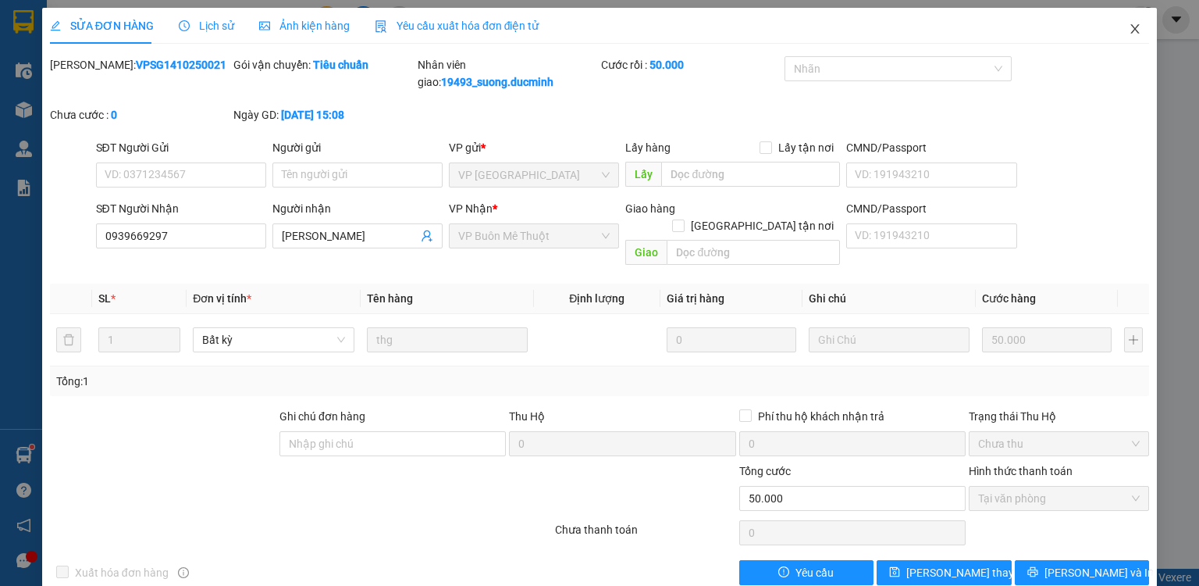
click at [1129, 27] on icon "close" at bounding box center [1135, 29] width 12 height 12
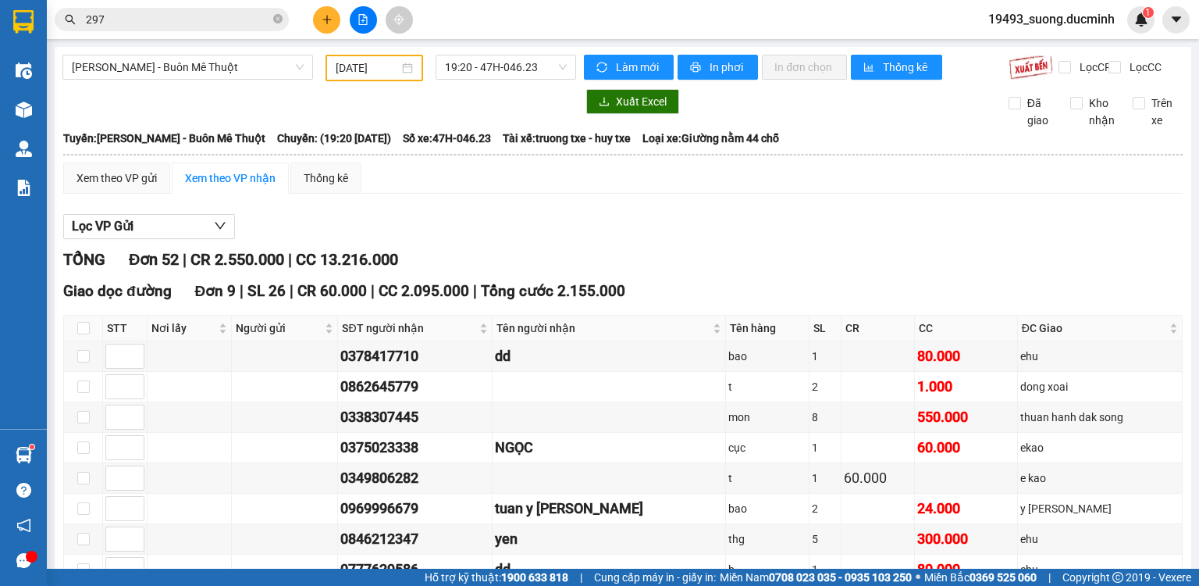
click at [222, 185] on div "Xem theo VP nhận" at bounding box center [230, 177] width 91 height 17
click at [330, 25] on button at bounding box center [326, 19] width 27 height 27
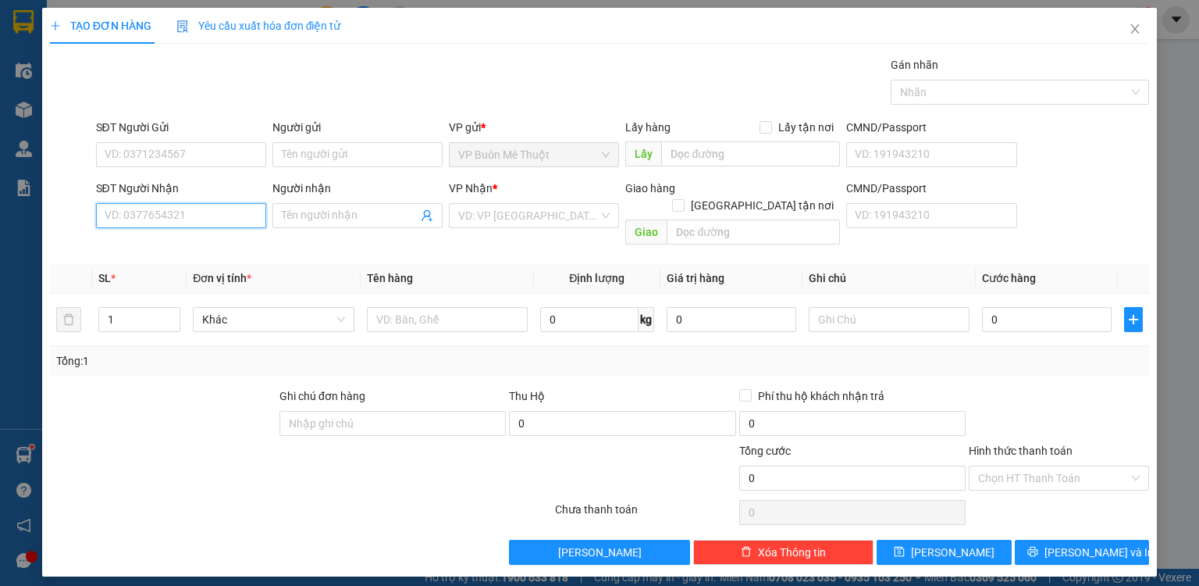
click at [219, 210] on input "SĐT Người Nhận" at bounding box center [181, 215] width 170 height 25
type input "0911892622"
click at [200, 244] on div "0911892622 - linh" at bounding box center [180, 245] width 151 height 17
type input "linh"
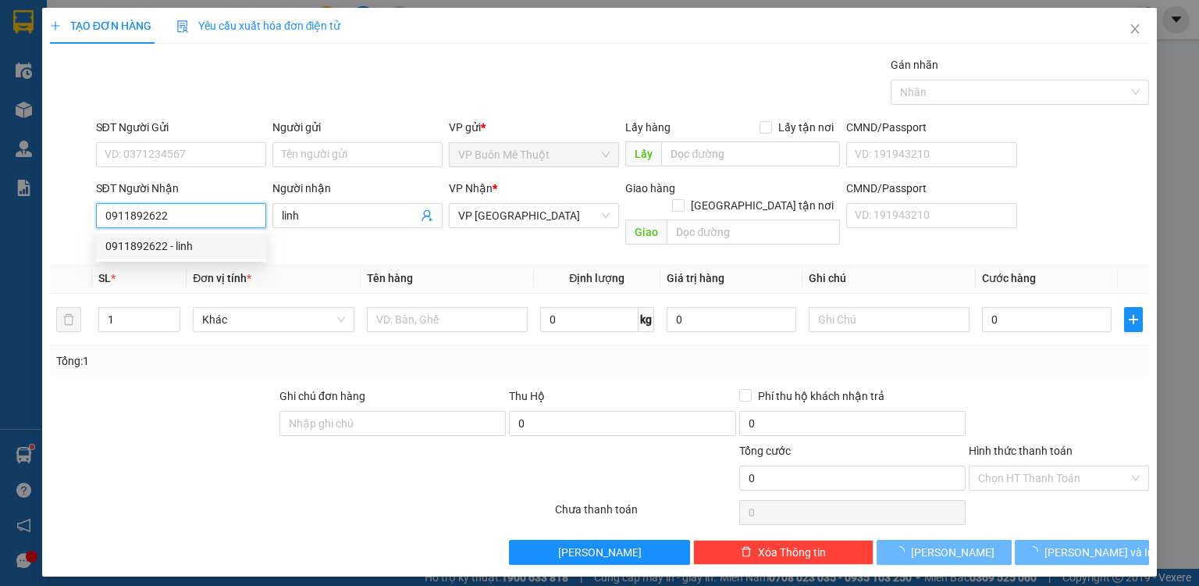
type input "60.000"
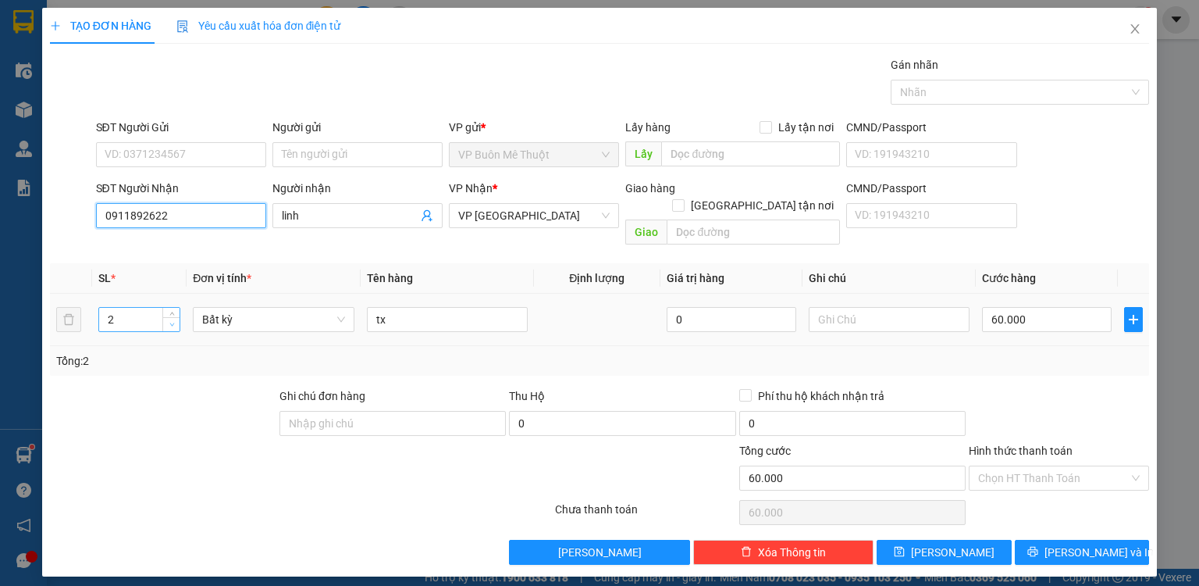
type input "0911892622"
type input "1"
click at [171, 323] on icon "down" at bounding box center [171, 324] width 5 height 3
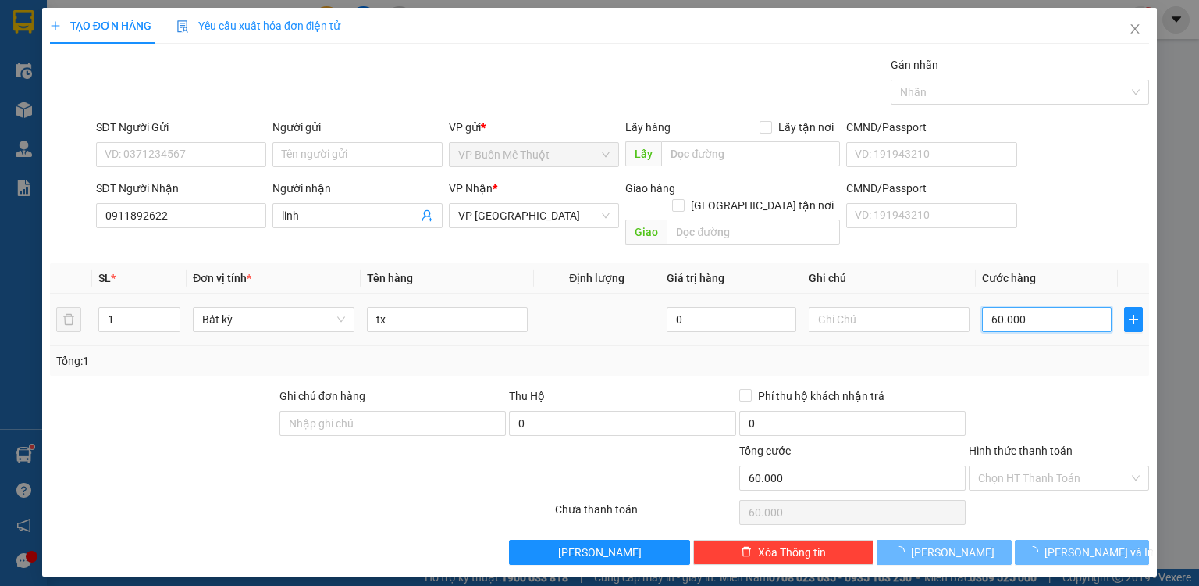
click at [1046, 307] on input "60.000" at bounding box center [1047, 319] width 130 height 25
type input "0"
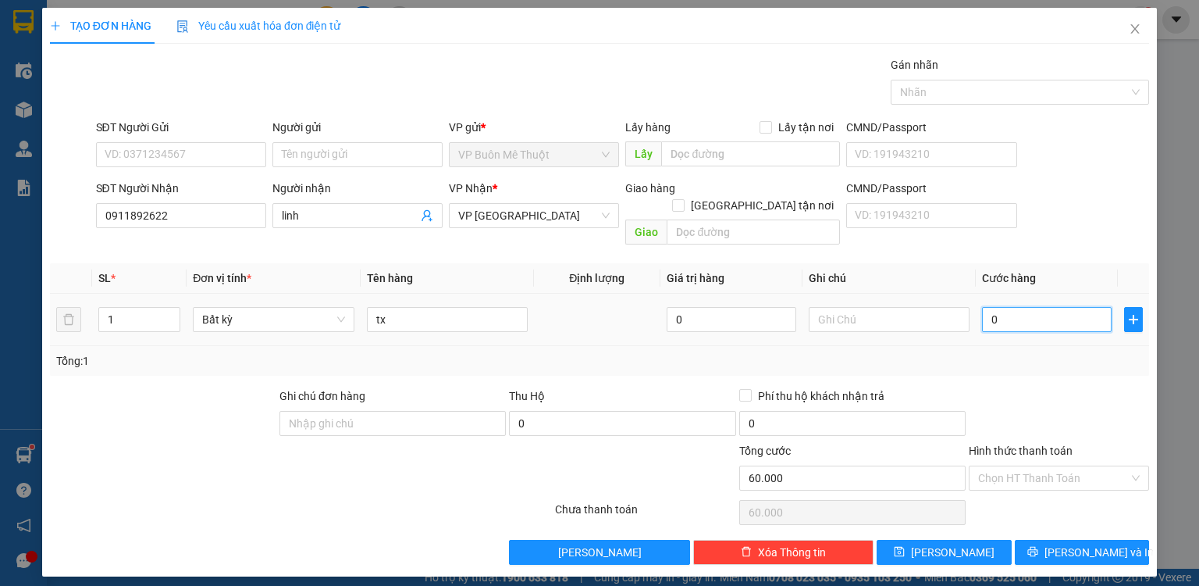
type input "5"
type input "050"
type input "50"
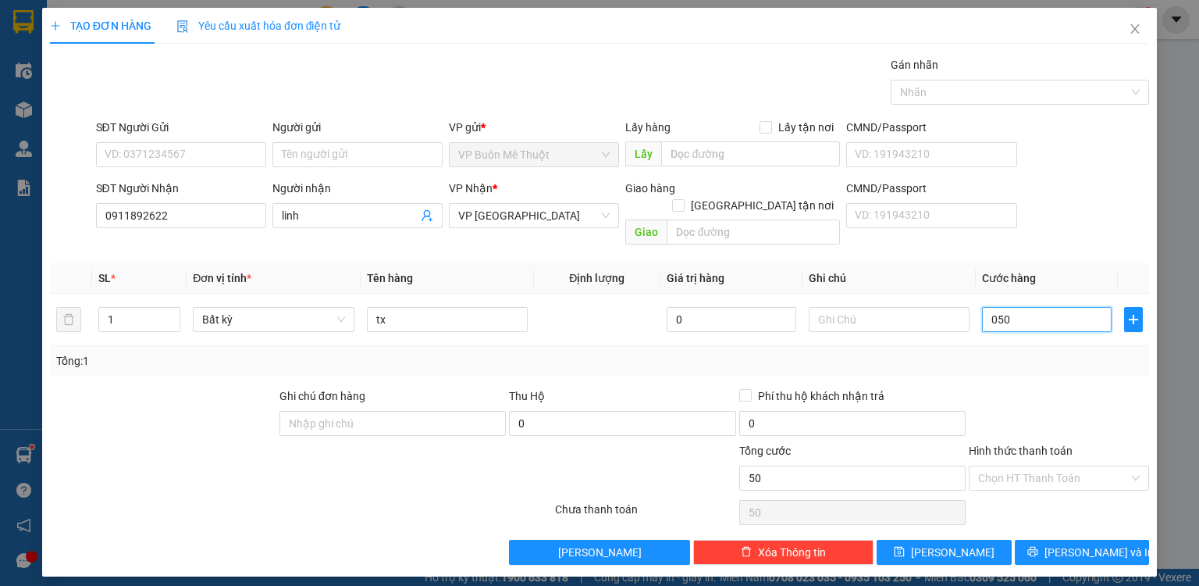
type input "050"
click at [1028, 387] on div at bounding box center [1058, 414] width 183 height 55
type input "50.000"
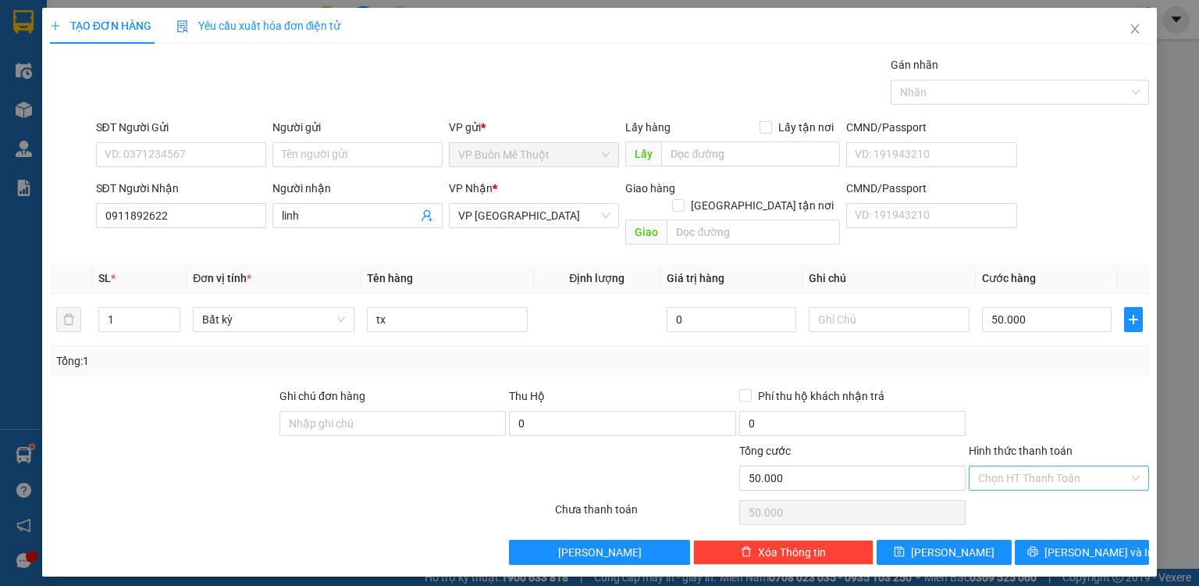
click at [1030, 466] on input "Hình thức thanh toán" at bounding box center [1053, 477] width 151 height 23
click at [1015, 489] on div "Tại văn phòng" at bounding box center [1059, 490] width 162 height 17
type input "0"
click at [971, 540] on button "[PERSON_NAME]" at bounding box center [944, 551] width 135 height 25
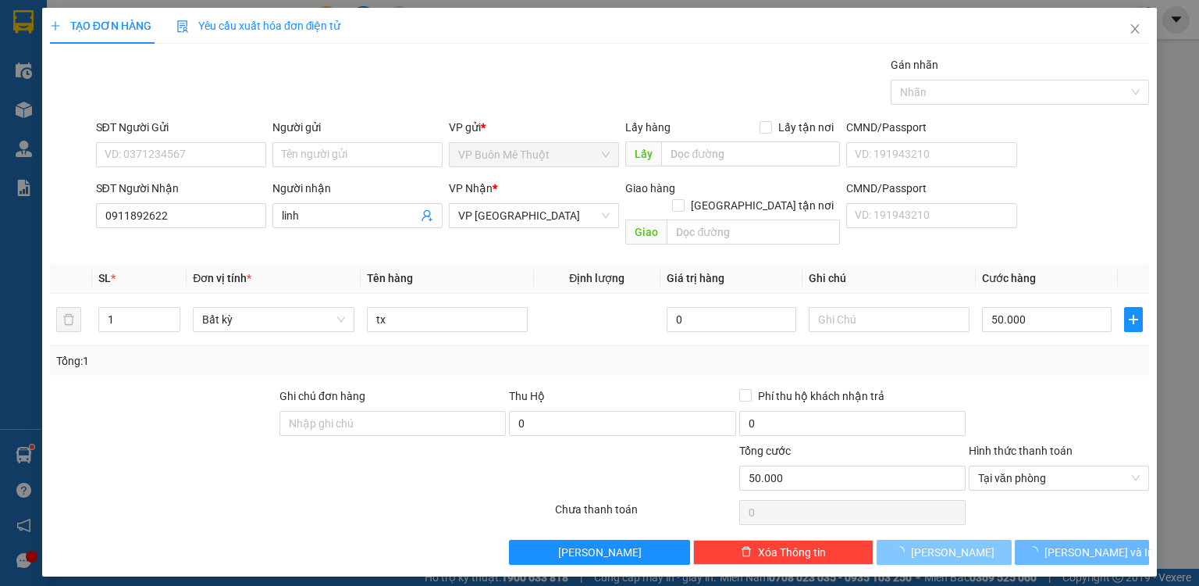
type input "0"
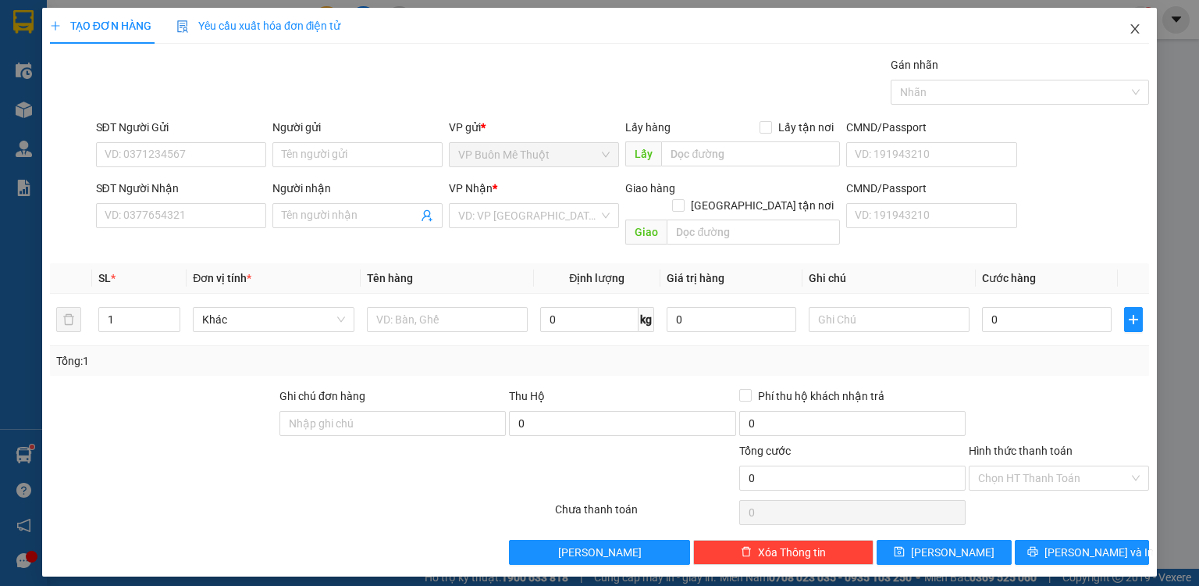
click at [1140, 29] on icon "close" at bounding box center [1135, 29] width 12 height 12
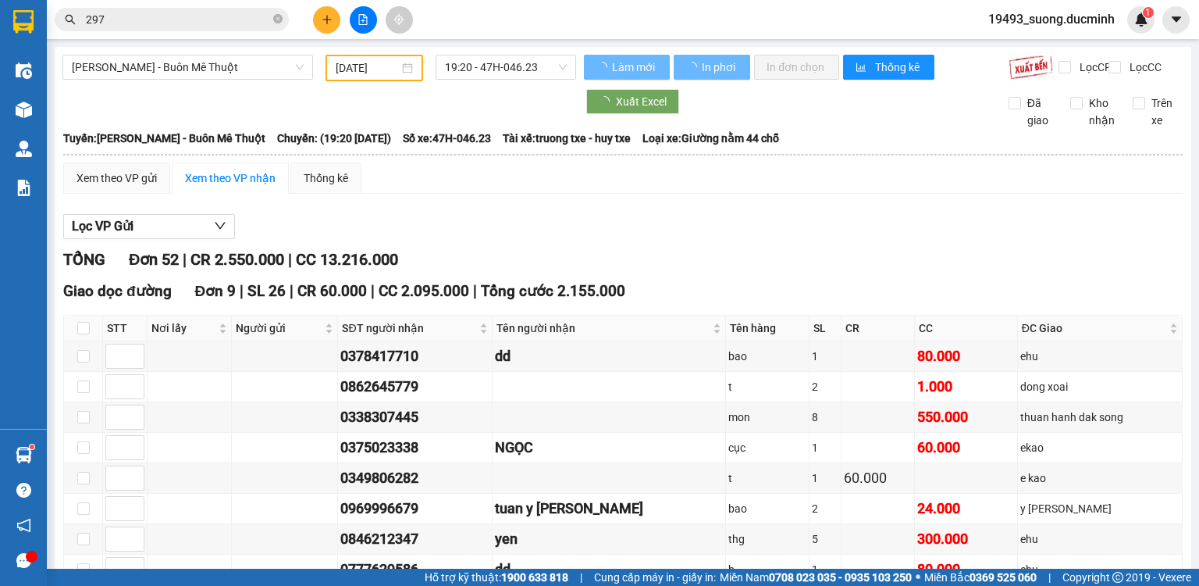
click at [76, 107] on div at bounding box center [319, 101] width 514 height 25
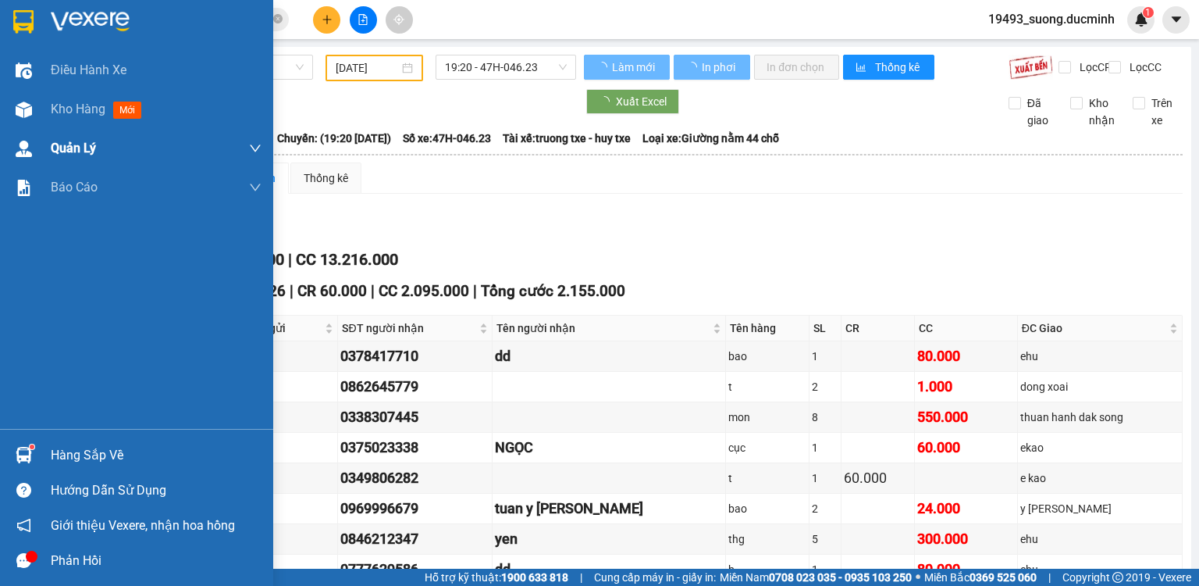
click at [25, 108] on img at bounding box center [24, 109] width 16 height 16
click at [78, 112] on span "Kho hàng" at bounding box center [78, 108] width 55 height 15
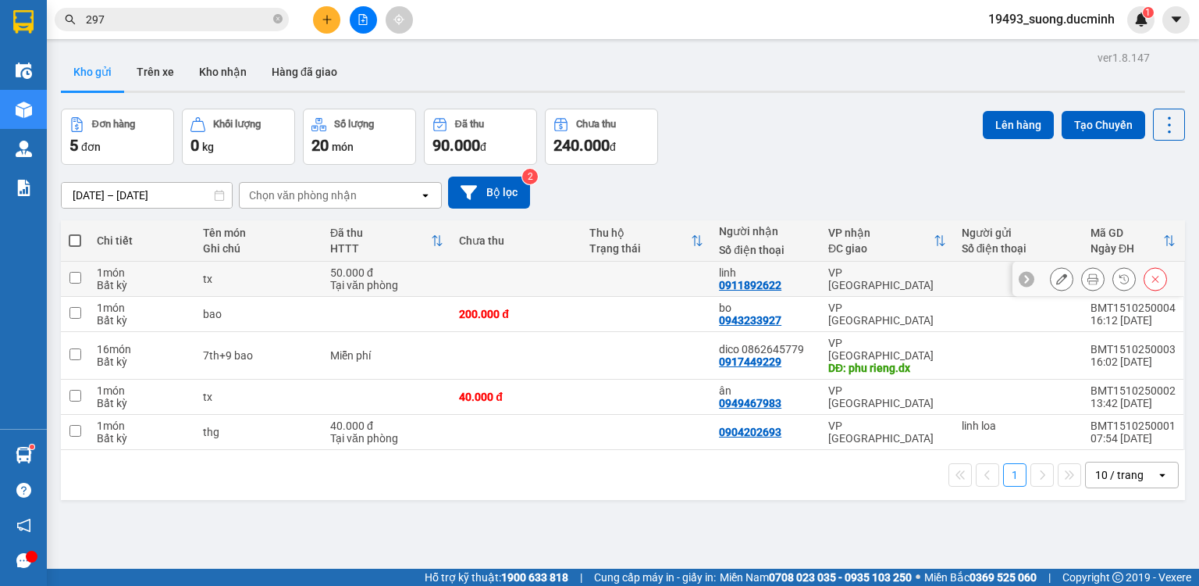
click at [1082, 274] on button at bounding box center [1093, 278] width 22 height 27
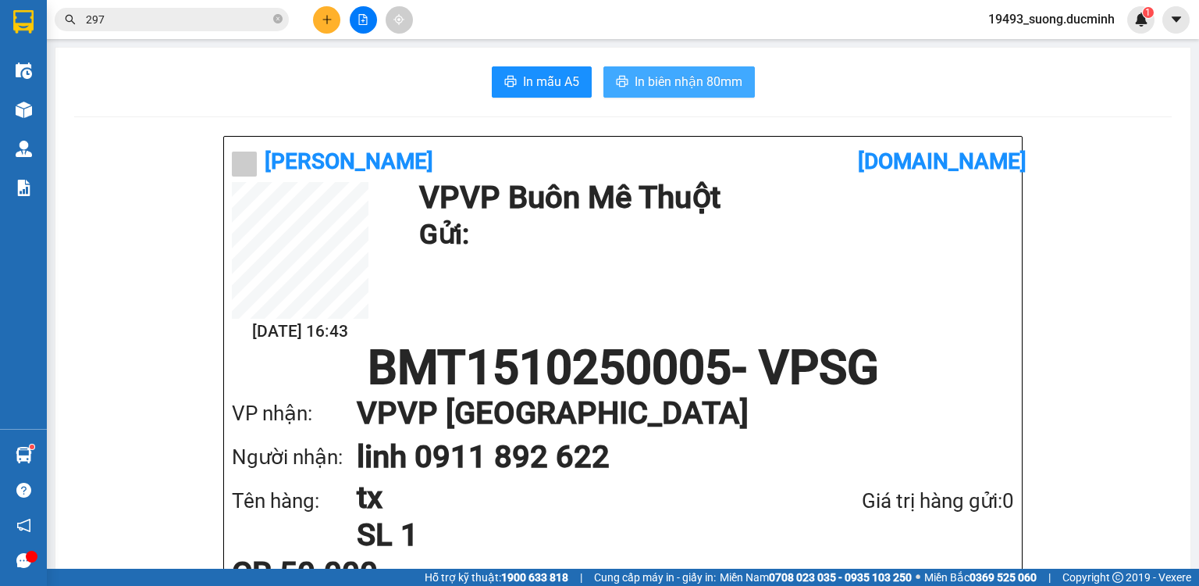
click at [668, 75] on span "In biên nhận 80mm" at bounding box center [689, 82] width 108 height 20
click at [687, 75] on span "In biên nhận 80mm" at bounding box center [689, 82] width 108 height 20
click at [326, 23] on icon "plus" at bounding box center [326, 19] width 1 height 9
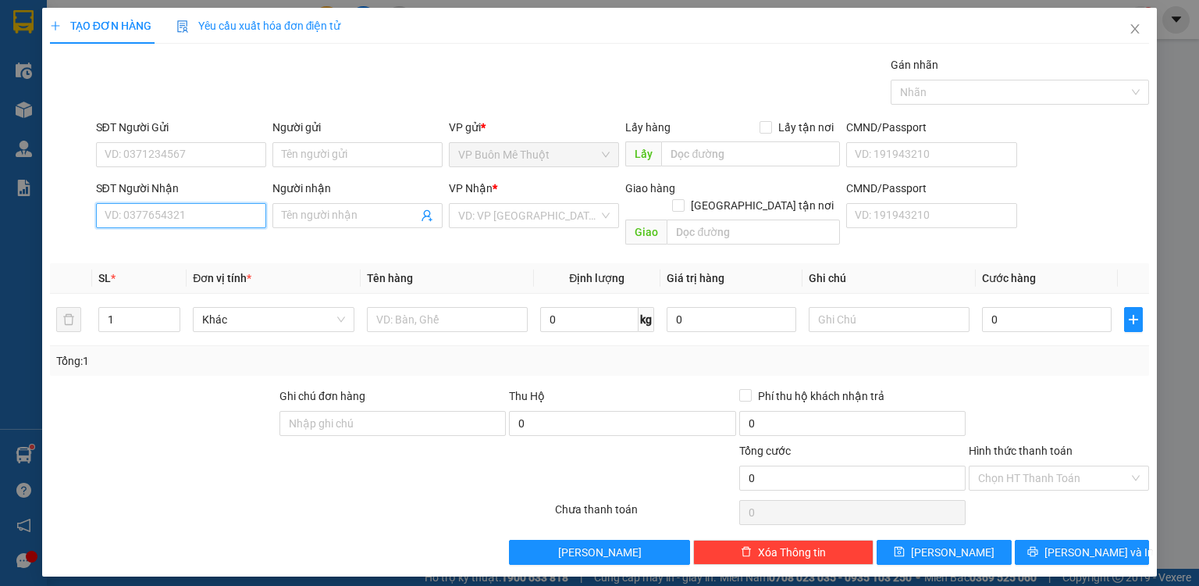
click at [134, 217] on input "SĐT Người Nhận" at bounding box center [181, 215] width 170 height 25
click at [163, 211] on input "SĐT Người Nhận" at bounding box center [181, 215] width 170 height 25
click at [150, 215] on input "SĐT Người Nhận" at bounding box center [181, 215] width 170 height 25
type input "0906865365"
click at [136, 245] on div "0906865365 - misa" at bounding box center [180, 245] width 151 height 17
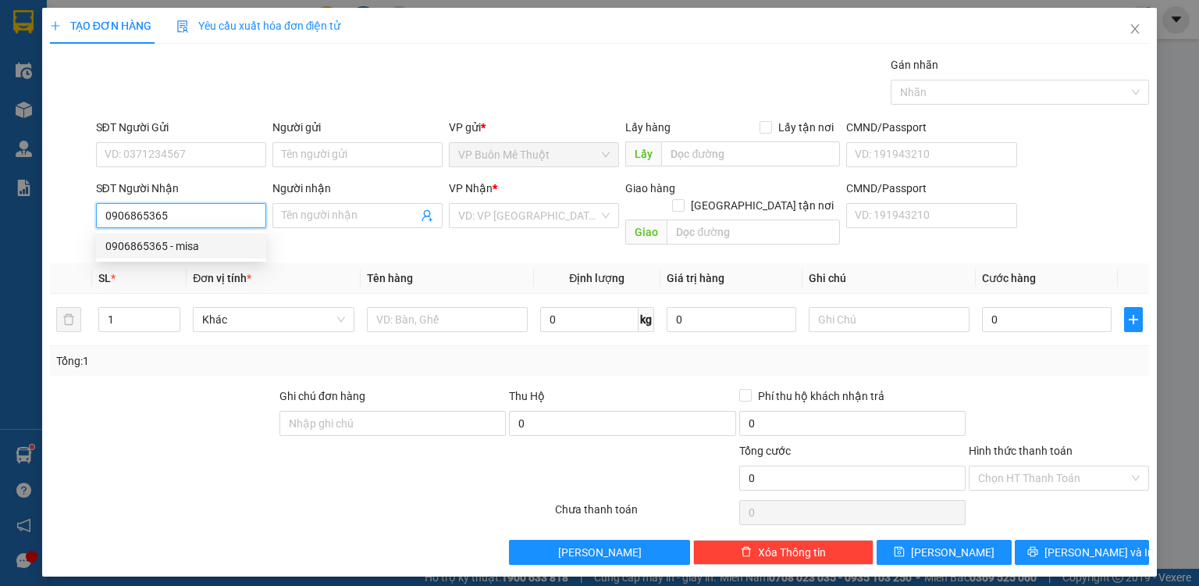
type input "misa"
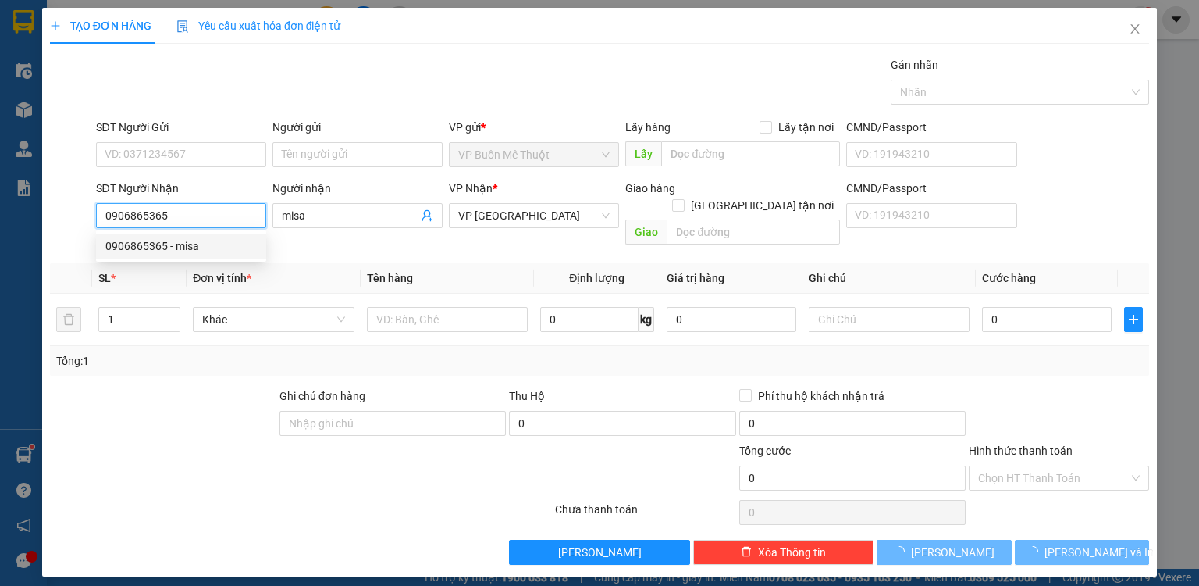
type input "60.000"
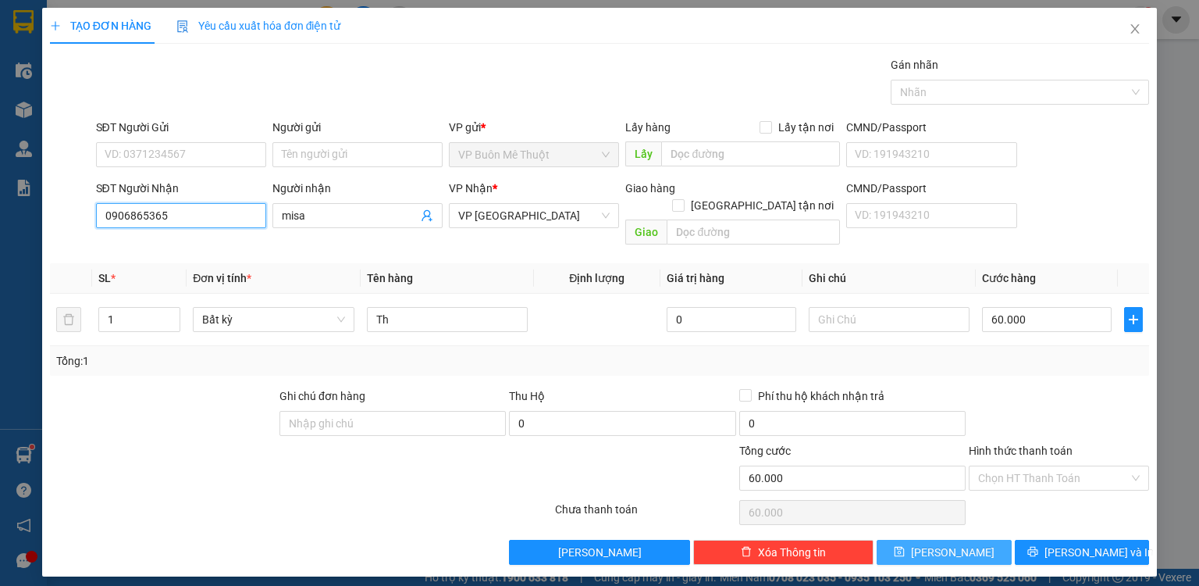
type input "0906865365"
click at [965, 539] on button "[PERSON_NAME]" at bounding box center [944, 551] width 135 height 25
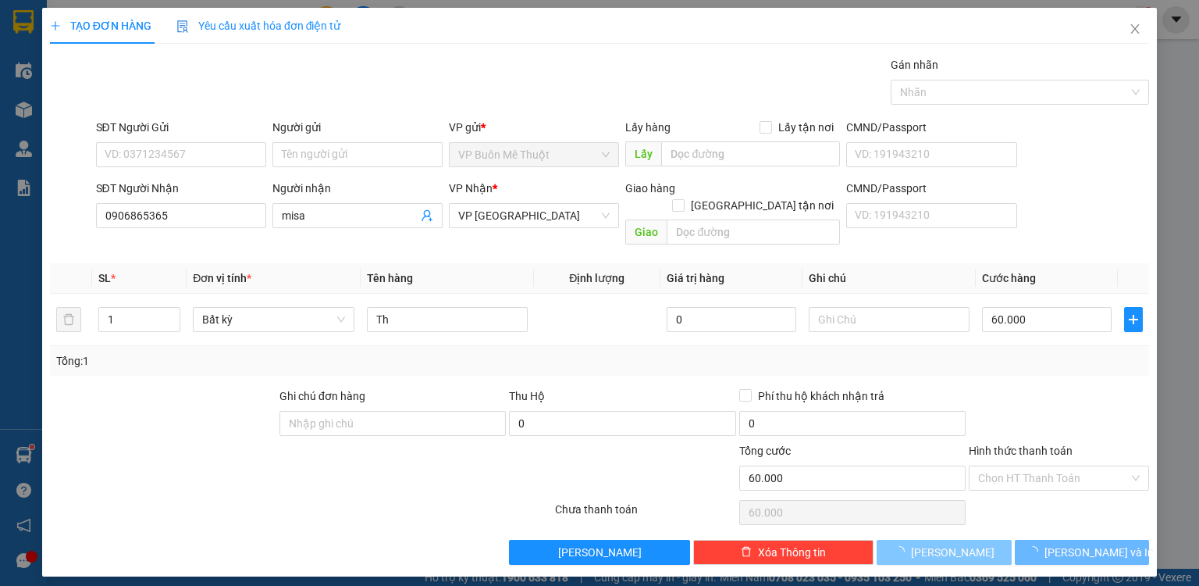
type input "0"
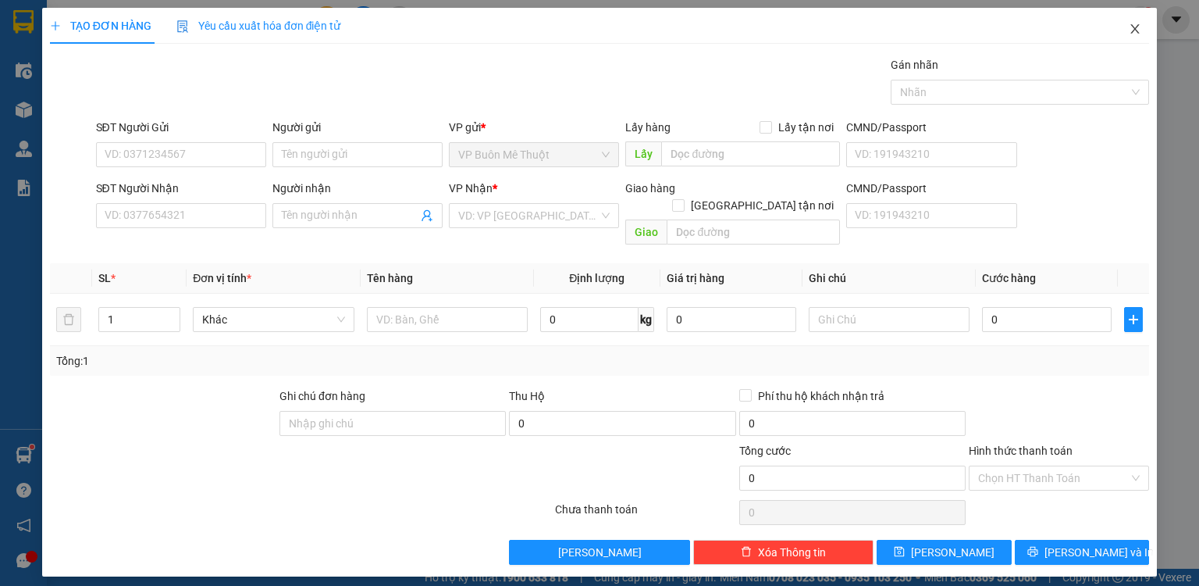
click at [1134, 29] on icon "close" at bounding box center [1135, 28] width 9 height 9
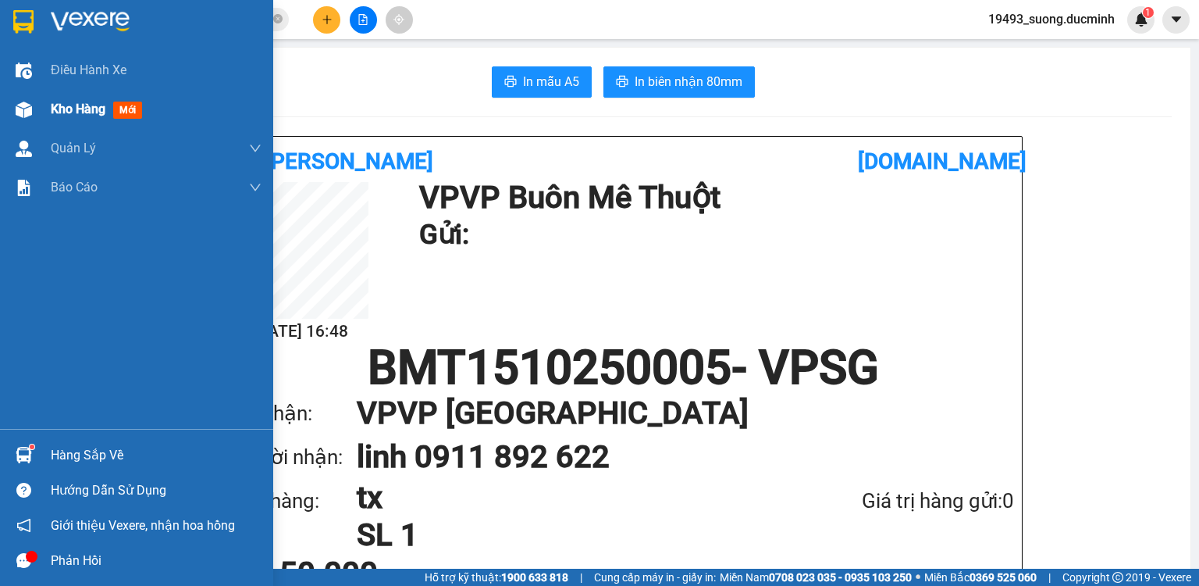
click at [56, 111] on span "Kho hàng" at bounding box center [78, 108] width 55 height 15
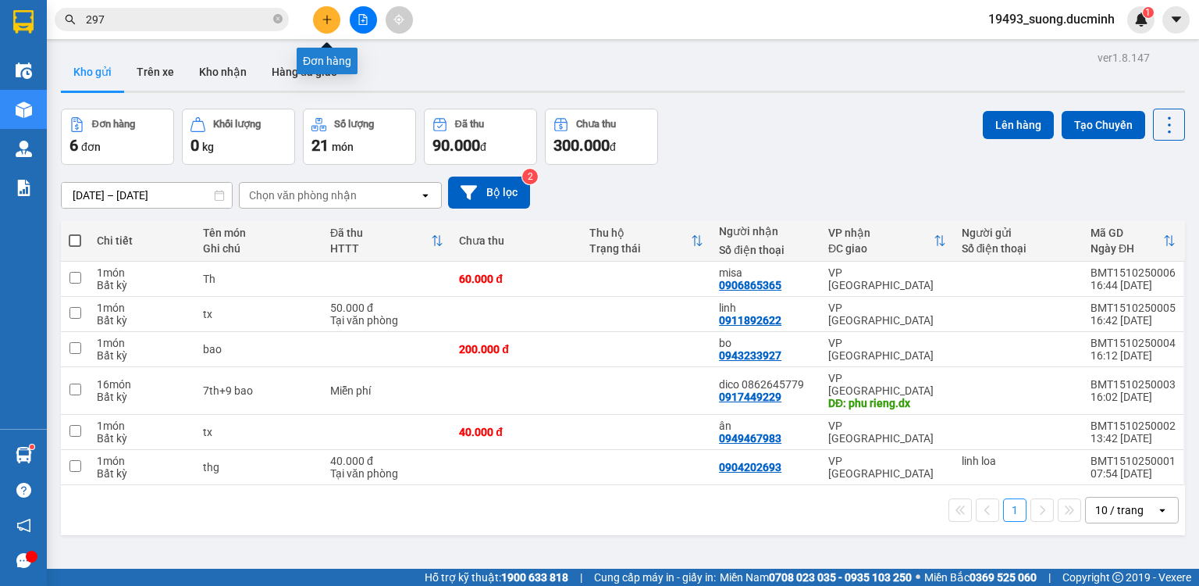
click at [326, 23] on icon "plus" at bounding box center [327, 19] width 11 height 11
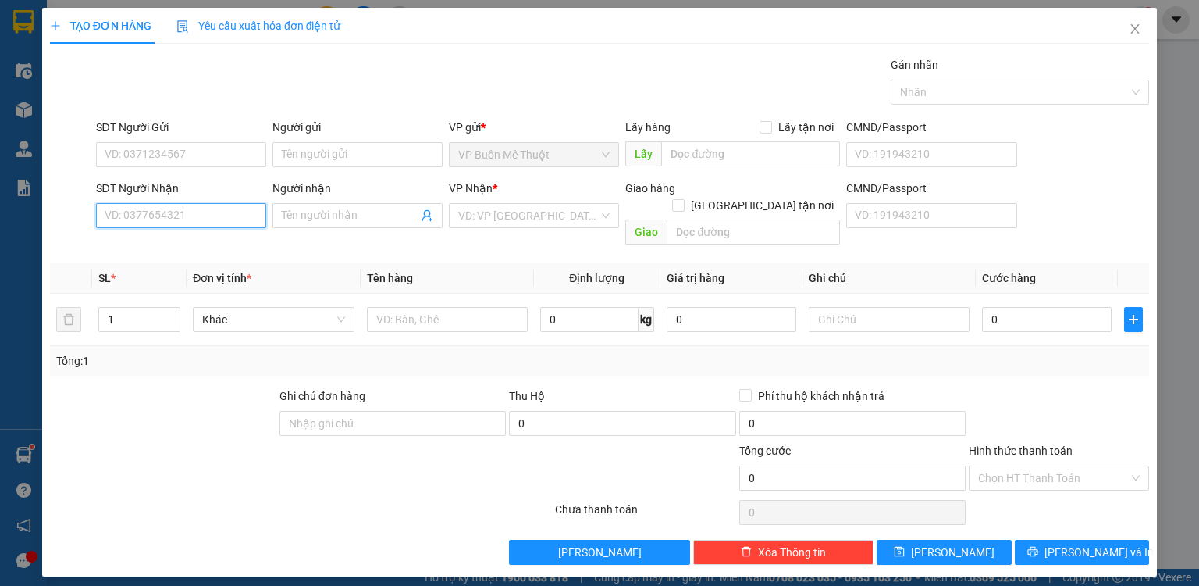
click at [209, 221] on input "SĐT Người Nhận" at bounding box center [181, 215] width 170 height 25
click at [155, 249] on div "0393372737 - dd" at bounding box center [180, 245] width 151 height 17
type input "0393372737"
type input "dd"
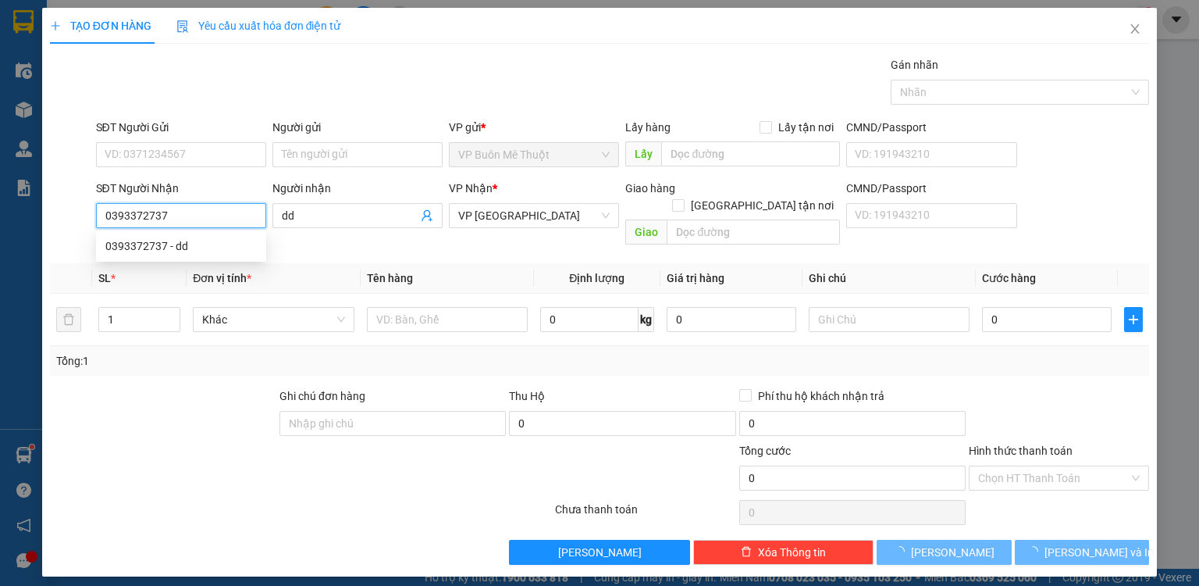
type input "100.000"
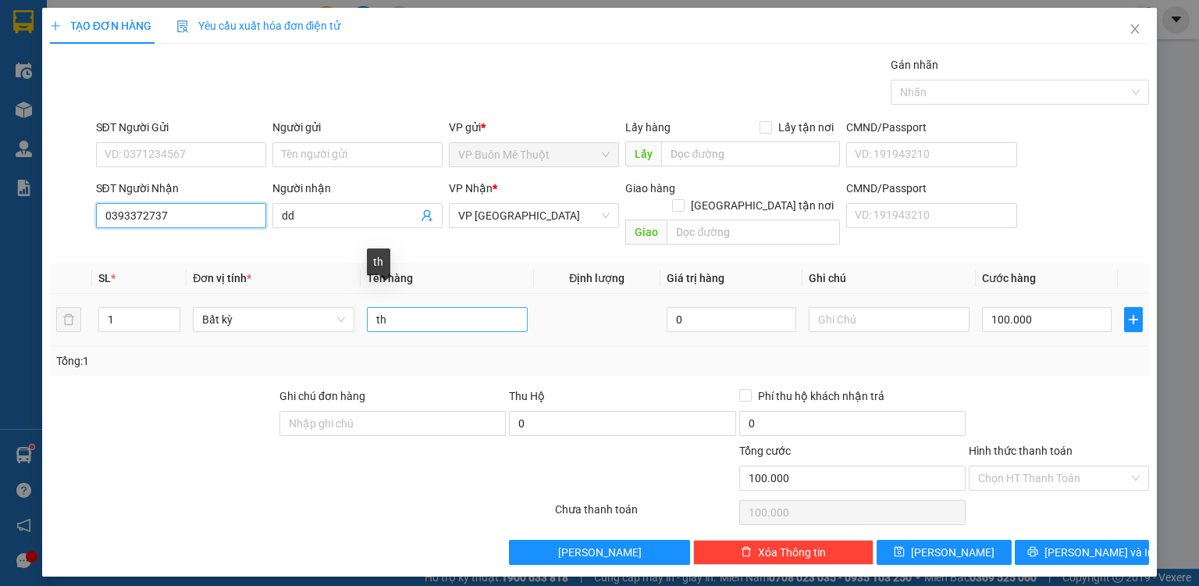
type input "0393372737"
drag, startPoint x: 404, startPoint y: 300, endPoint x: 356, endPoint y: 302, distance: 47.7
click at [356, 302] on tr "1 Bất kỳ th 0 100.000" at bounding box center [599, 320] width 1099 height 52
type input "xm"
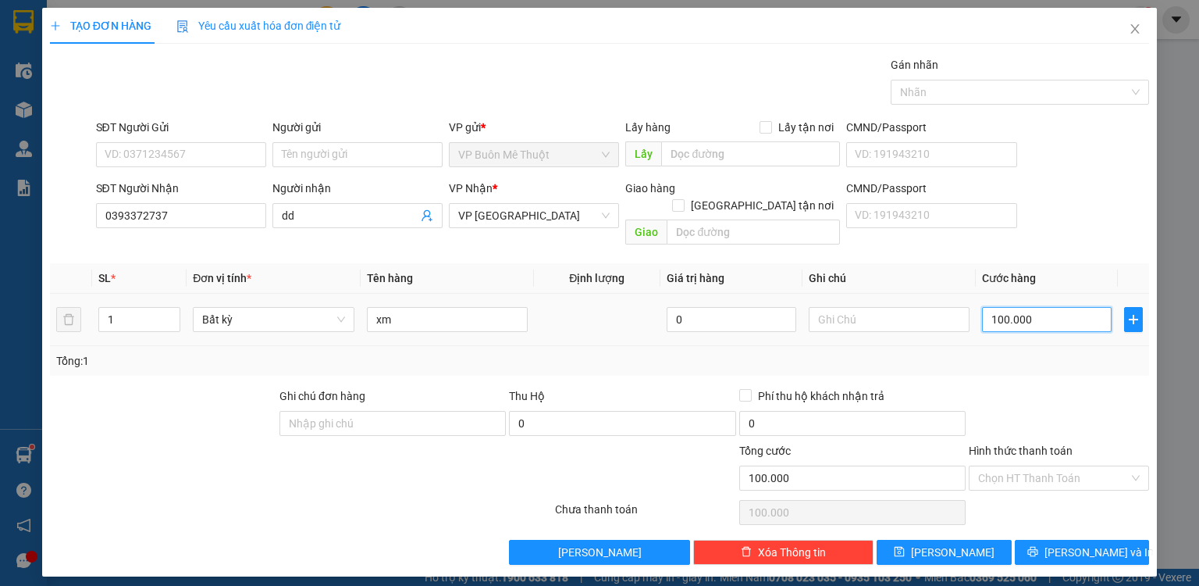
click at [1060, 307] on input "100.000" at bounding box center [1047, 319] width 130 height 25
type input "4"
type input "40"
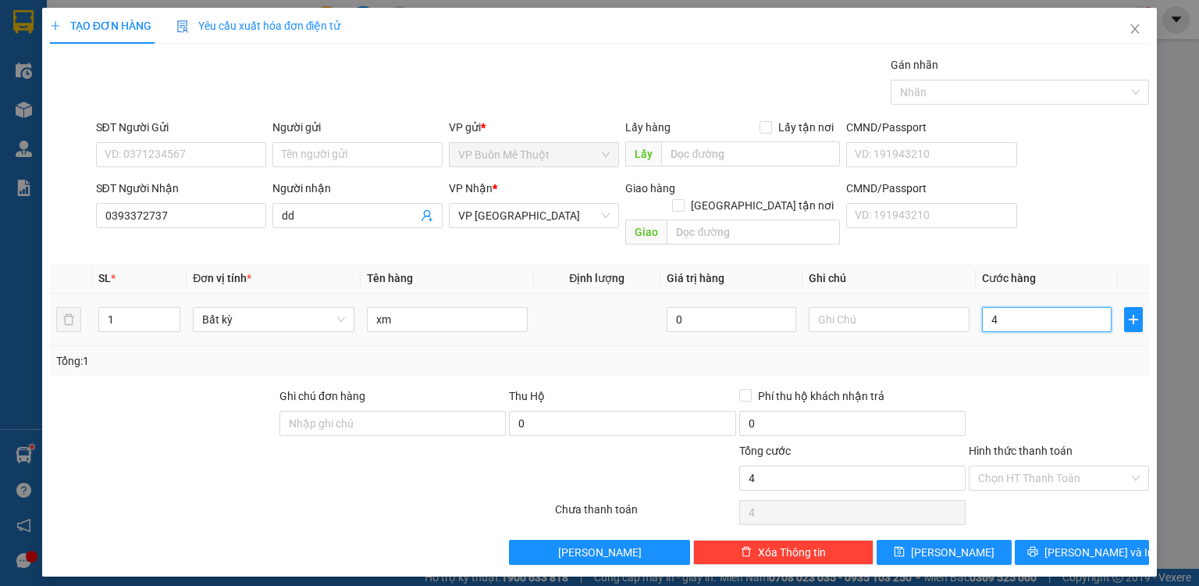
type input "40"
type input "400"
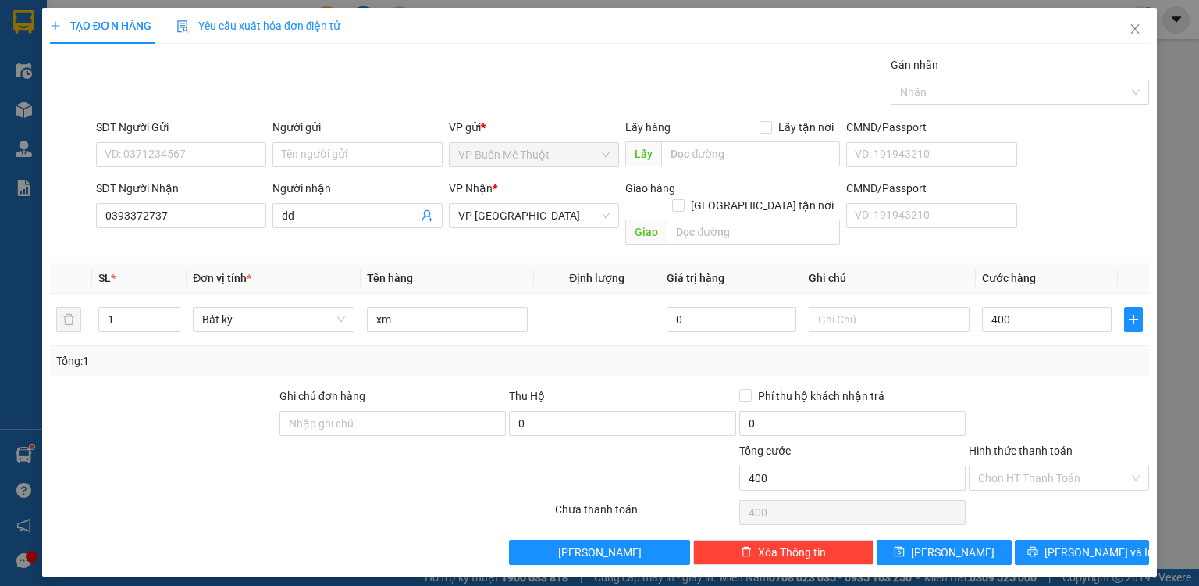
type input "400.000"
click at [1062, 387] on div at bounding box center [1058, 414] width 183 height 55
click at [1037, 466] on input "Hình thức thanh toán" at bounding box center [1053, 477] width 151 height 23
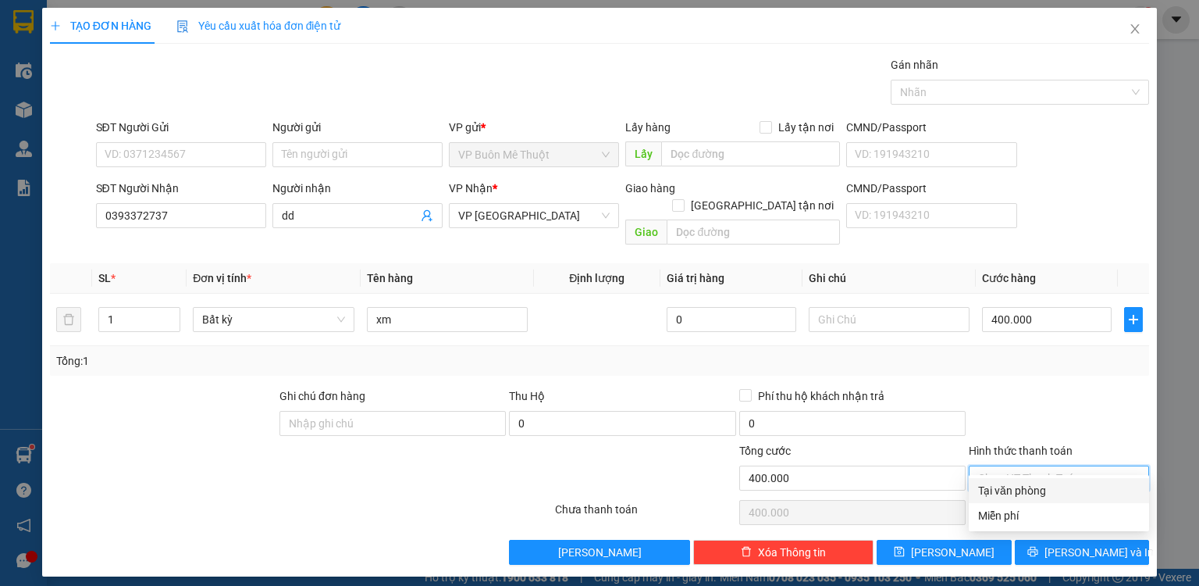
click at [1031, 483] on div "Tại văn phòng" at bounding box center [1059, 490] width 162 height 17
type input "0"
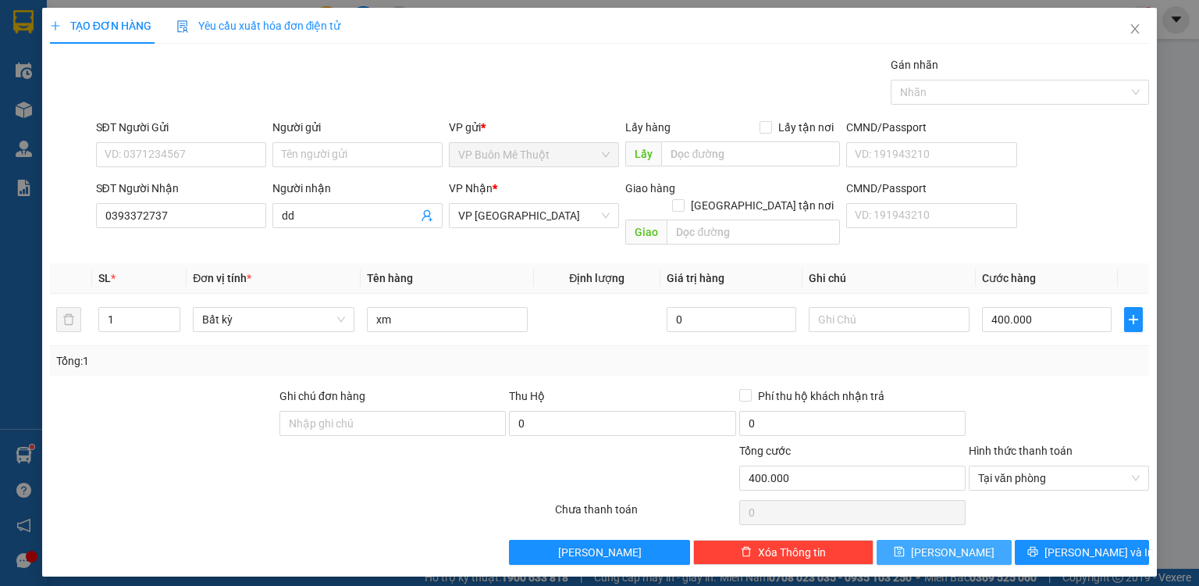
click at [975, 539] on button "[PERSON_NAME]" at bounding box center [944, 551] width 135 height 25
type input "0"
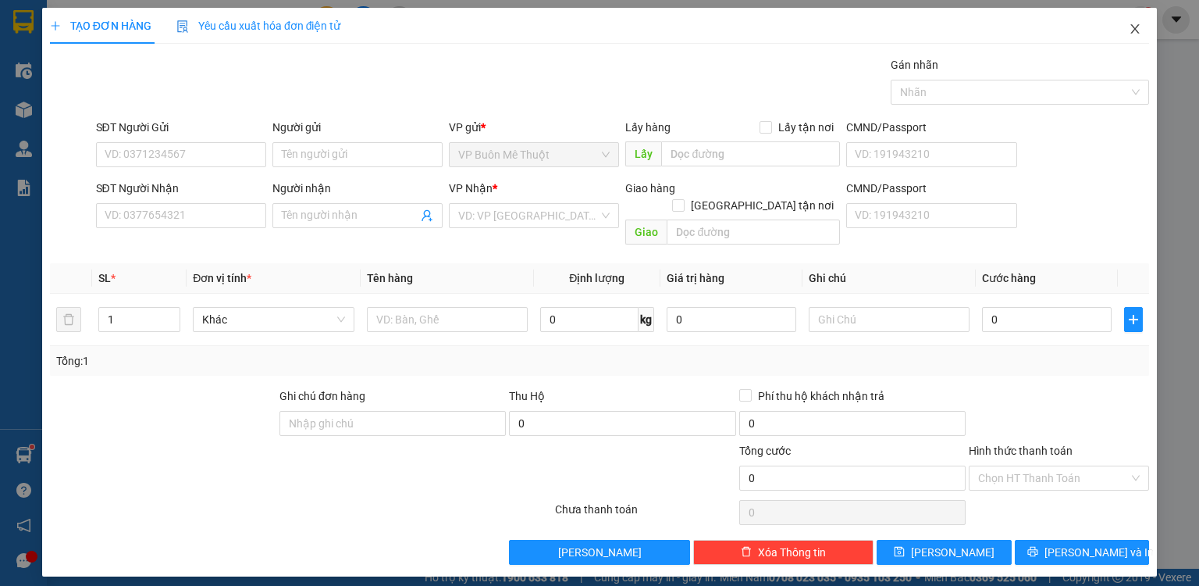
click at [1138, 34] on icon "close" at bounding box center [1135, 28] width 9 height 9
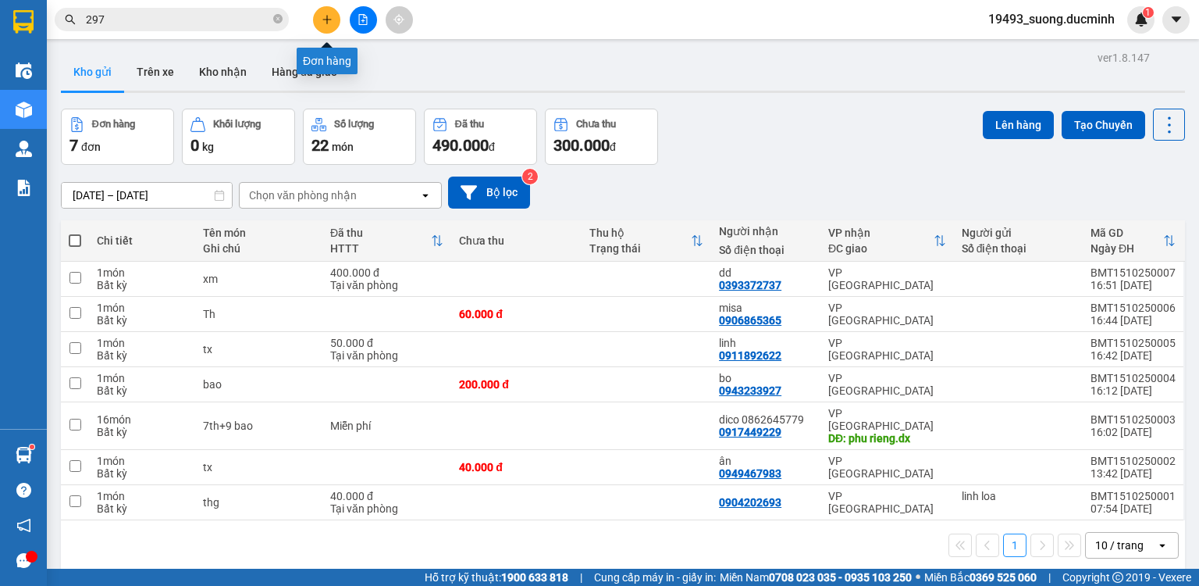
click at [326, 22] on icon "plus" at bounding box center [326, 19] width 1 height 9
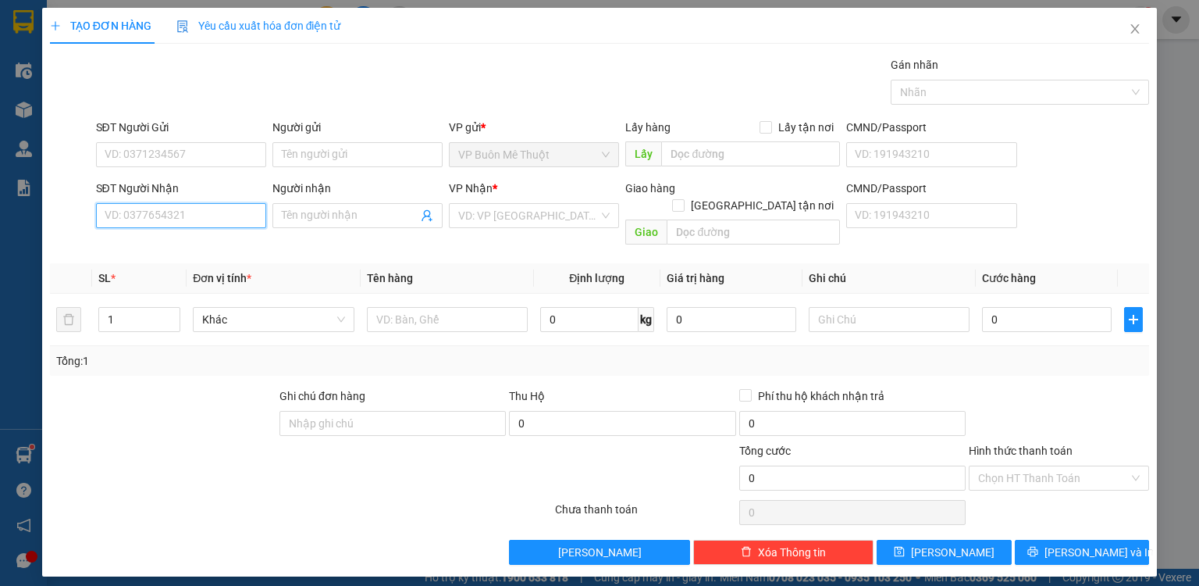
click at [123, 218] on input "SĐT Người Nhận" at bounding box center [181, 215] width 170 height 25
type input "0367888476"
click at [112, 239] on div "0367888476" at bounding box center [180, 245] width 151 height 17
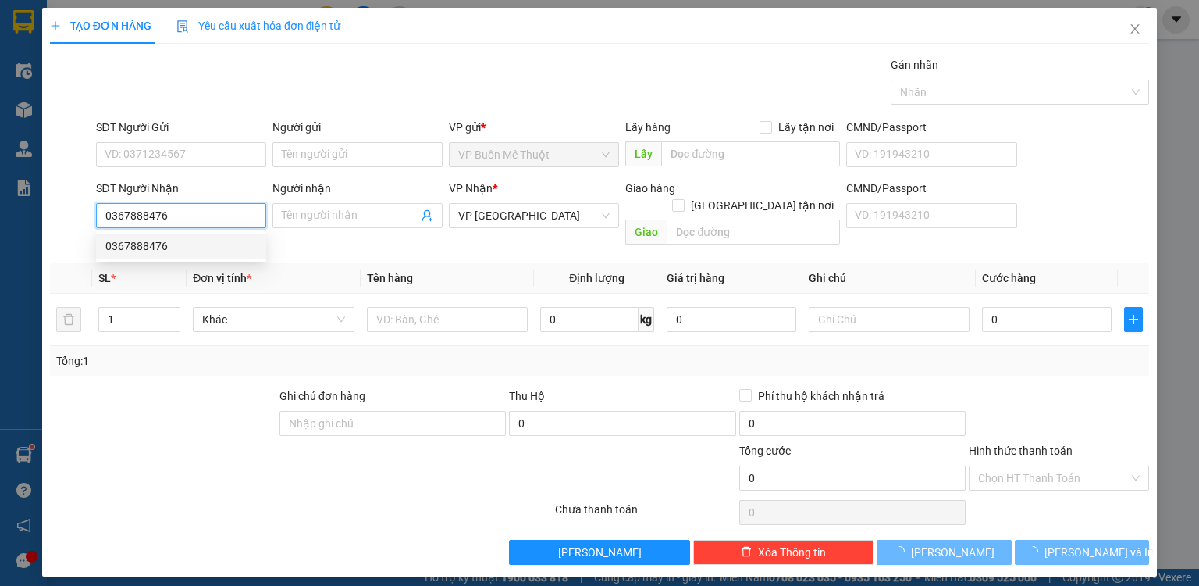
type input "240.000"
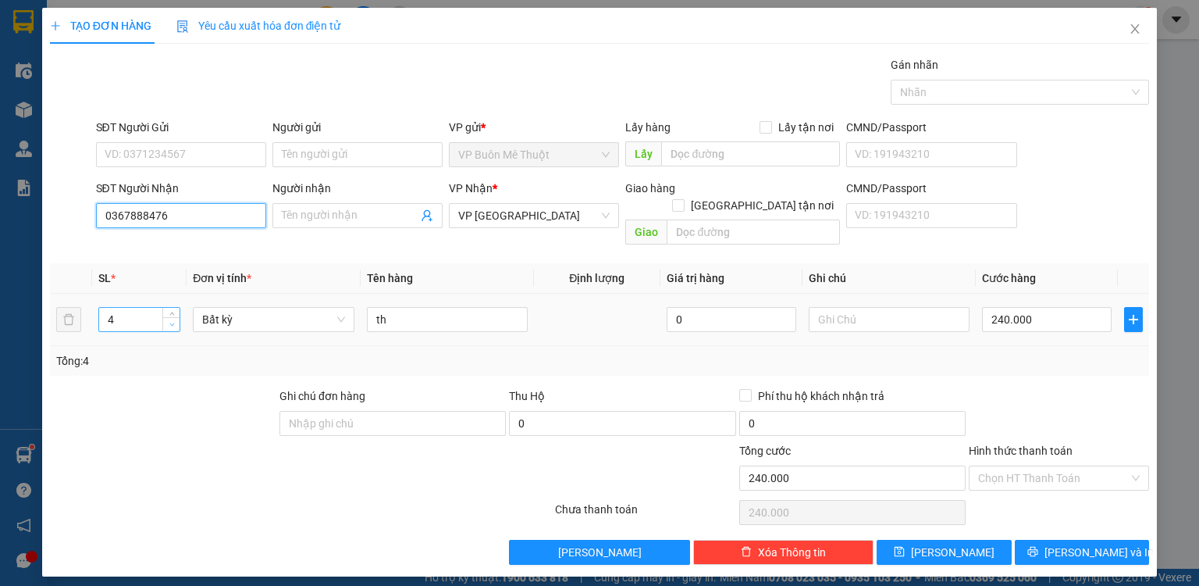
type input "0367888476"
click at [170, 322] on icon "down" at bounding box center [171, 324] width 5 height 5
click at [172, 317] on span "Decrease Value" at bounding box center [170, 324] width 17 height 14
type input "2"
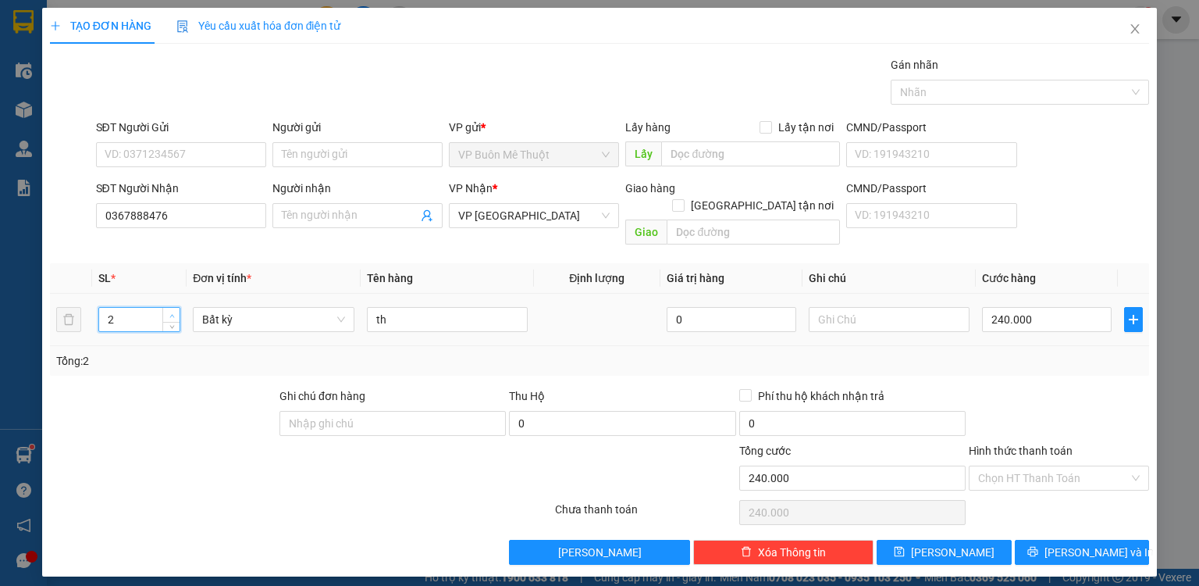
click at [171, 311] on span "up" at bounding box center [171, 315] width 9 height 9
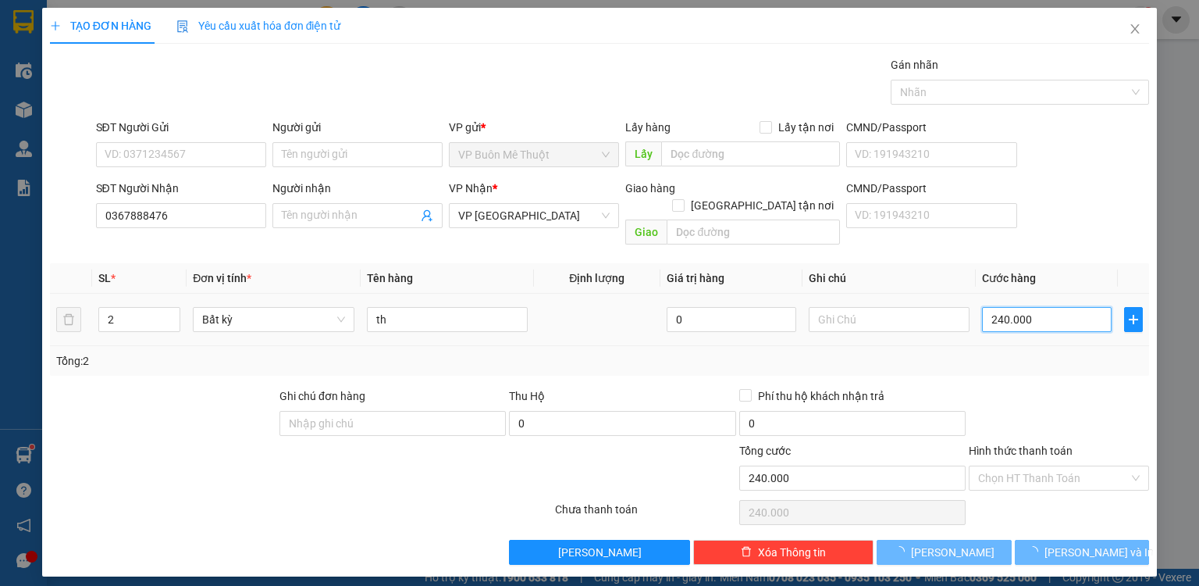
click at [1087, 307] on input "240.000" at bounding box center [1047, 319] width 130 height 25
type input "0"
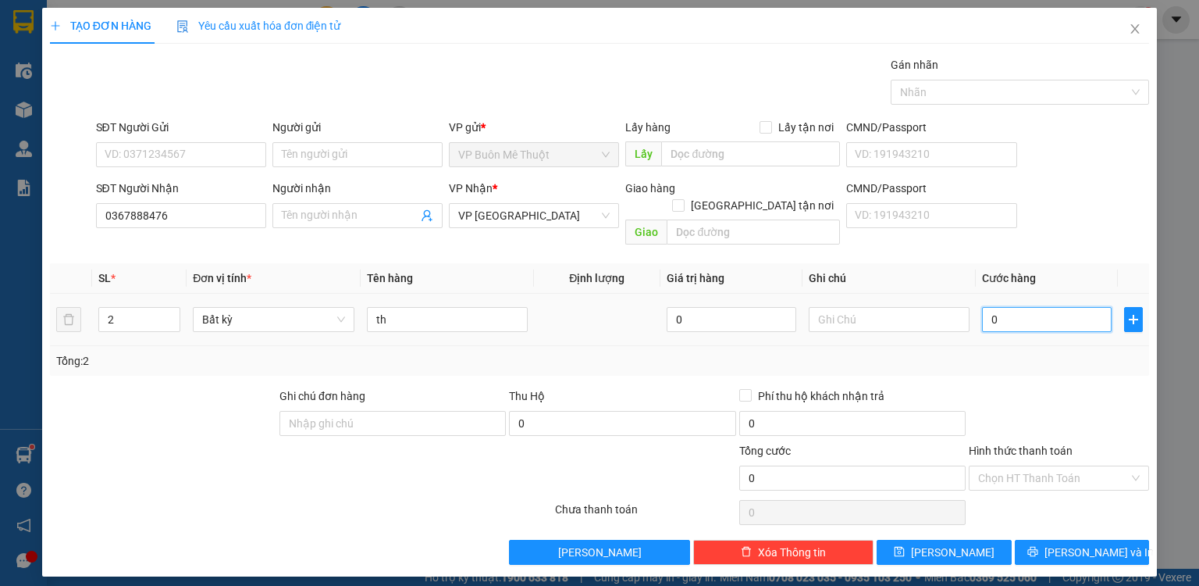
type input "1"
type input "01"
type input "12"
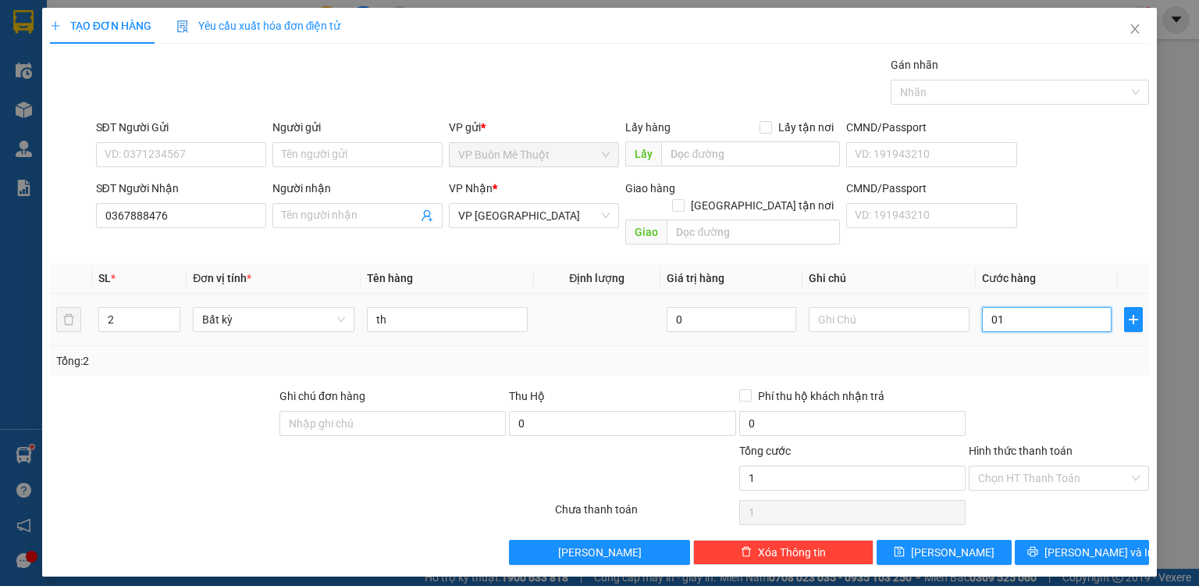
type input "012"
type input "120"
type input "0.120"
type input "120.000"
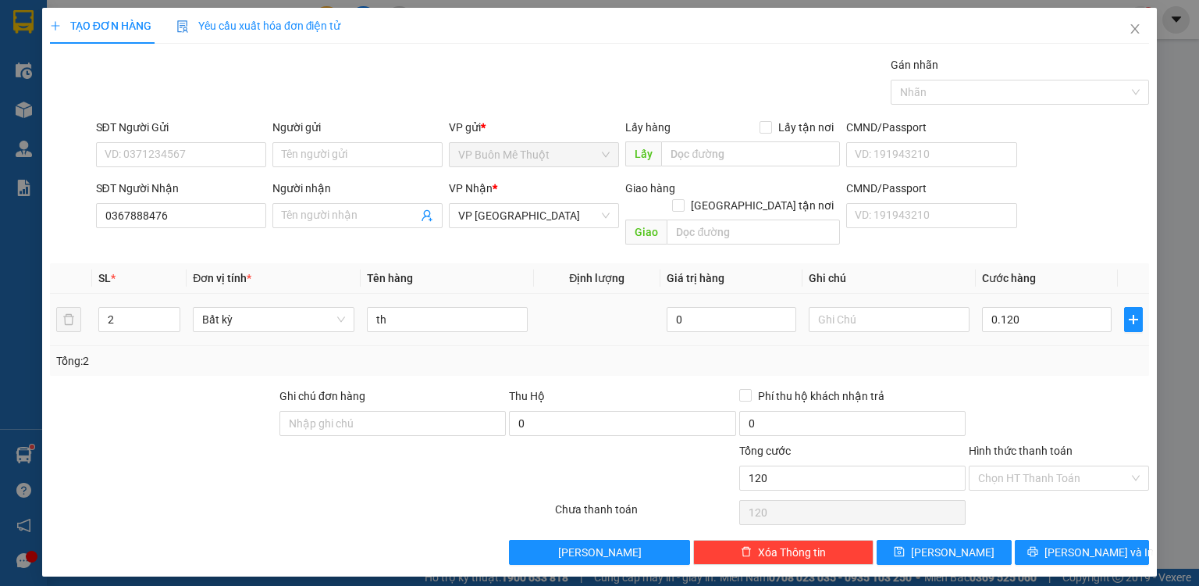
type input "120.000"
drag, startPoint x: 1106, startPoint y: 364, endPoint x: 1087, endPoint y: 426, distance: 65.4
click at [1106, 365] on div "Transit Pickup Surcharge Ids Transit Deliver Surcharge Ids Transit Deliver Surc…" at bounding box center [599, 310] width 1099 height 508
click at [1038, 546] on icon "printer" at bounding box center [1032, 551] width 11 height 11
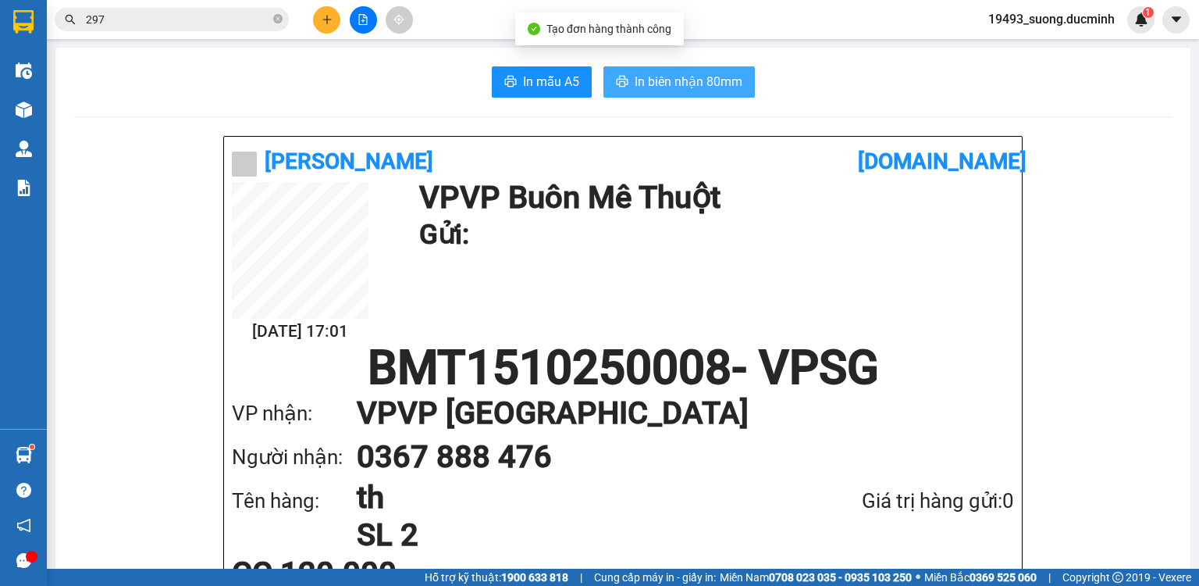
click at [662, 91] on button "In biên nhận 80mm" at bounding box center [678, 81] width 151 height 31
click at [675, 89] on span "In biên nhận 80mm" at bounding box center [689, 82] width 108 height 20
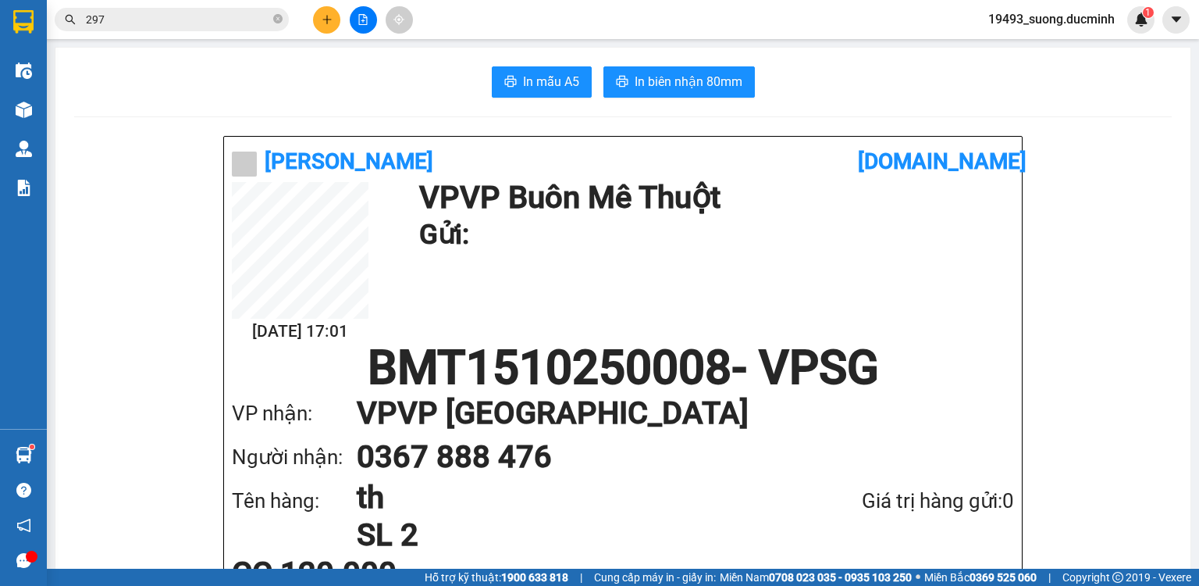
click at [322, 26] on button at bounding box center [326, 19] width 27 height 27
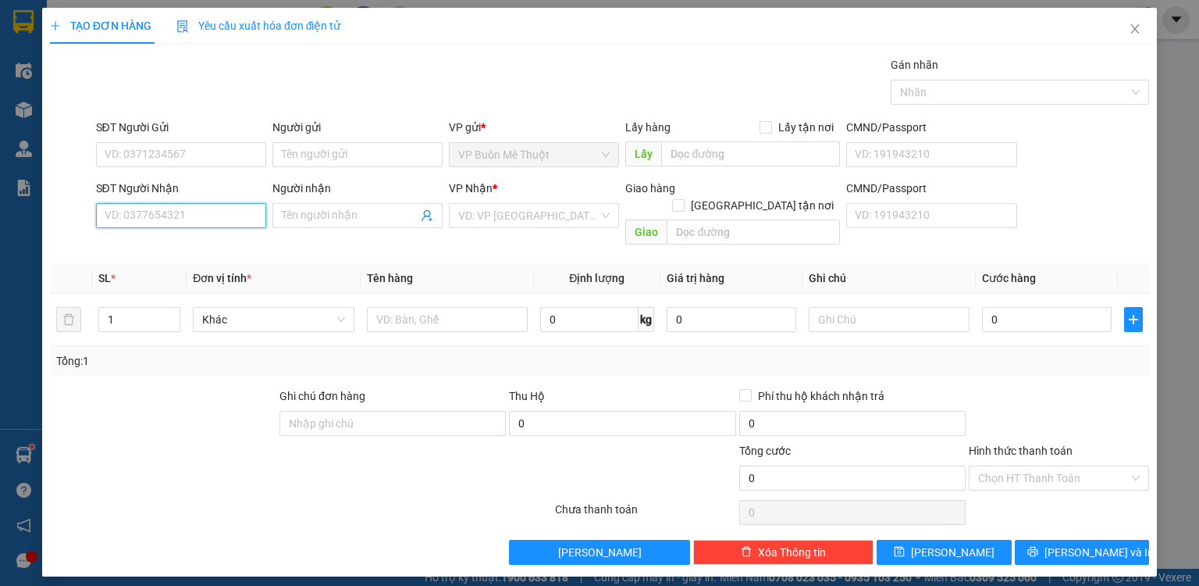
click at [209, 223] on input "SĐT Người Nhận" at bounding box center [181, 215] width 170 height 25
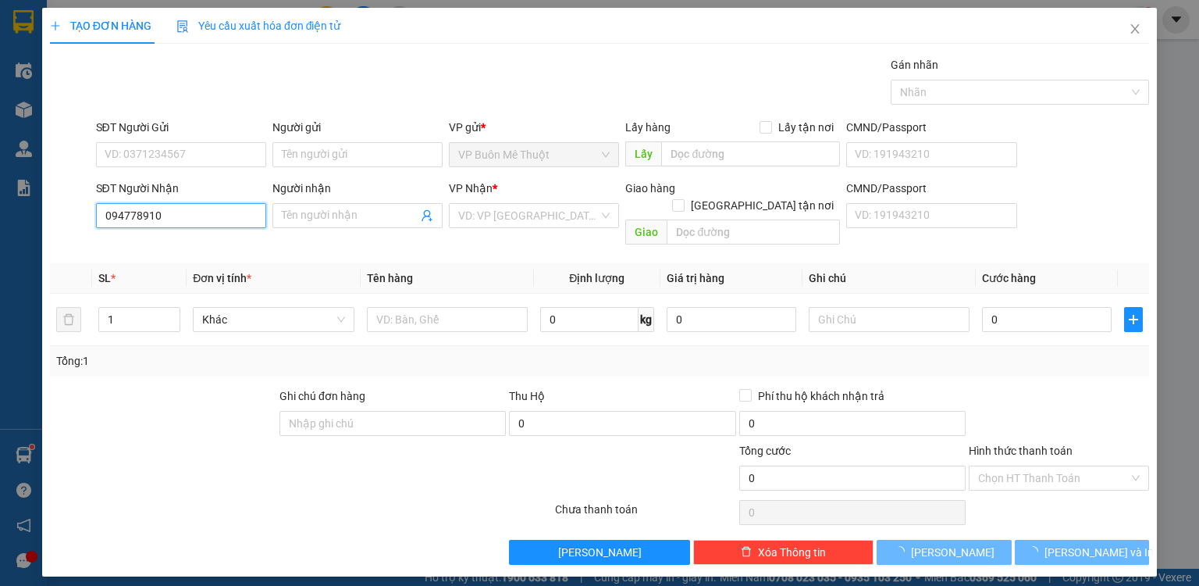
type input "0947789105"
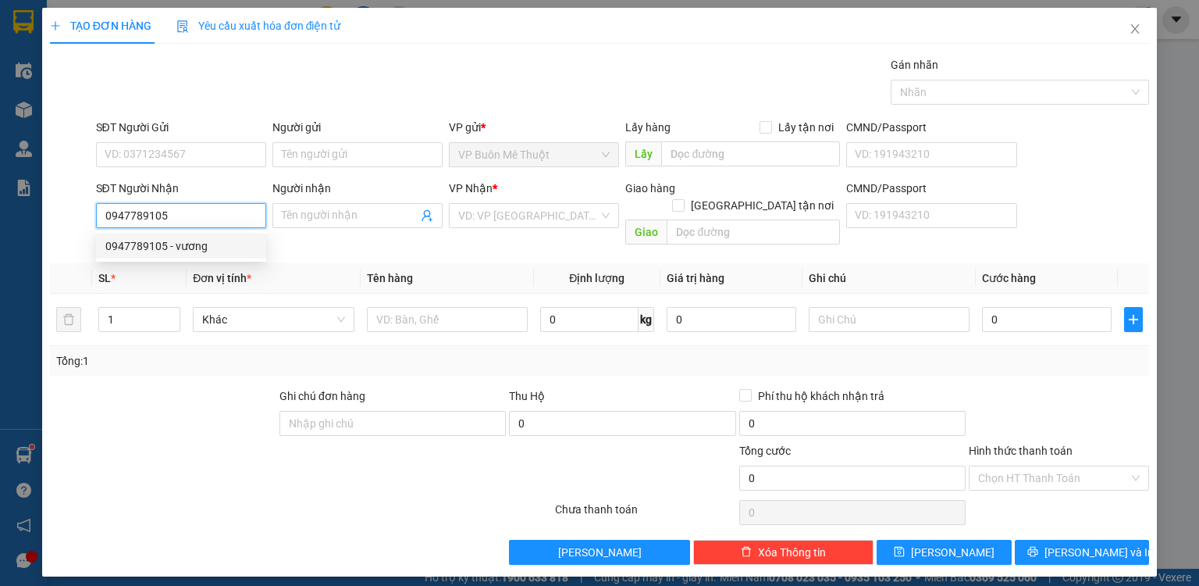
click at [167, 244] on div "0947789105 - vương" at bounding box center [180, 245] width 151 height 17
type input "vương"
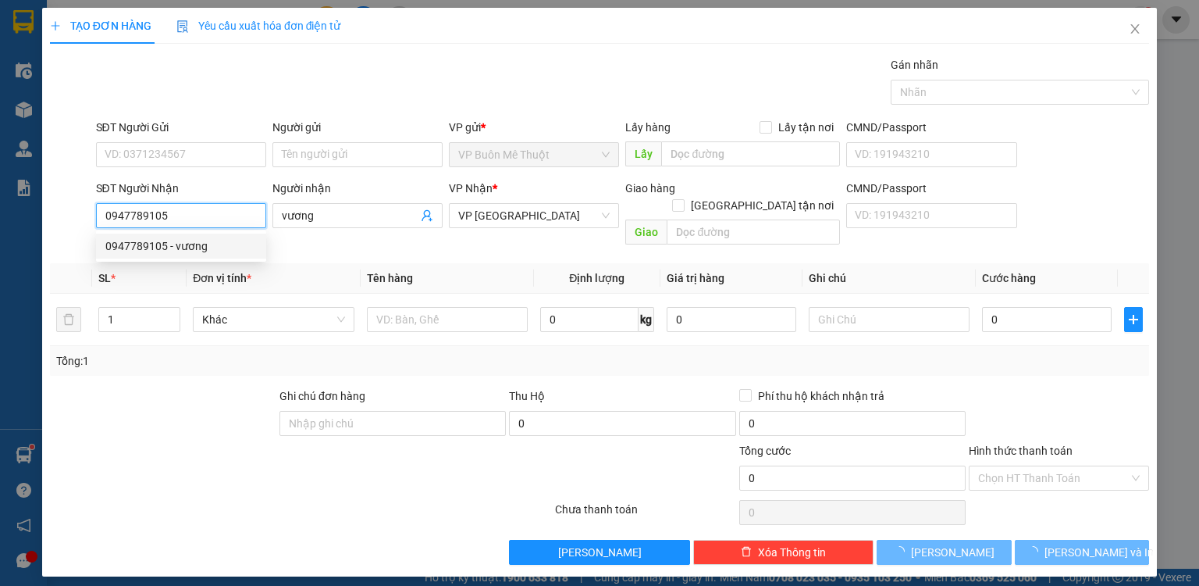
type input "40.000"
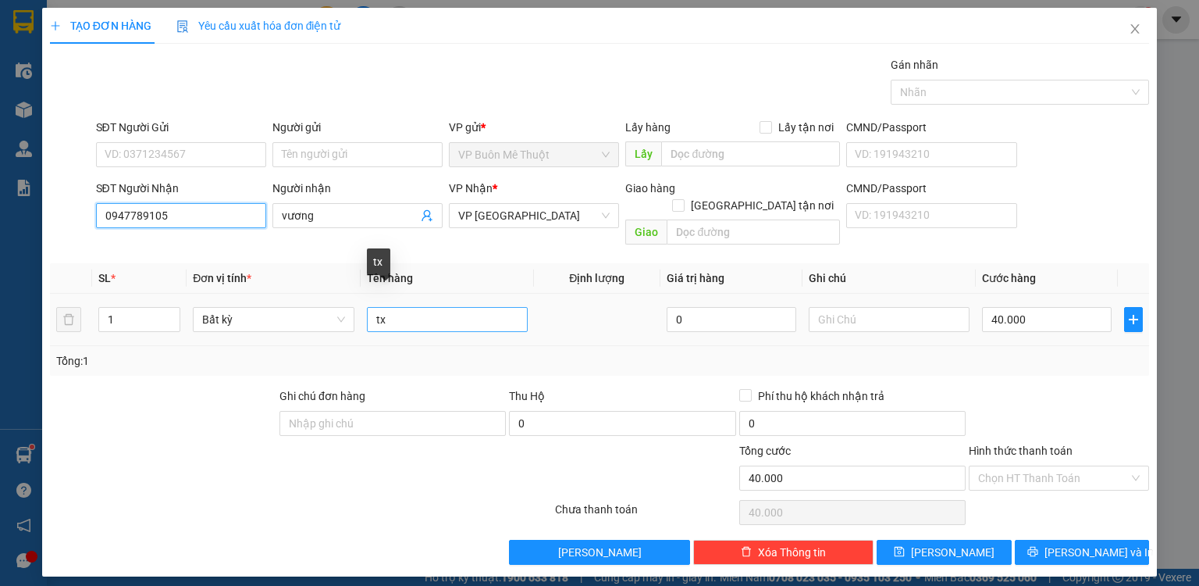
type input "0947789105"
drag, startPoint x: 397, startPoint y: 310, endPoint x: 325, endPoint y: 314, distance: 71.9
click at [325, 314] on tr "1 Bất kỳ tx 0 40.000" at bounding box center [599, 320] width 1099 height 52
type input "thg"
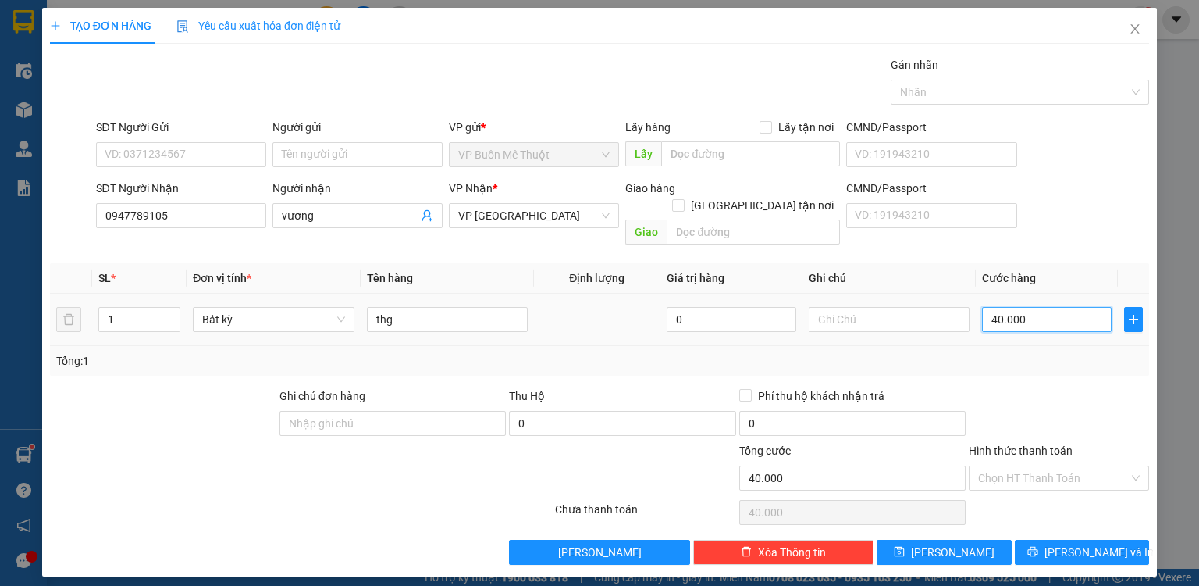
click at [1040, 307] on input "40.000" at bounding box center [1047, 319] width 130 height 25
type input "4.000"
type input "400"
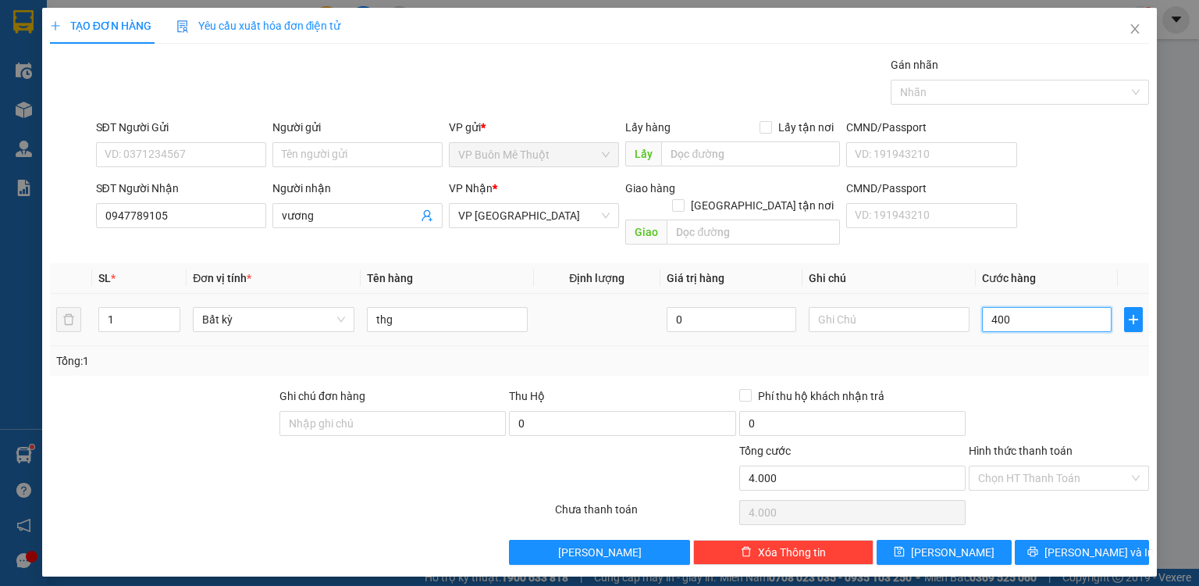
type input "400"
type input "40"
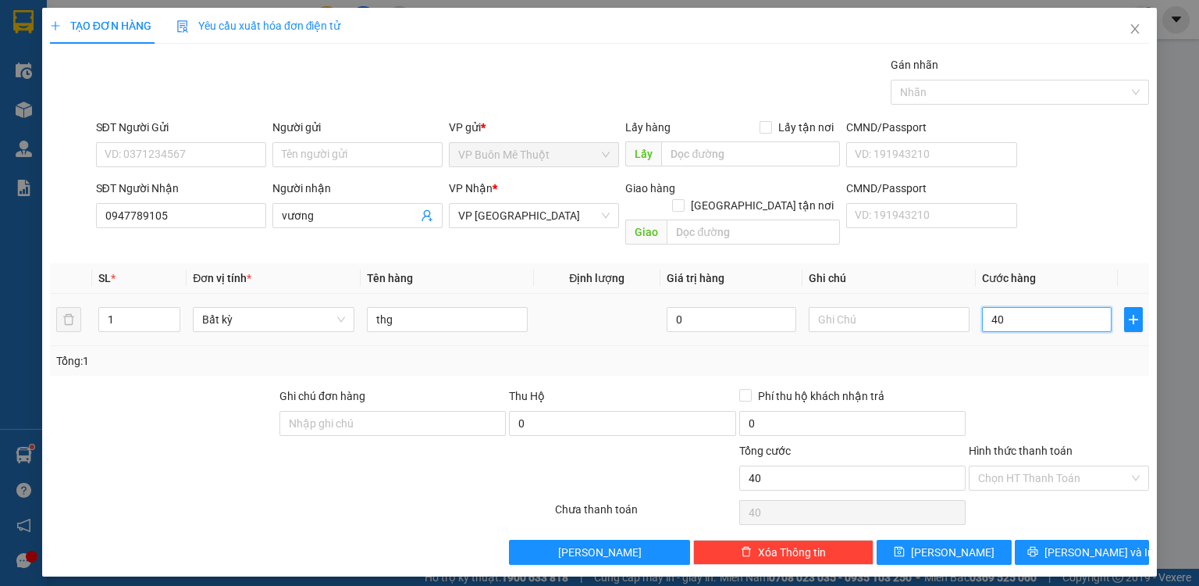
type input "4"
type input "0"
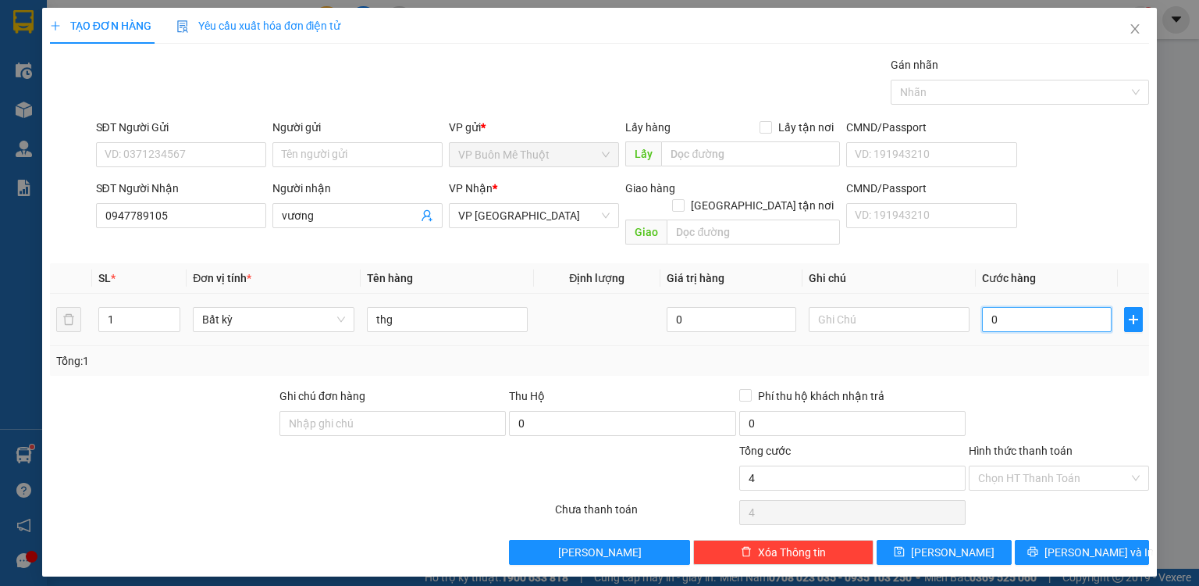
type input "0"
type input "8"
type input "08"
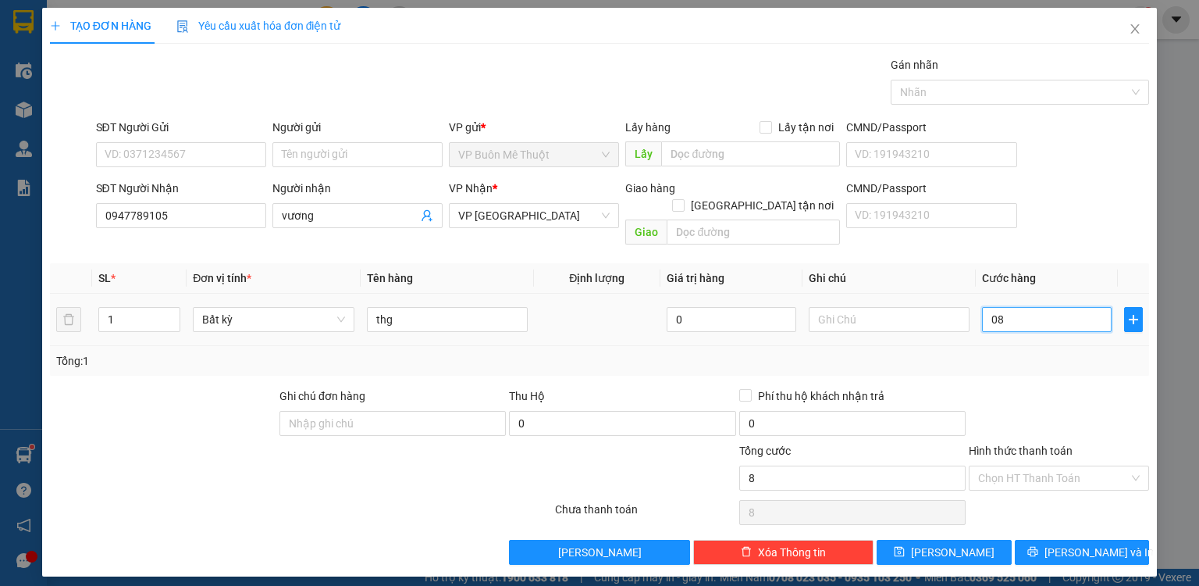
type input "80"
type input "080"
type input "80.000"
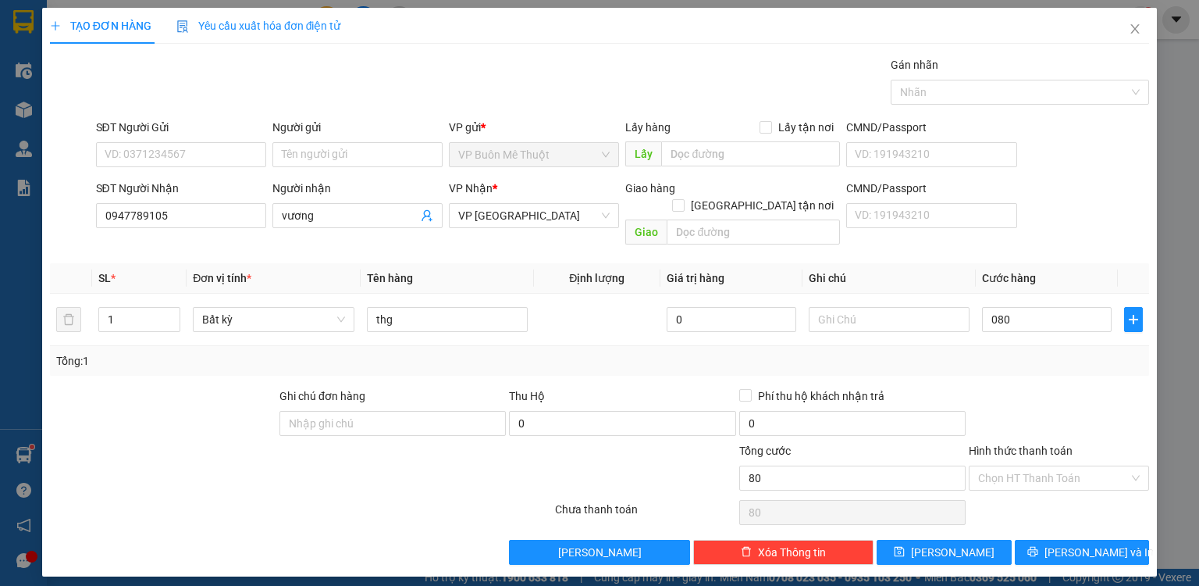
type input "80.000"
click at [1046, 352] on div "Tổng: 1" at bounding box center [599, 360] width 1087 height 17
click at [1048, 466] on input "Hình thức thanh toán" at bounding box center [1053, 477] width 151 height 23
click at [1025, 487] on div "Tại văn phòng" at bounding box center [1059, 490] width 162 height 17
type input "0"
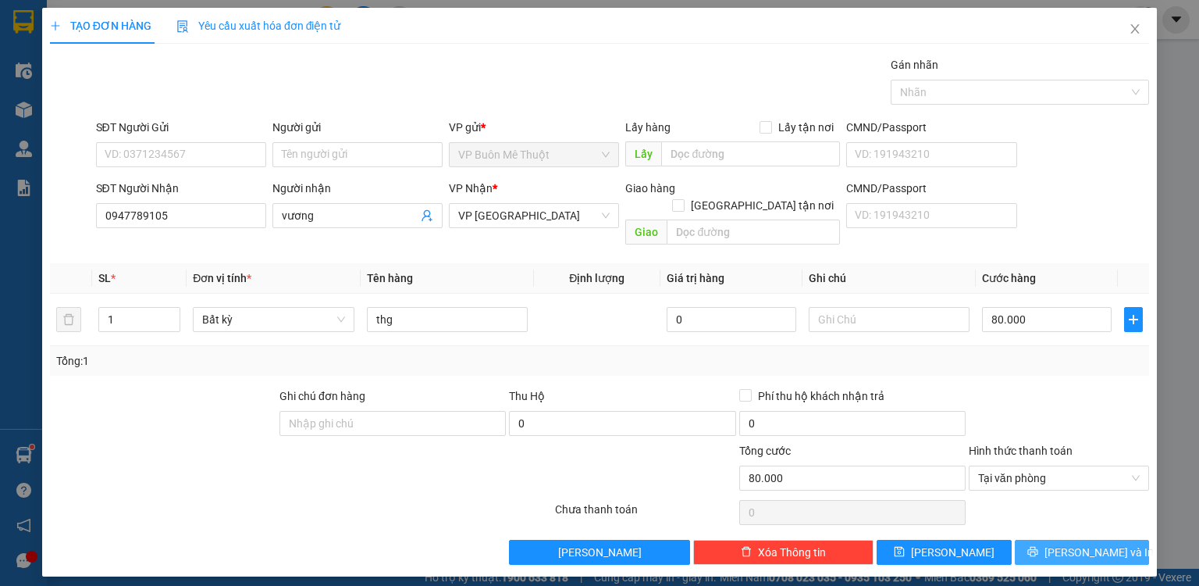
click at [1046, 539] on button "[PERSON_NAME] và In" at bounding box center [1082, 551] width 135 height 25
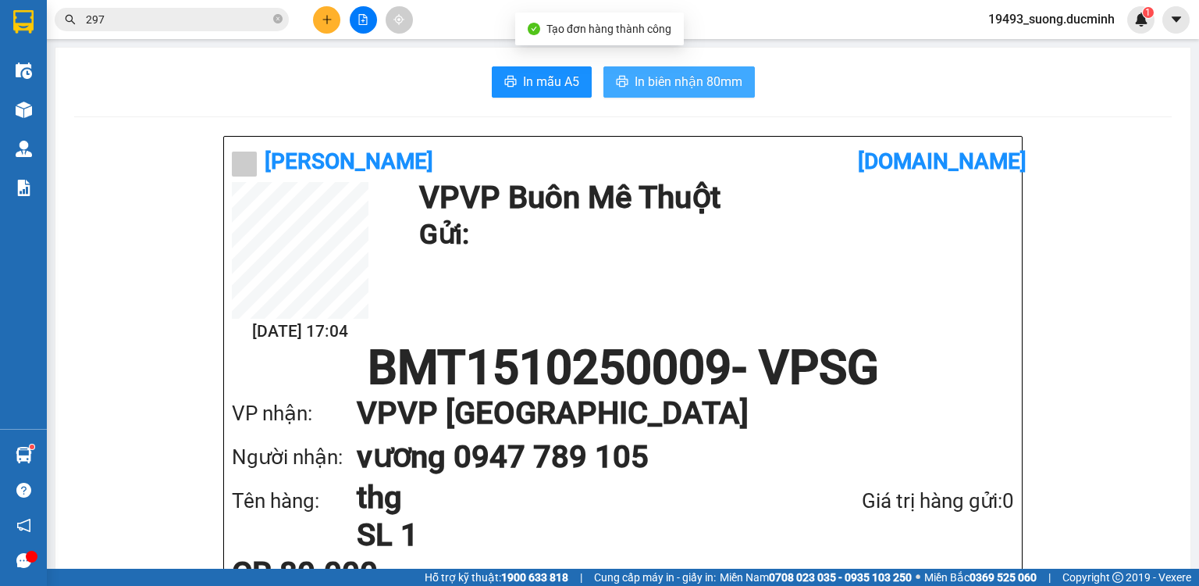
click at [671, 95] on button "In biên nhận 80mm" at bounding box center [678, 81] width 151 height 31
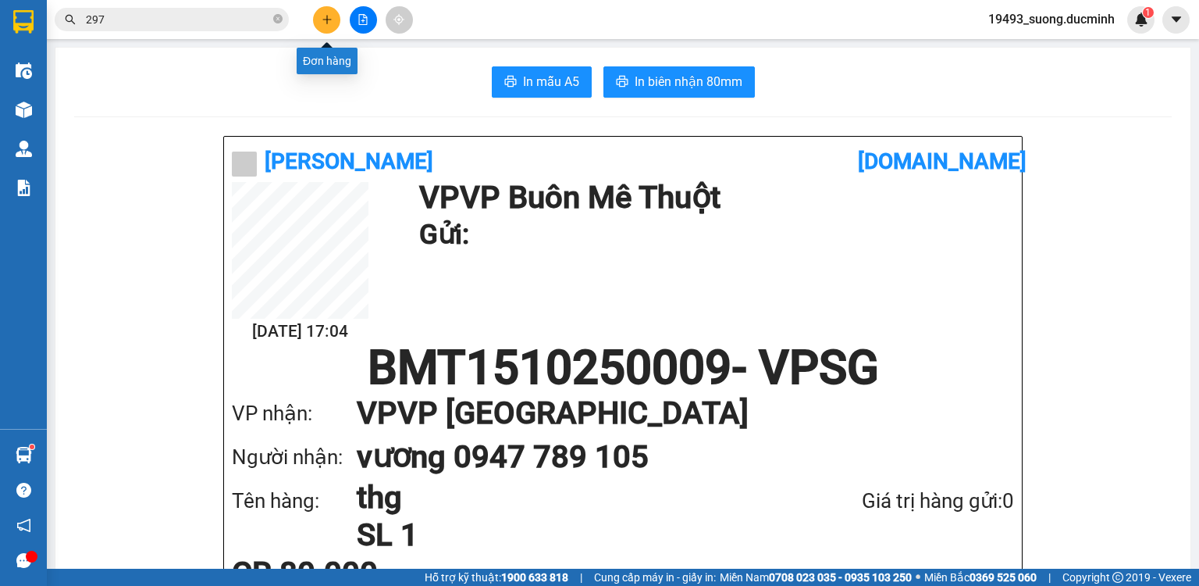
click at [326, 21] on icon "plus" at bounding box center [327, 19] width 11 height 11
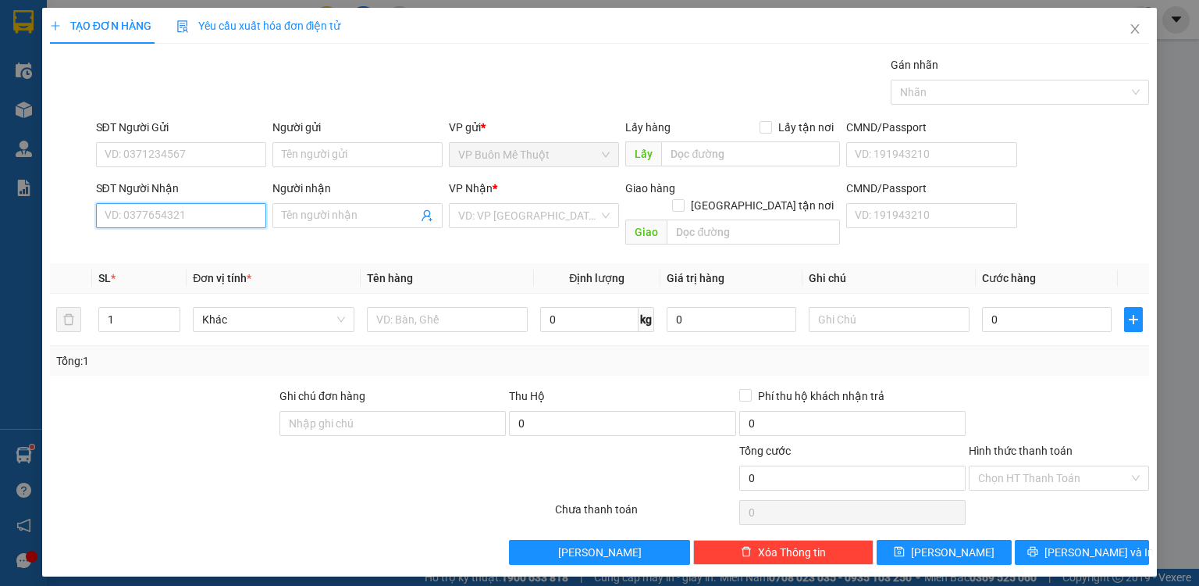
click at [182, 226] on input "SĐT Người Nhận" at bounding box center [181, 215] width 170 height 25
type input "0906888300"
click at [158, 250] on div "0906888300 - nghĩa" at bounding box center [180, 245] width 151 height 17
type input "nghĩa"
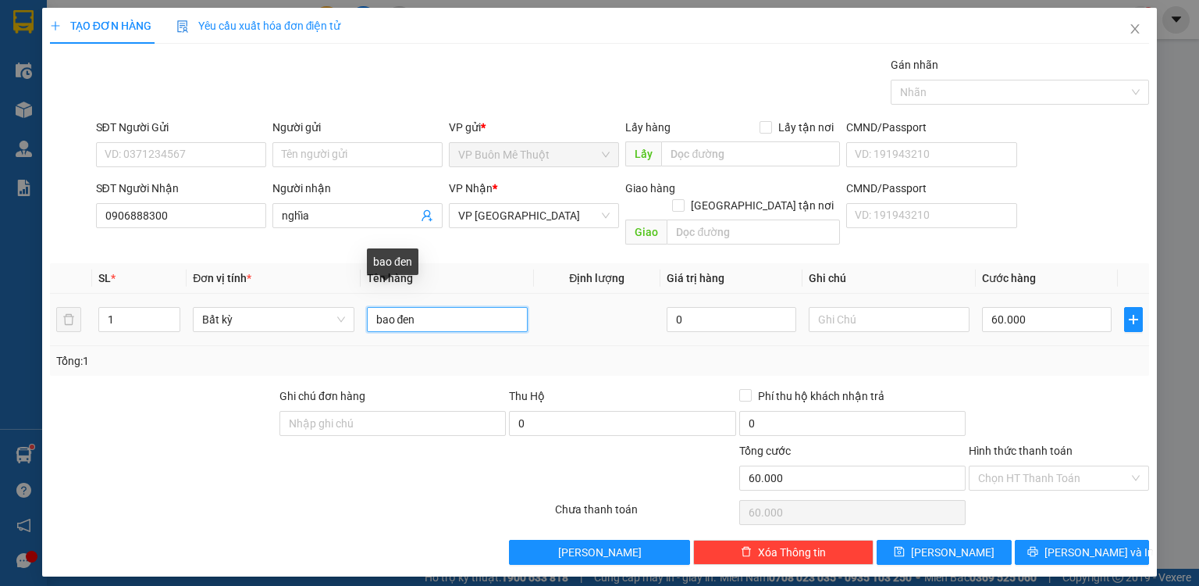
drag, startPoint x: 453, startPoint y: 298, endPoint x: 393, endPoint y: 304, distance: 59.7
click at [393, 307] on input "bao đen" at bounding box center [447, 319] width 161 height 25
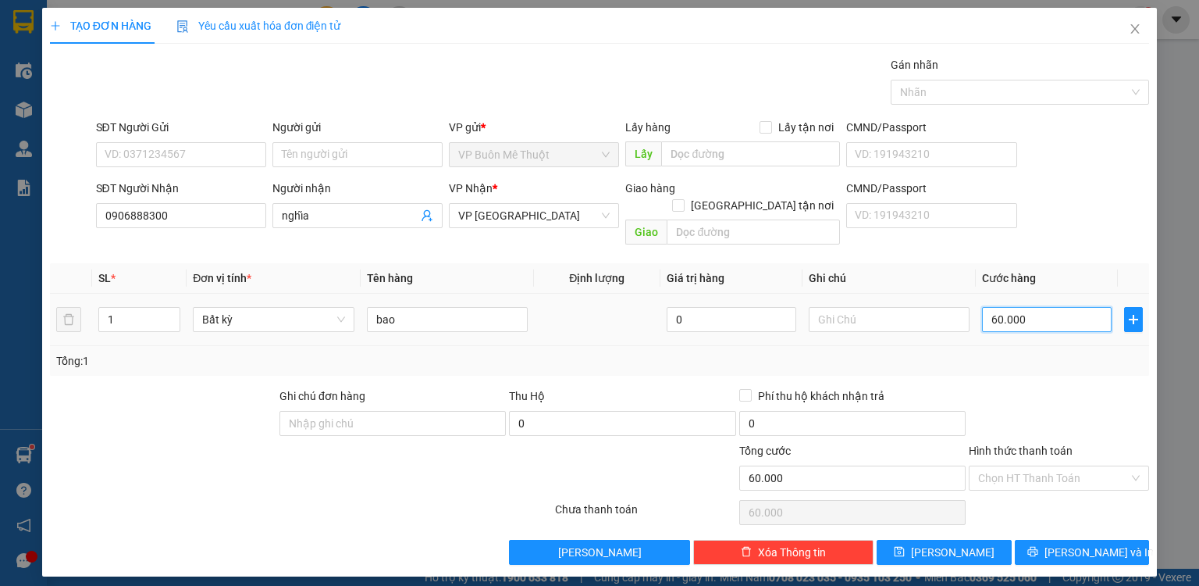
click at [1048, 307] on input "60.000" at bounding box center [1047, 319] width 130 height 25
click at [1034, 387] on div at bounding box center [1058, 414] width 183 height 55
click at [960, 542] on button "[PERSON_NAME]" at bounding box center [944, 551] width 135 height 25
